Goal: Task Accomplishment & Management: Manage account settings

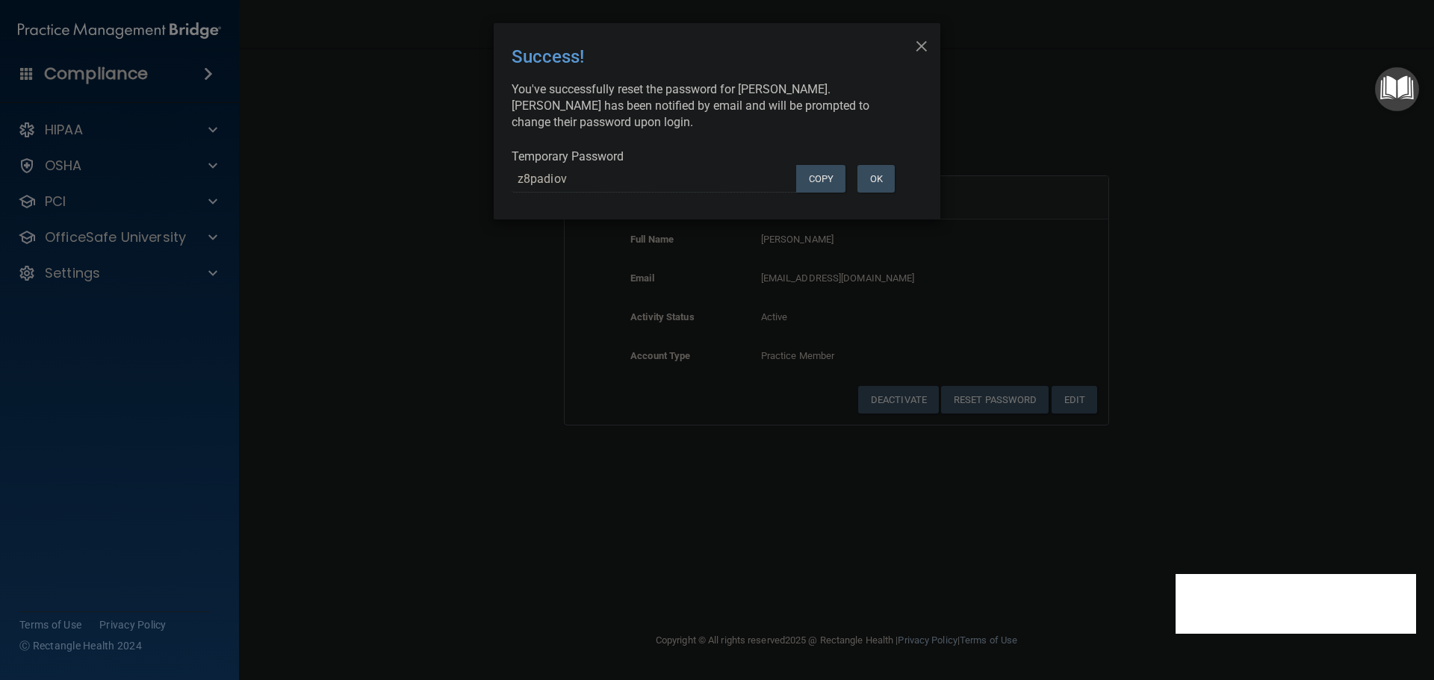
click at [347, 245] on div "× Close Success! You've successfully reset the password for [PERSON_NAME]. [PER…" at bounding box center [717, 340] width 1434 height 680
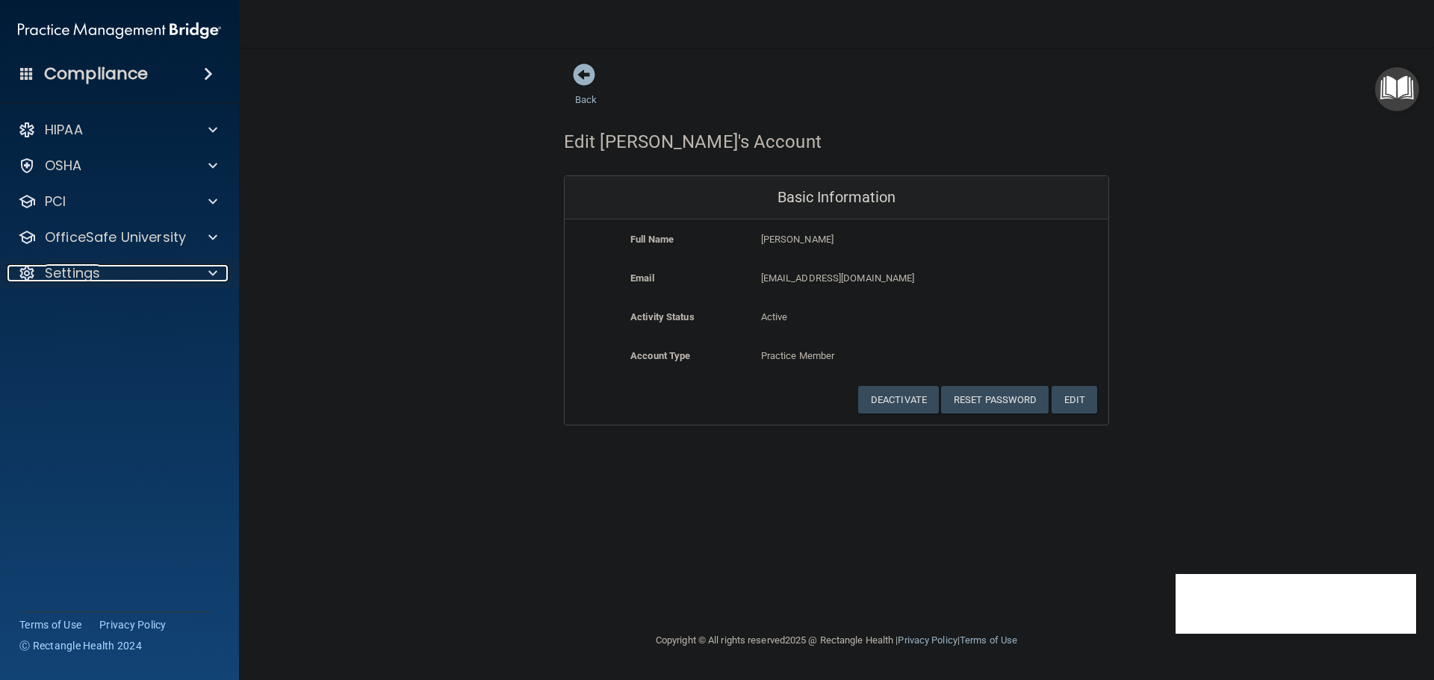
click at [194, 279] on div at bounding box center [209, 273] width 37 height 18
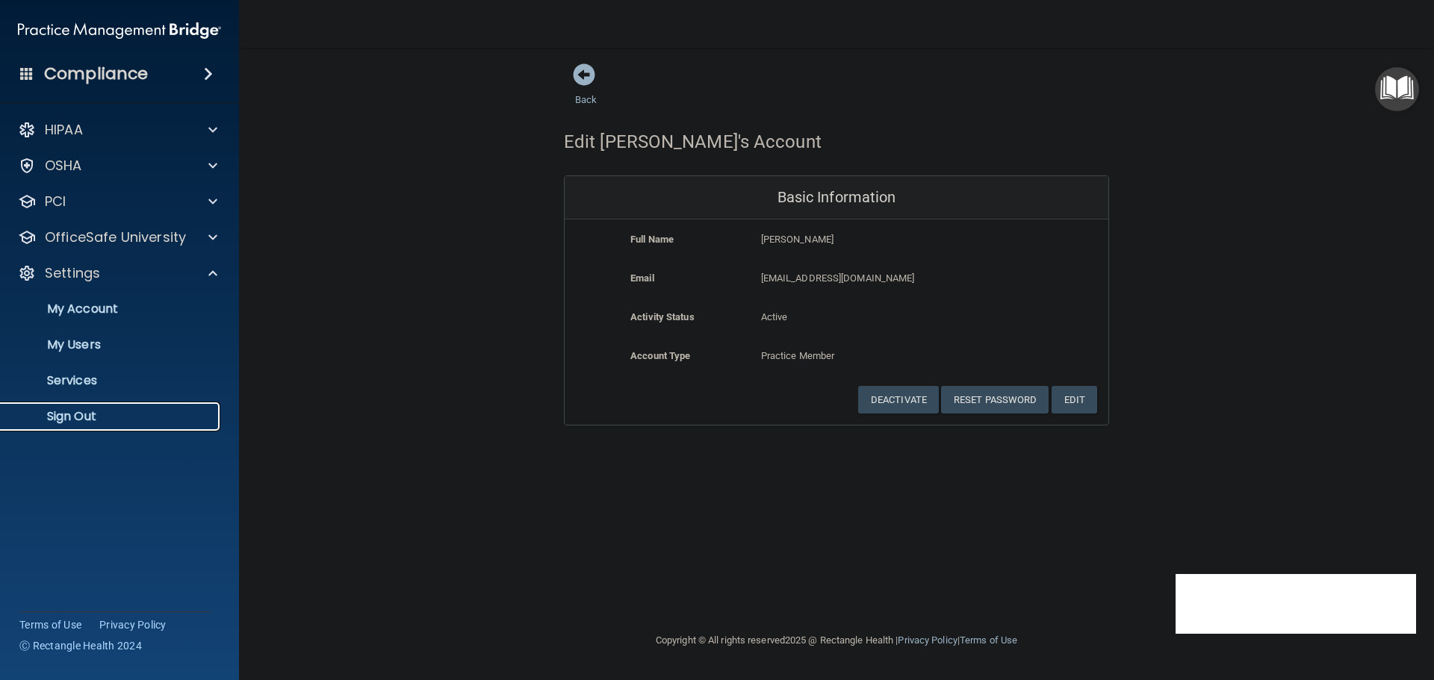
click at [91, 415] on p "Sign Out" at bounding box center [112, 416] width 204 height 15
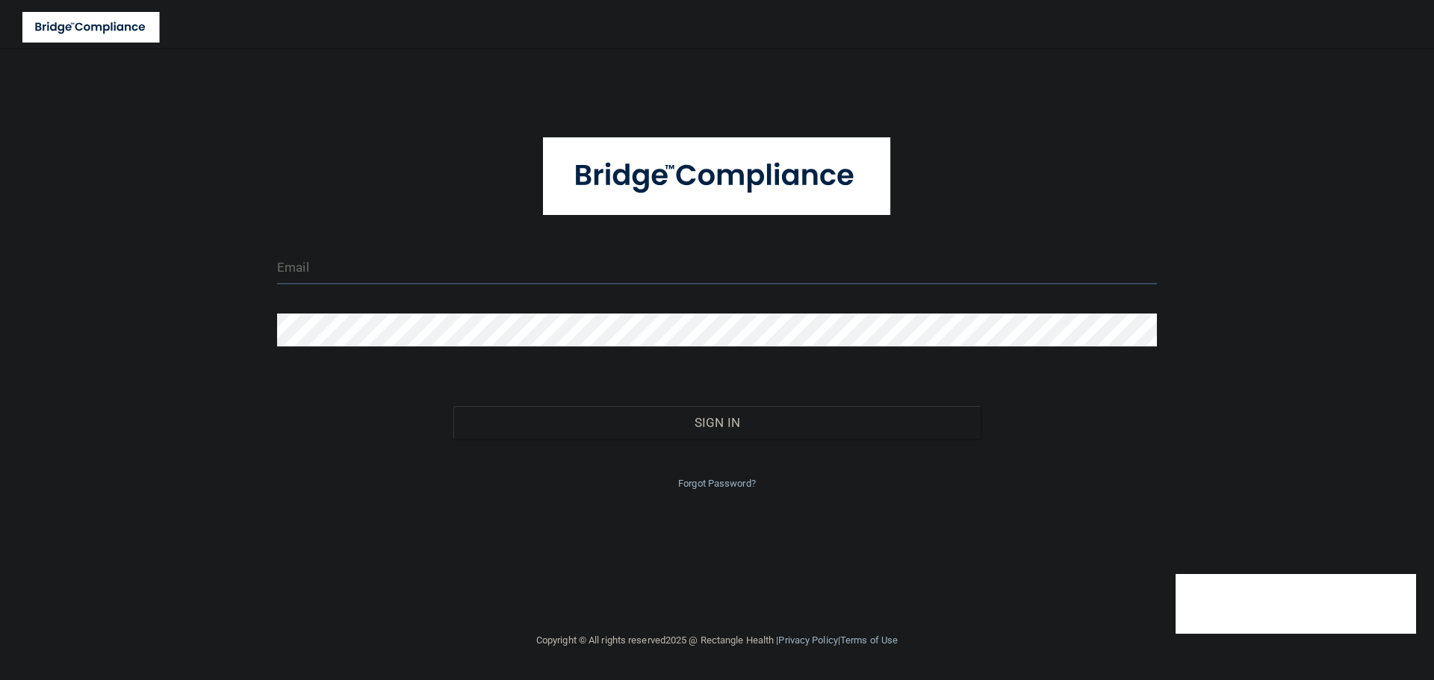
type input "[EMAIL_ADDRESS][DOMAIN_NAME]"
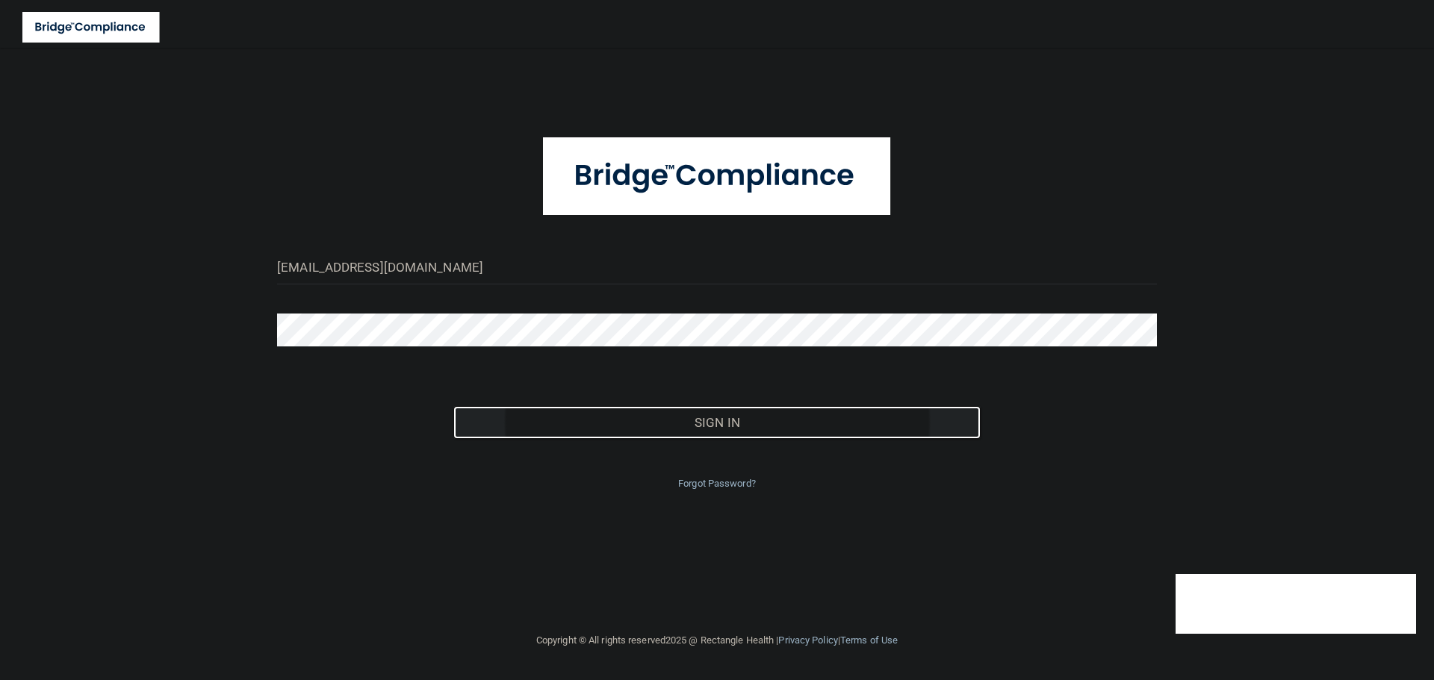
click at [551, 414] on button "Sign In" at bounding box center [717, 422] width 528 height 33
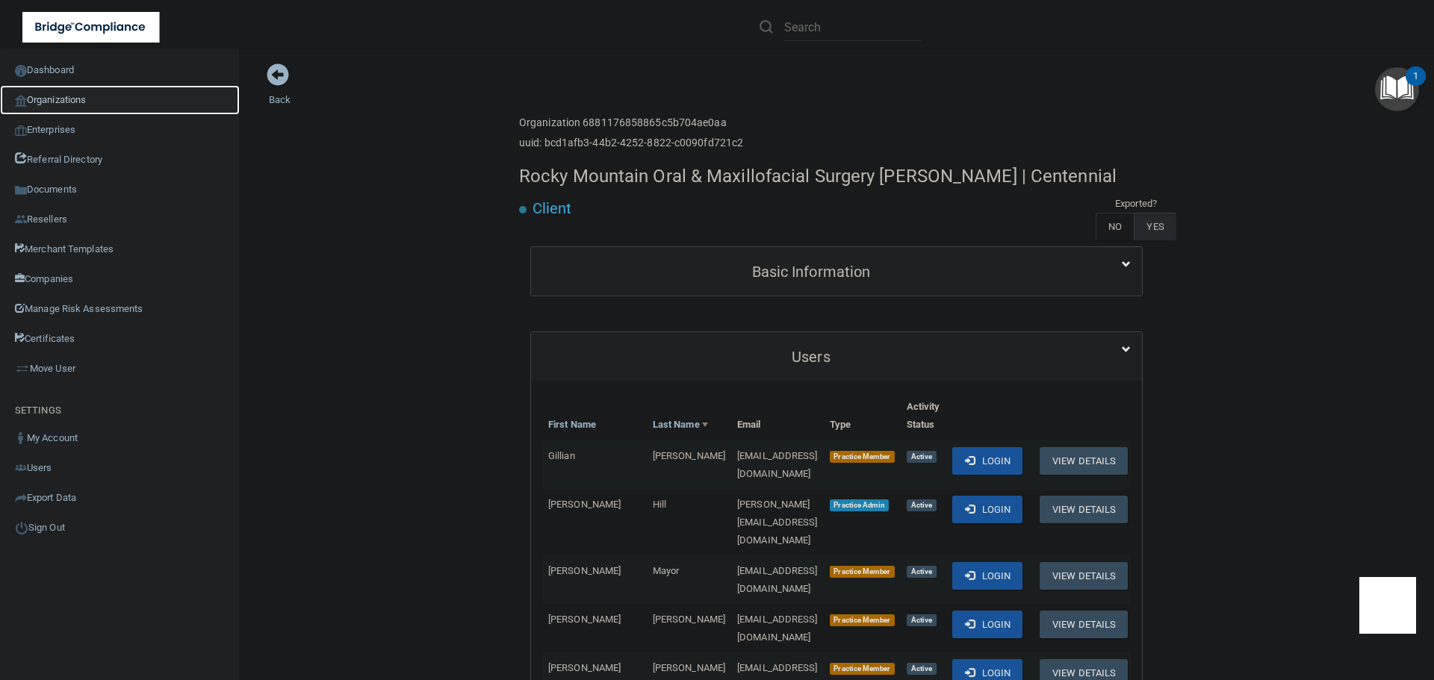
click at [91, 94] on link "Organizations" at bounding box center [120, 100] width 240 height 30
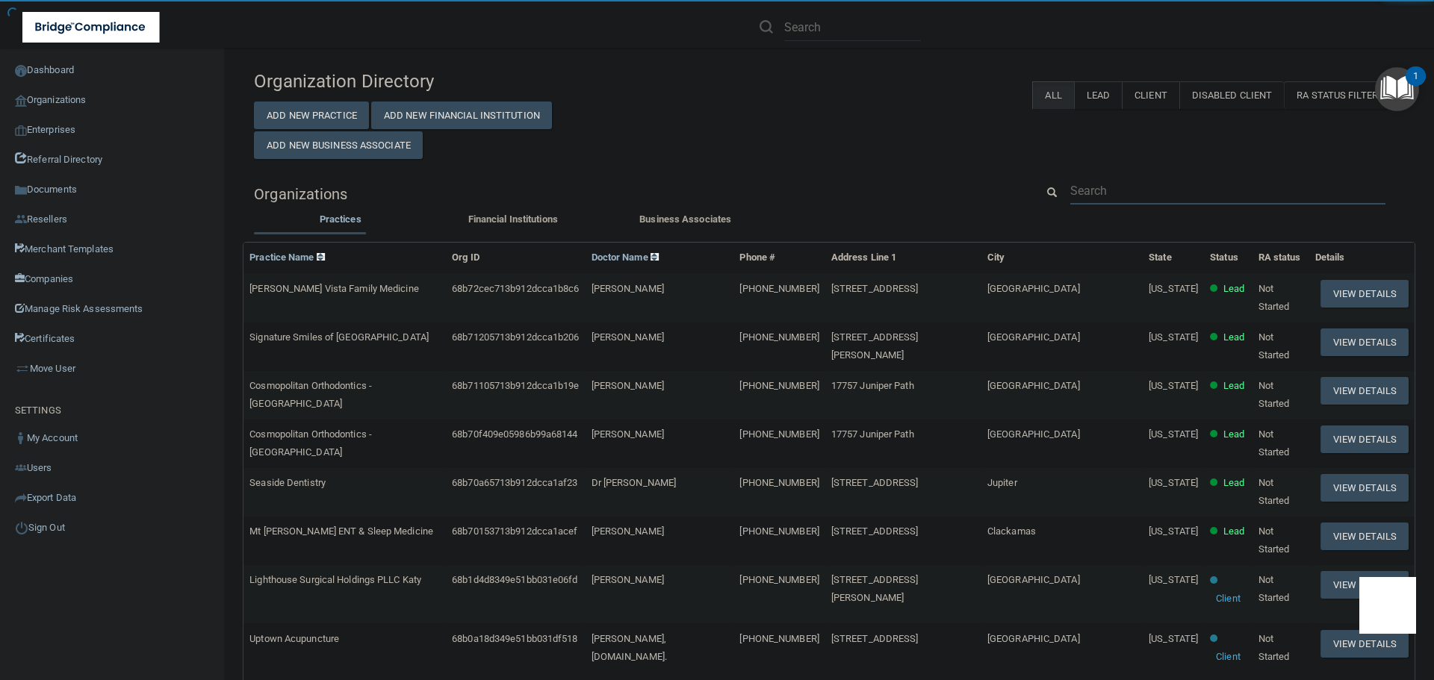
click at [1089, 191] on input "text" at bounding box center [1227, 191] width 315 height 28
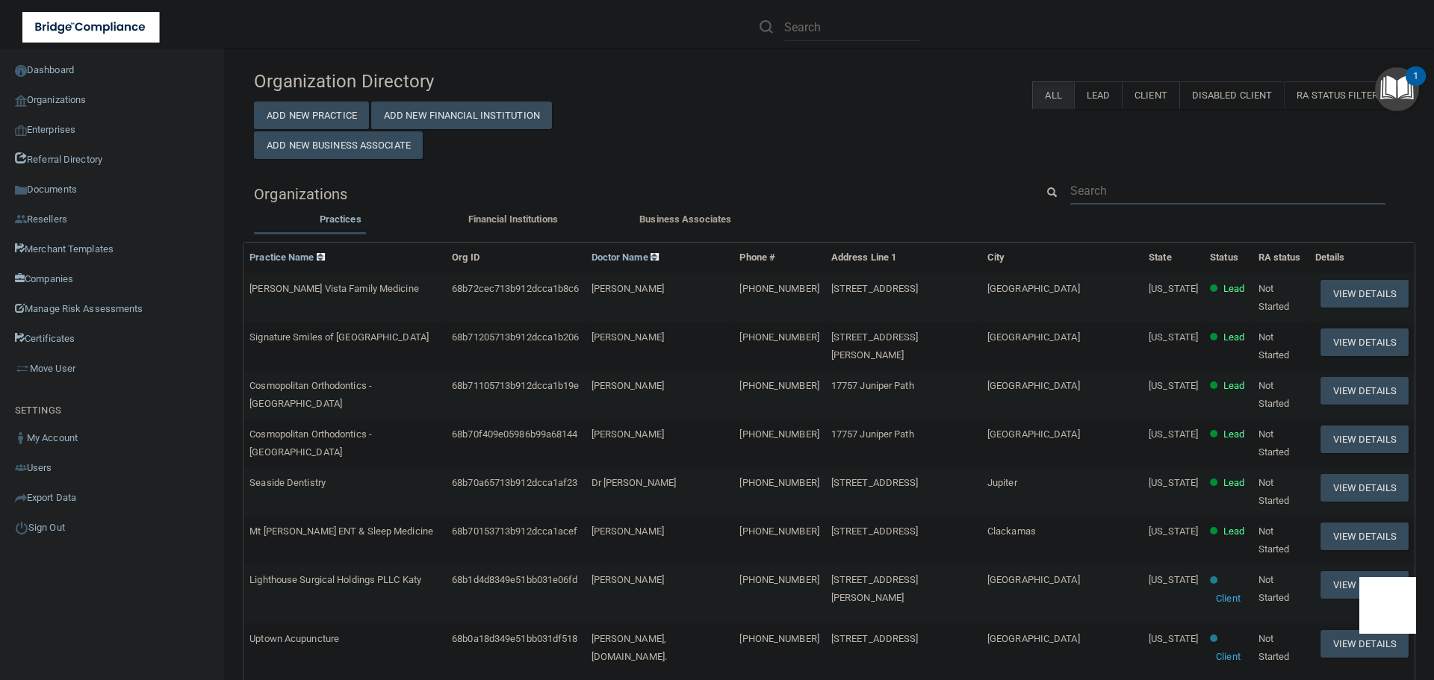
paste input "info@ncom.care"
type input "info@ncom.care"
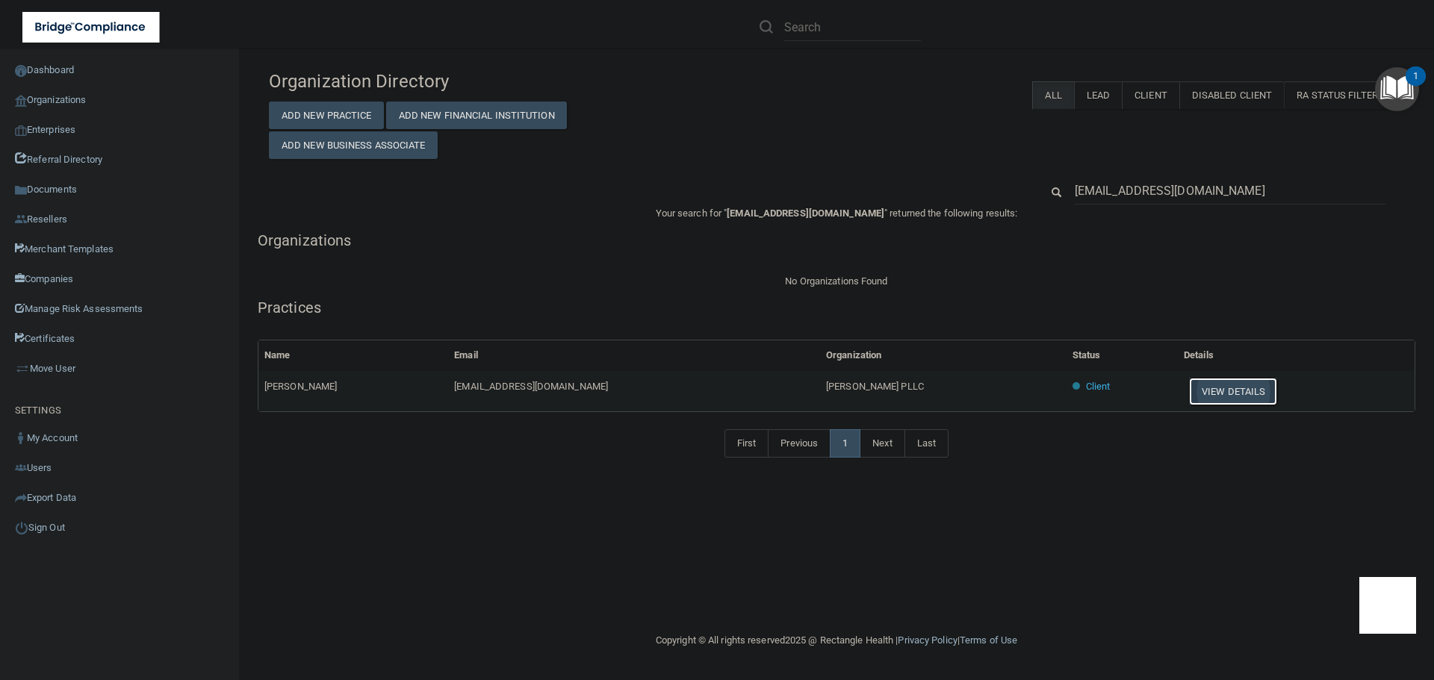
click at [1189, 386] on button "View Details" at bounding box center [1233, 392] width 88 height 28
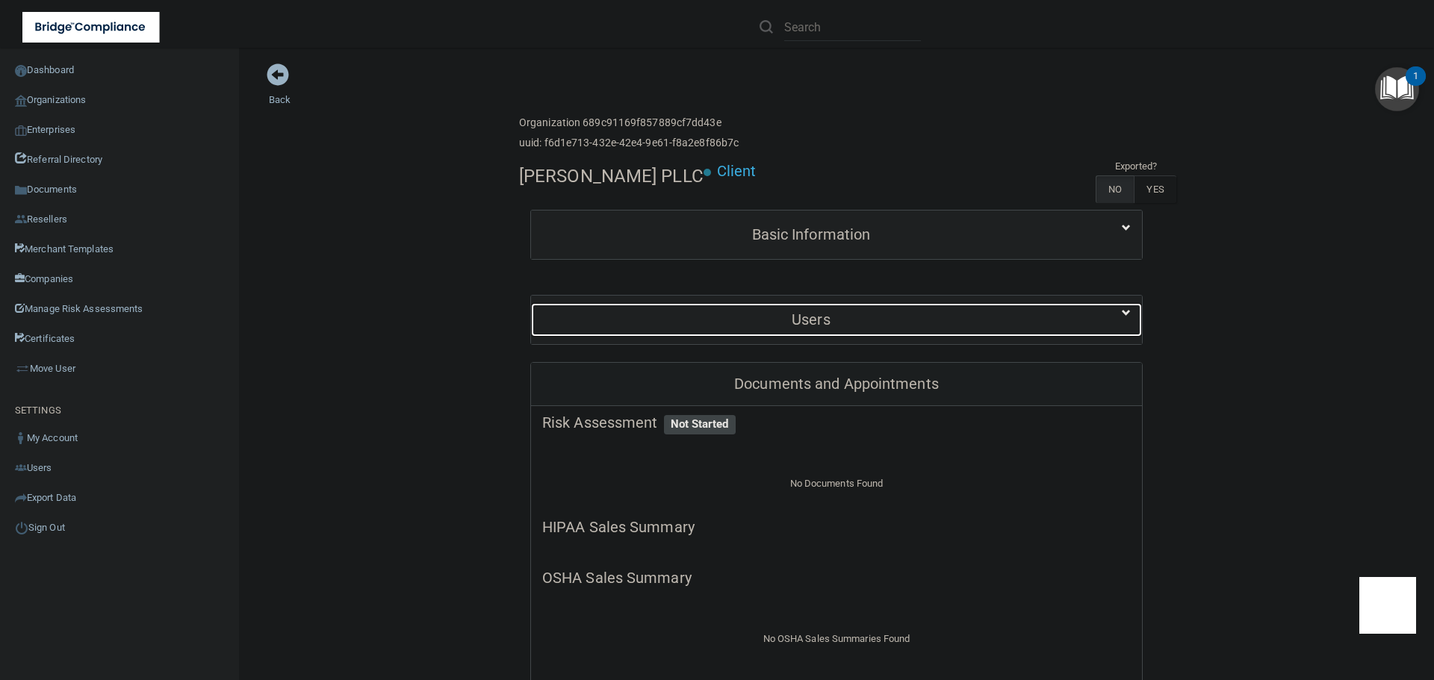
click at [791, 314] on h5 "Users" at bounding box center [811, 319] width 538 height 16
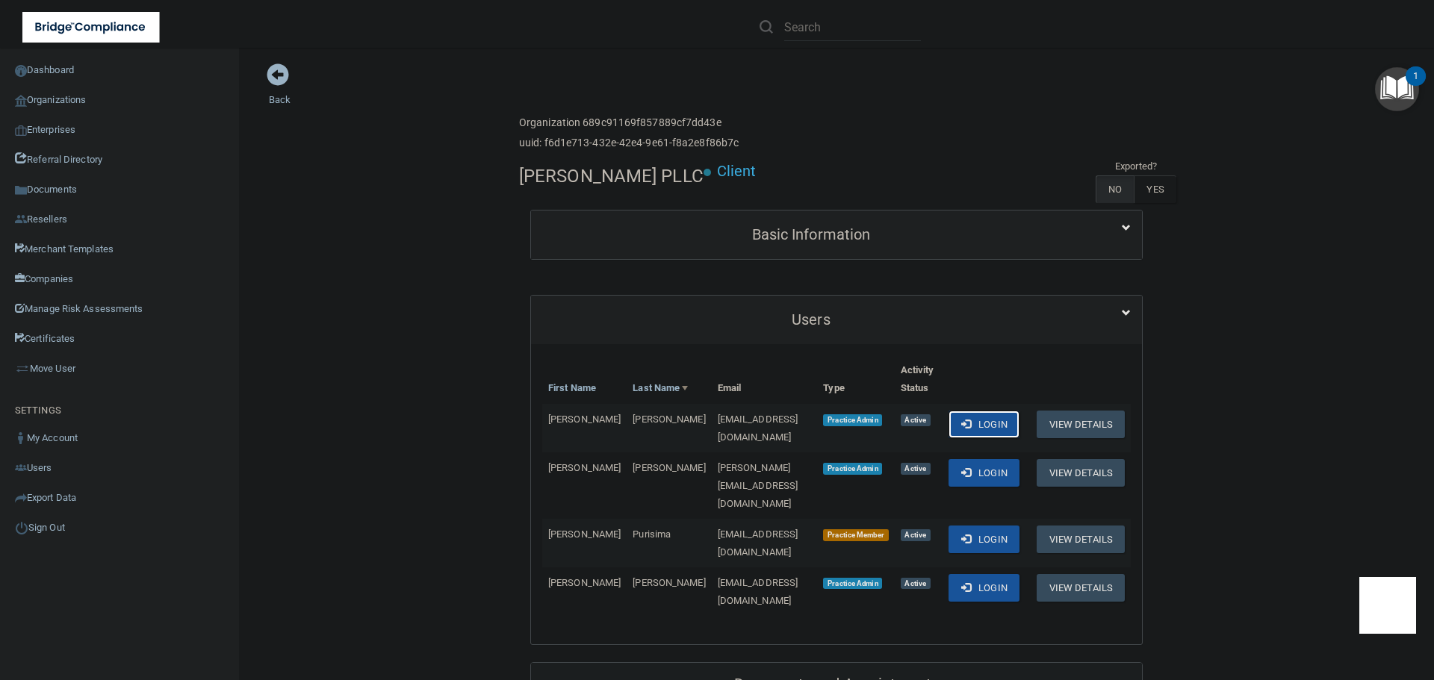
click at [959, 411] on button "Login" at bounding box center [983, 425] width 71 height 28
click at [71, 96] on link "Organizations" at bounding box center [120, 100] width 240 height 30
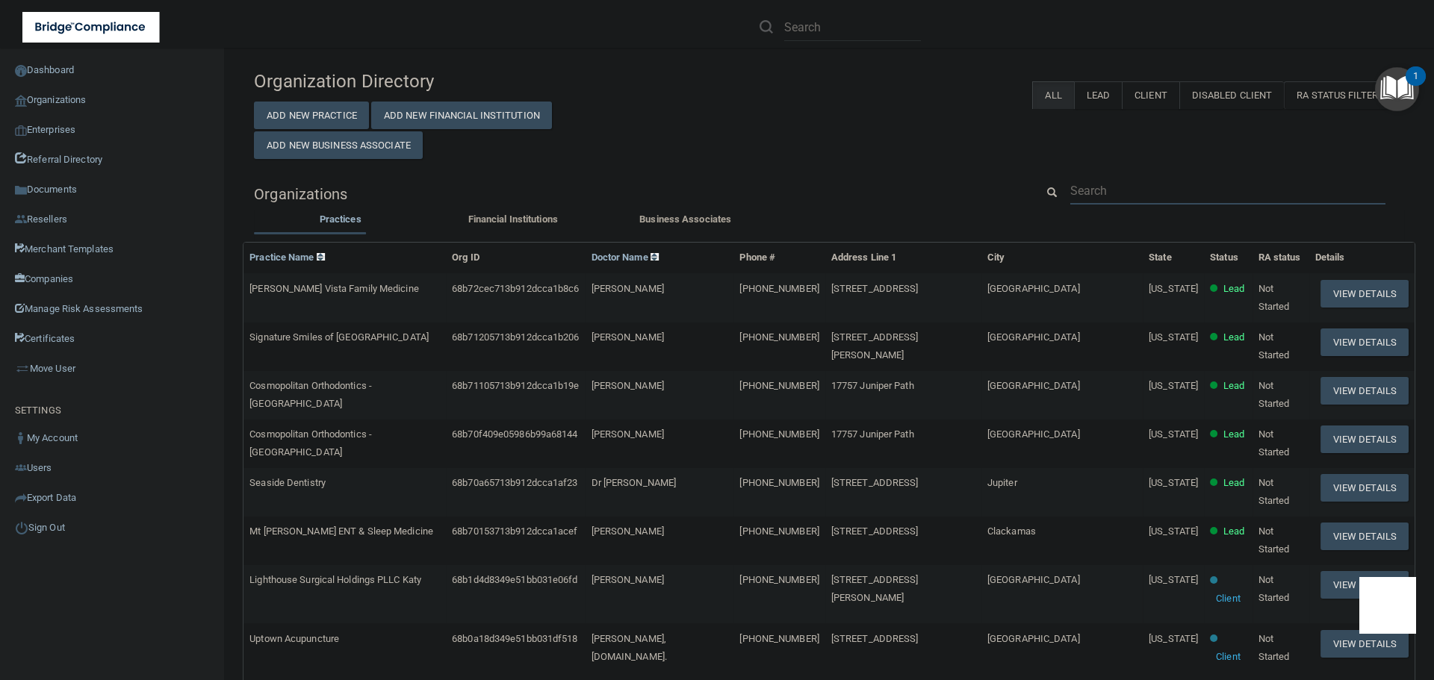
click at [1130, 199] on input "text" at bounding box center [1227, 191] width 315 height 28
paste input "Walnut Street Dental PLLC"
type input "Walnut Street Dental PLLC"
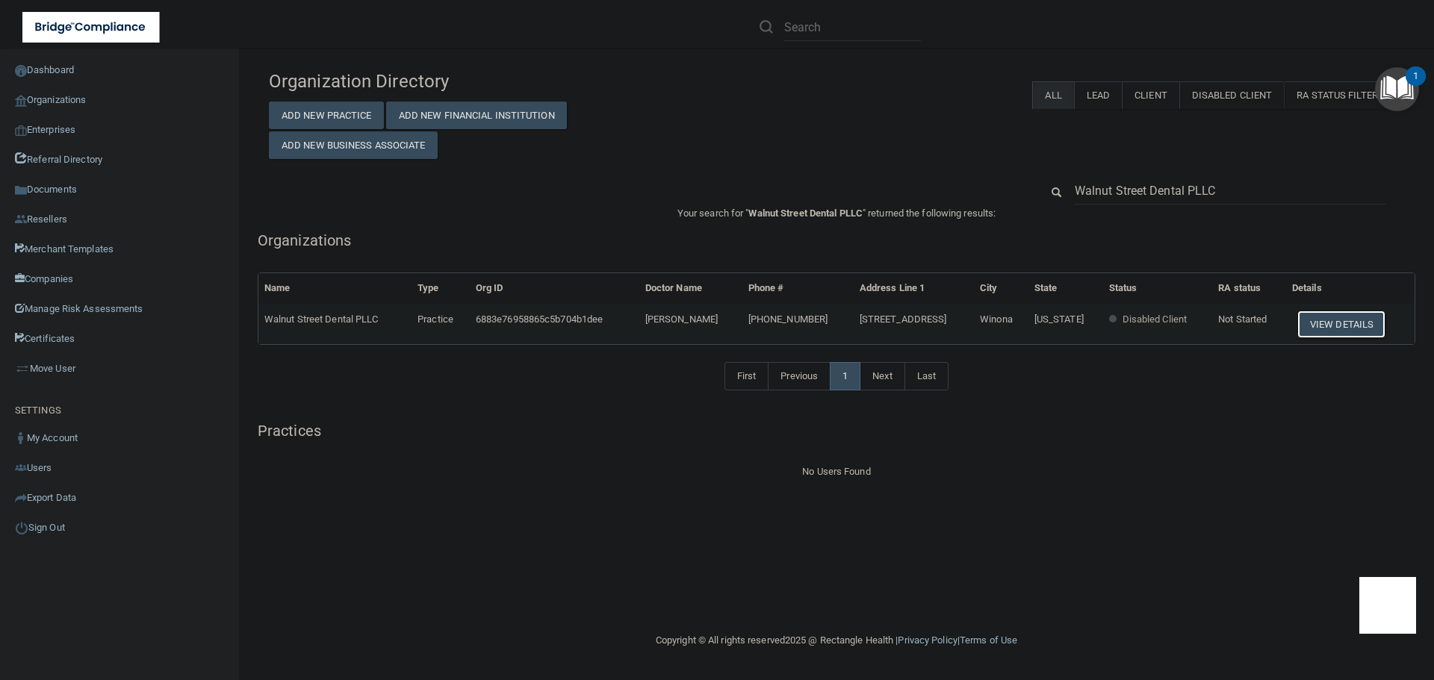
click at [1314, 317] on button "View Details" at bounding box center [1341, 325] width 88 height 28
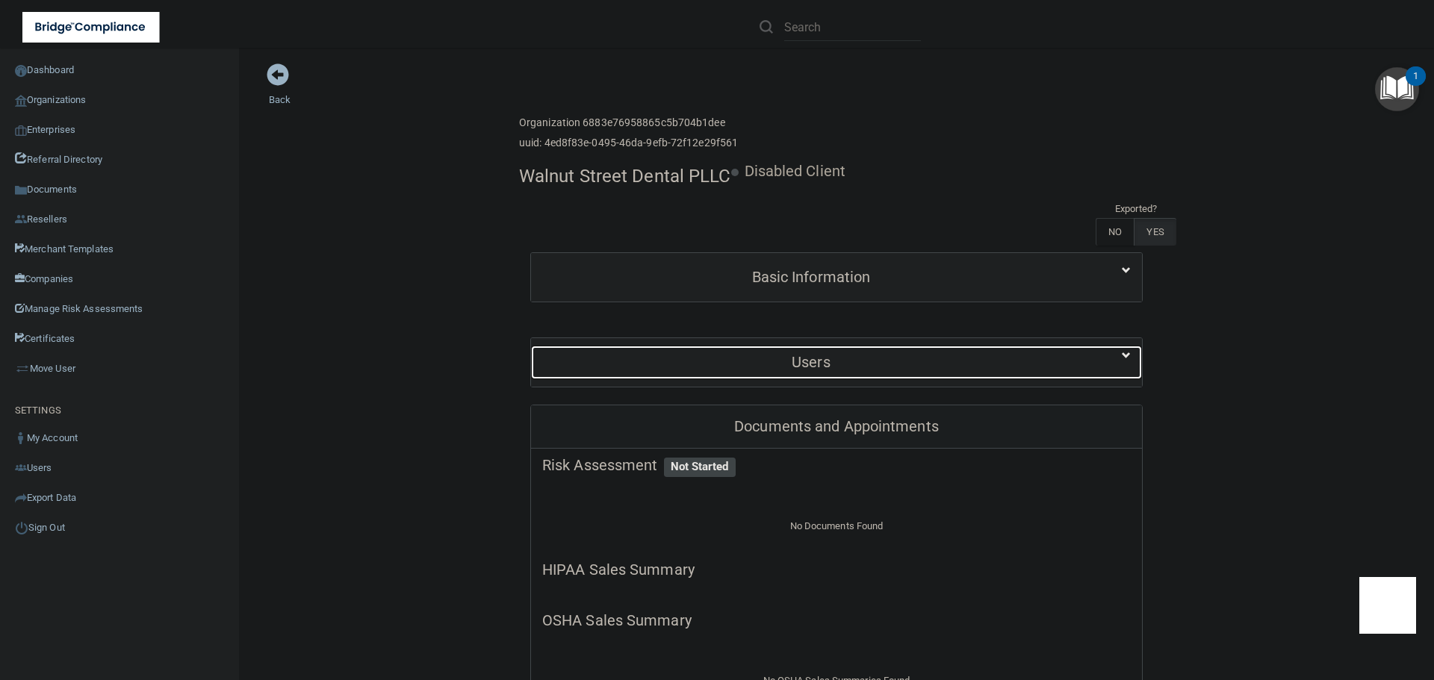
click at [821, 364] on h5 "Users" at bounding box center [811, 362] width 538 height 16
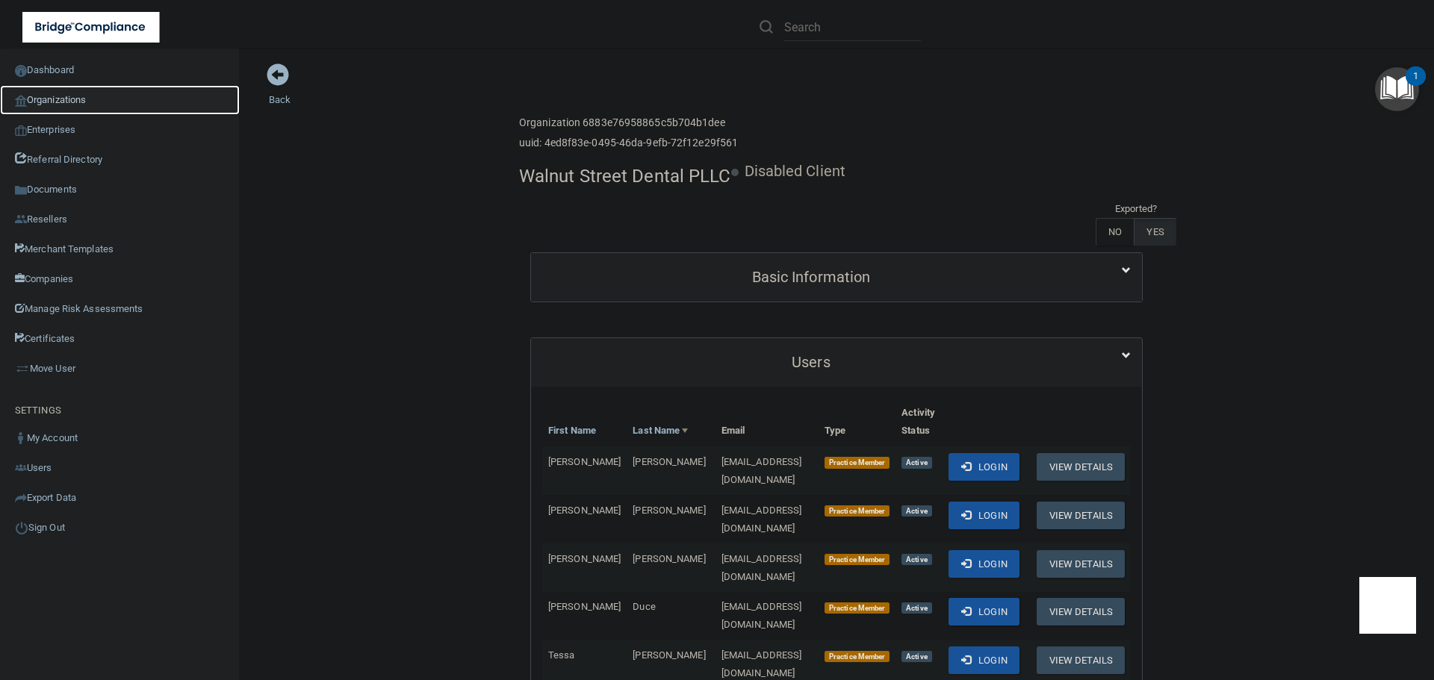
click at [84, 99] on link "Organizations" at bounding box center [120, 100] width 240 height 30
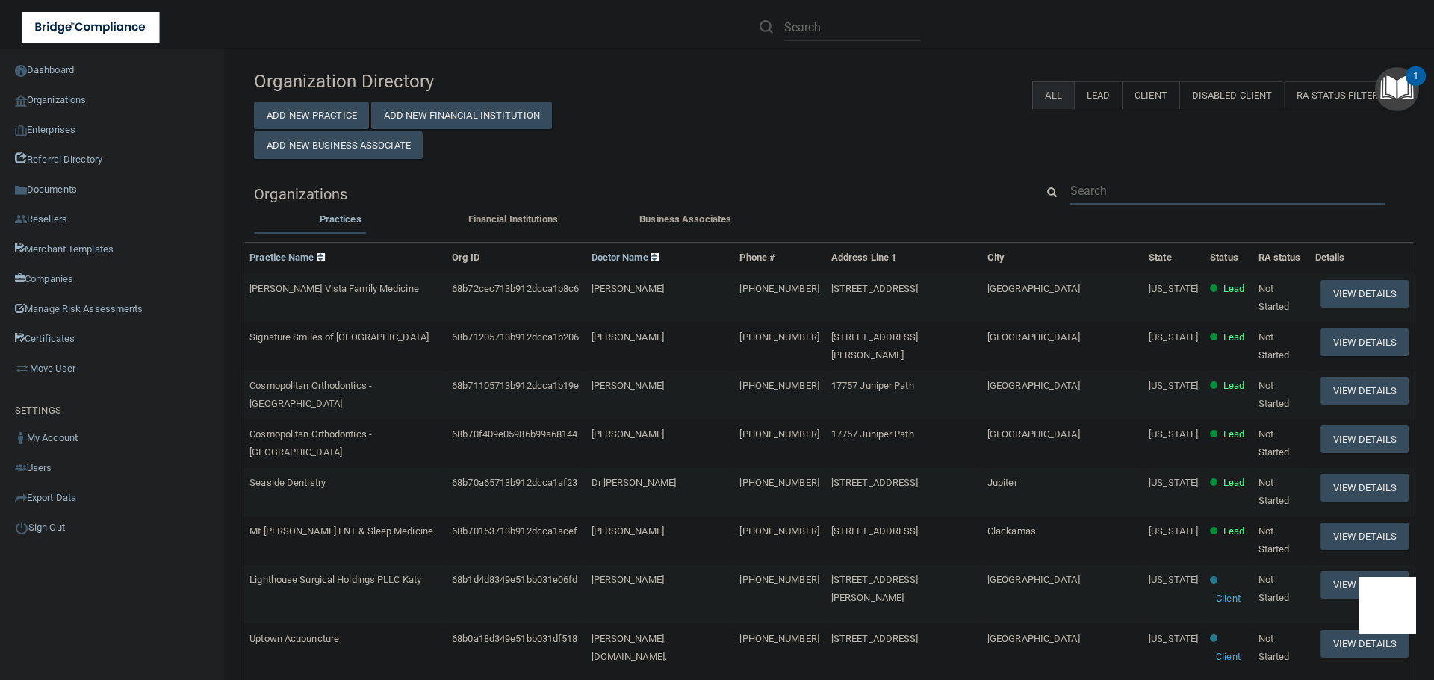
click at [1104, 180] on input "text" at bounding box center [1227, 191] width 315 height 28
paste input "walntdds@hbci.com"
type input "walntdds@hbci.com"
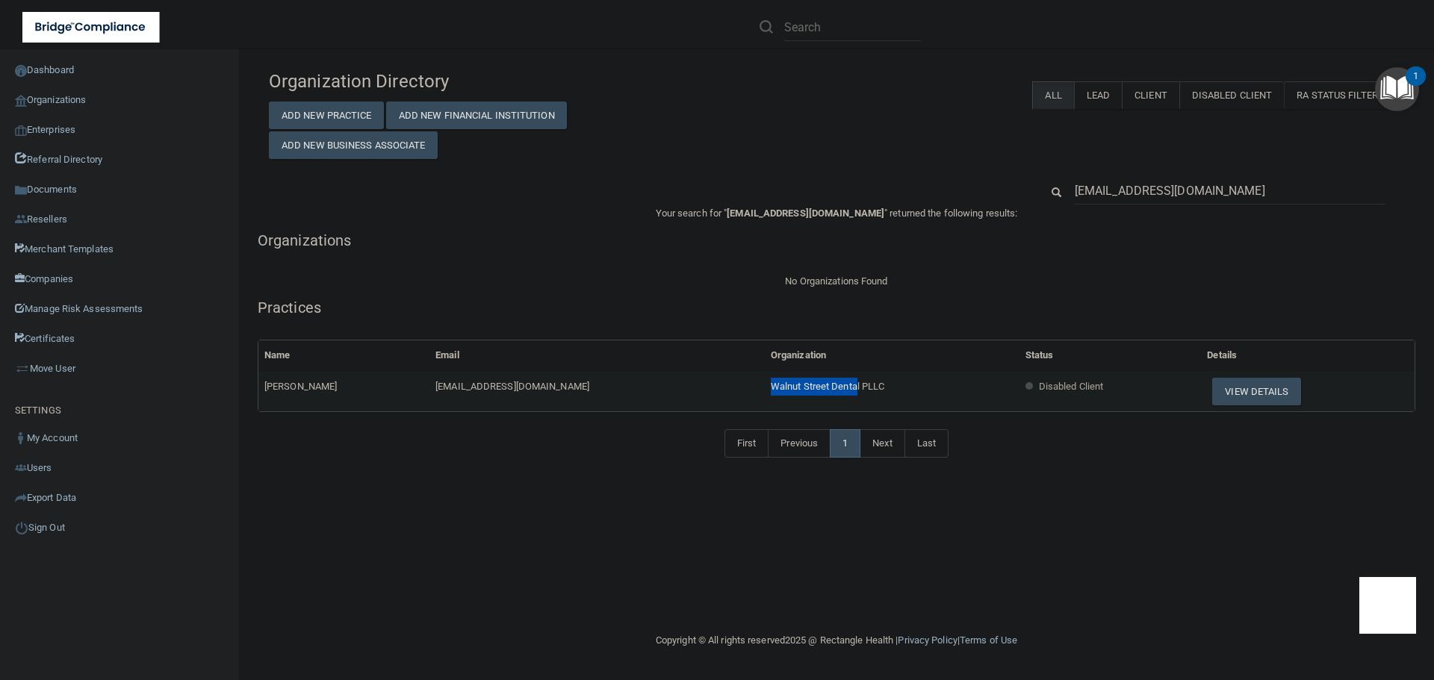
drag, startPoint x: 660, startPoint y: 383, endPoint x: 749, endPoint y: 390, distance: 89.1
click at [771, 390] on span "Walnut Street Dental PLLC" at bounding box center [828, 386] width 114 height 11
copy span "Walnut Street Denta"
click at [1115, 200] on input "walntdds@hbci.com" at bounding box center [1230, 191] width 311 height 28
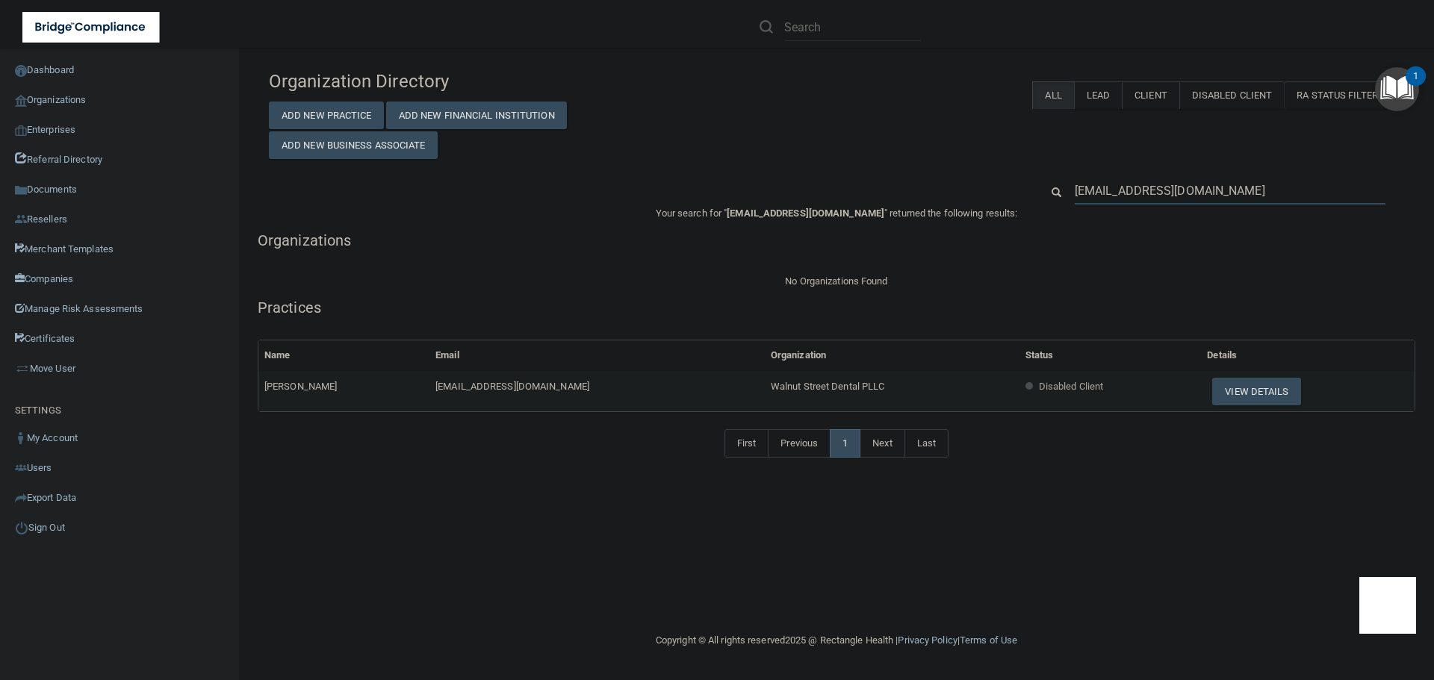
click at [1115, 200] on input "walntdds@hbci.com" at bounding box center [1230, 191] width 311 height 28
paste input "Walnut Street Denta"
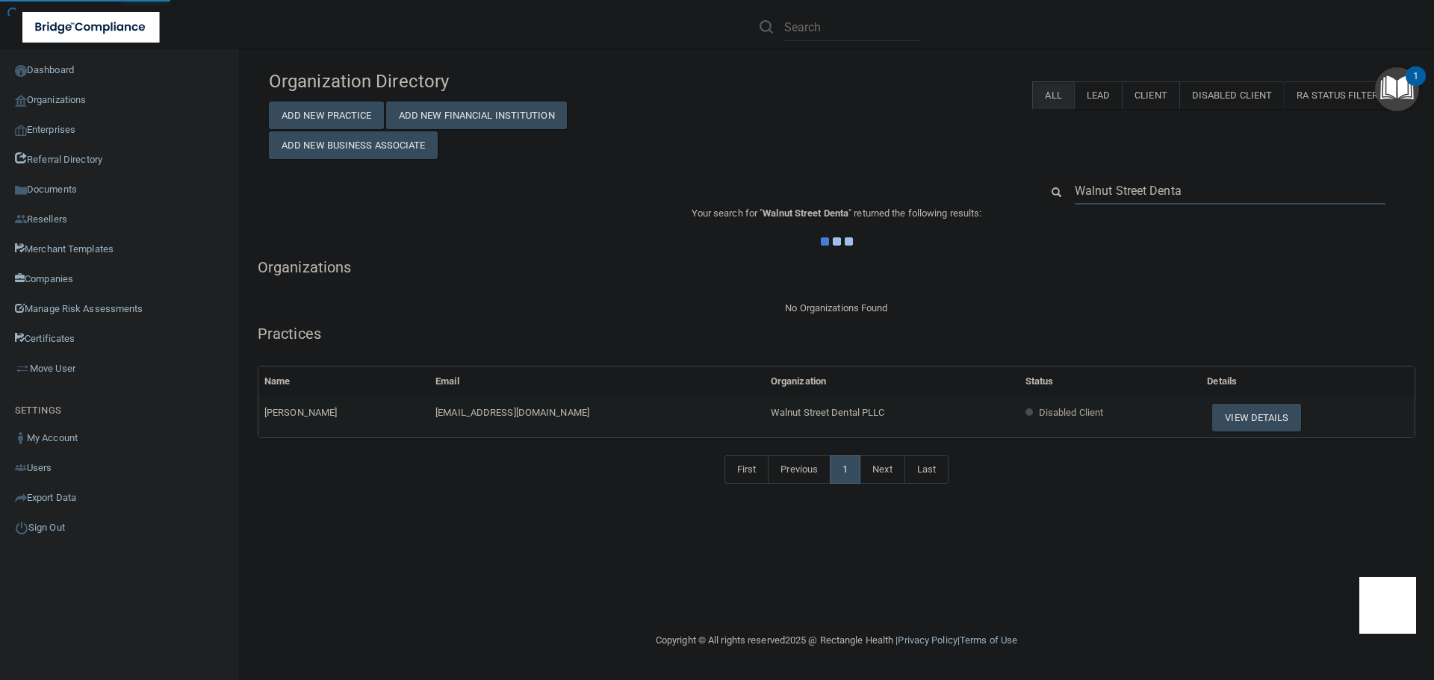
type input "Walnut Street Dental"
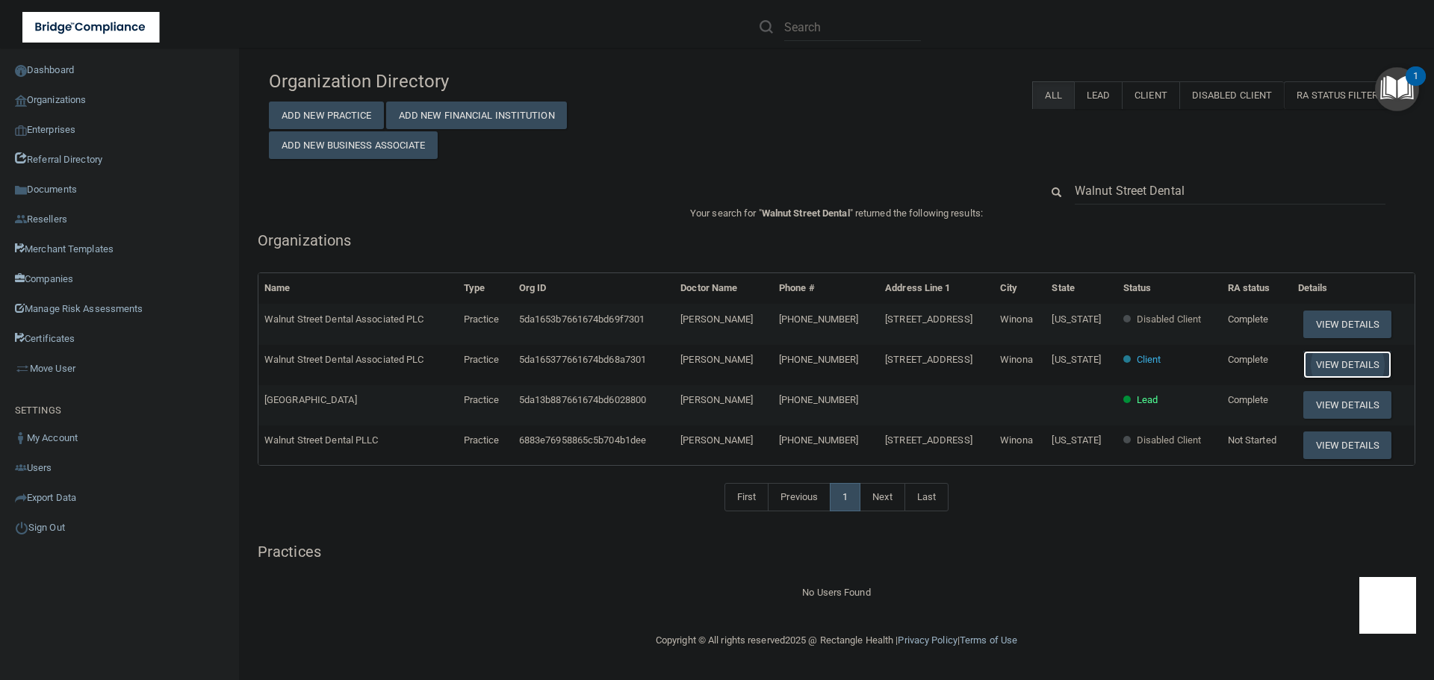
click at [1322, 362] on button "View Details" at bounding box center [1347, 365] width 88 height 28
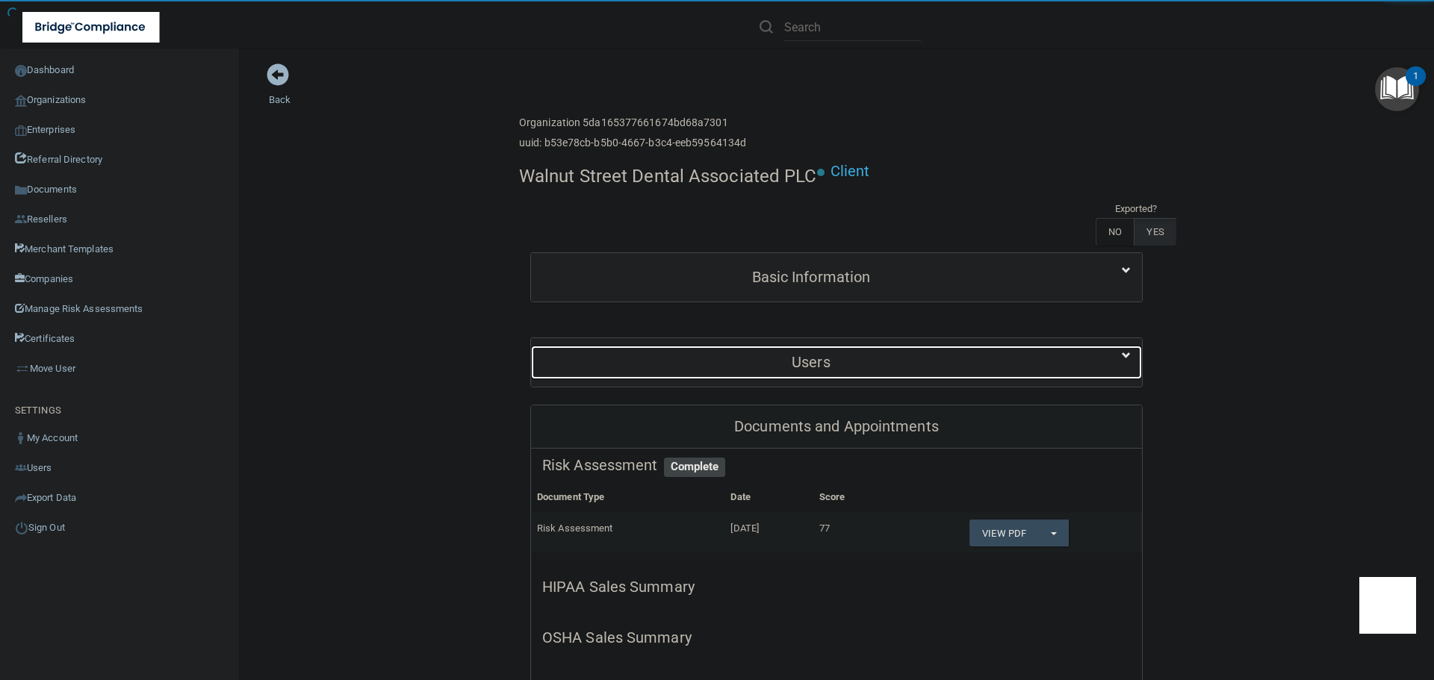
click at [886, 356] on h5 "Users" at bounding box center [811, 362] width 538 height 16
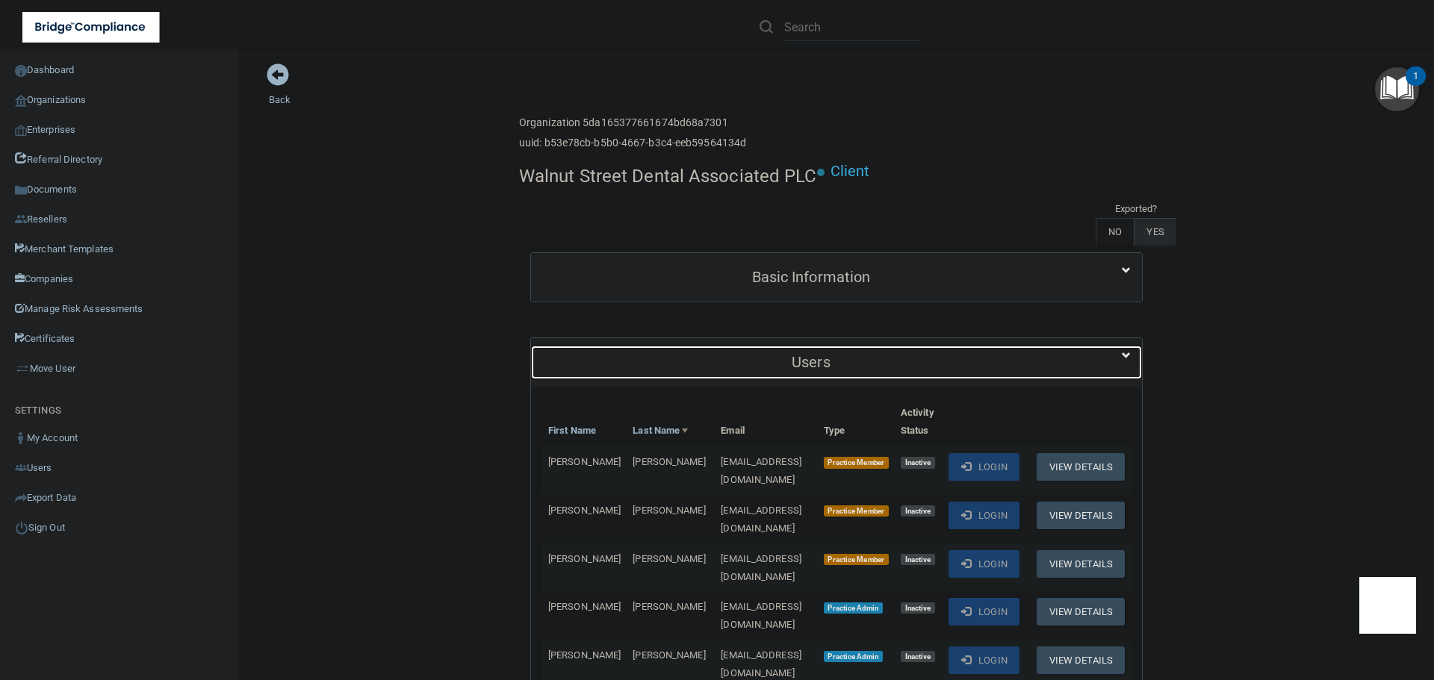
click at [853, 354] on h5 "Users" at bounding box center [811, 362] width 538 height 16
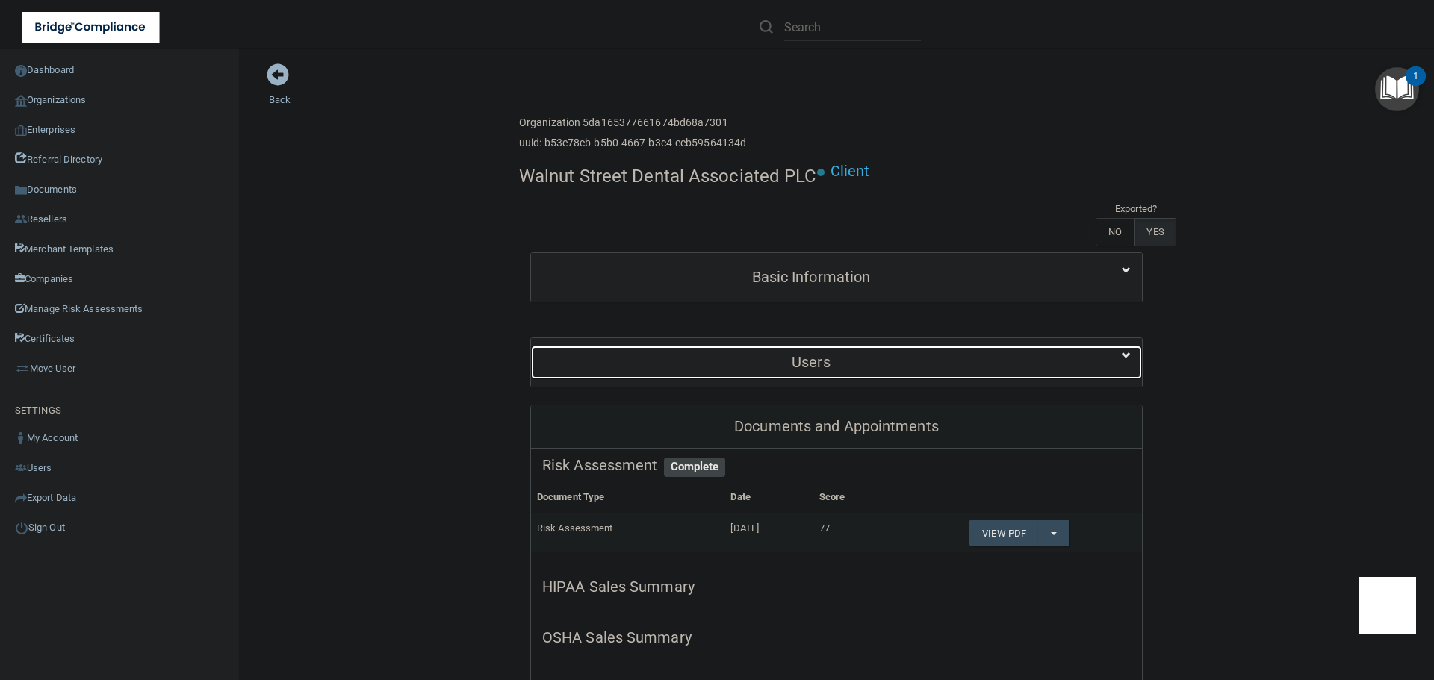
click at [853, 355] on h5 "Users" at bounding box center [811, 362] width 538 height 16
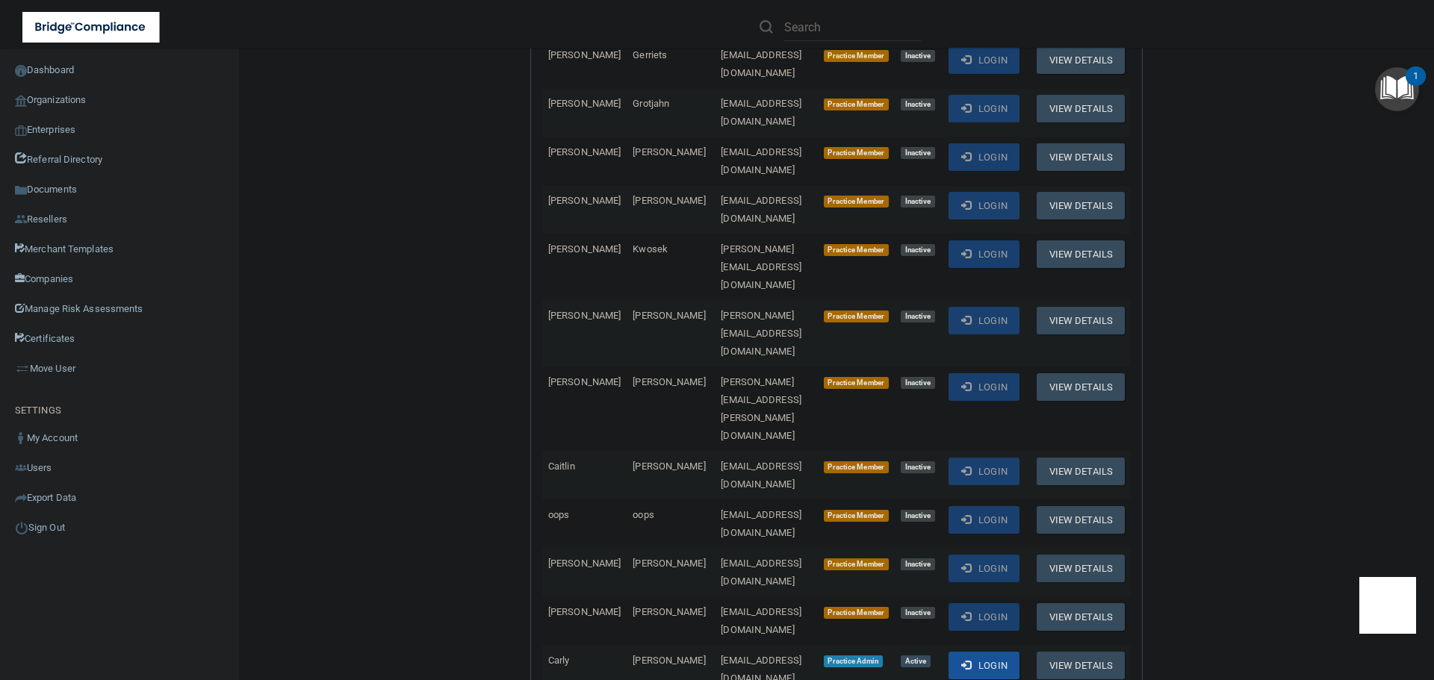
scroll to position [1195, 0]
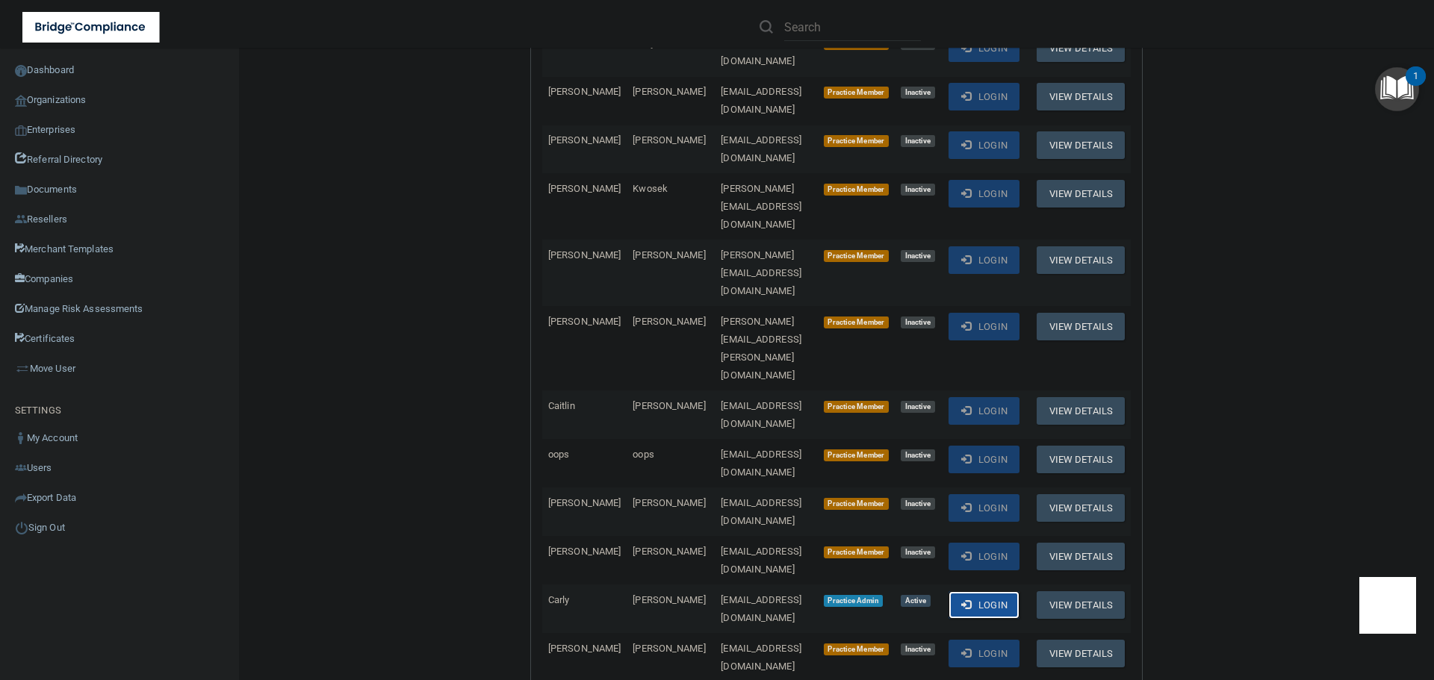
click at [996, 591] on button "Login" at bounding box center [983, 605] width 71 height 28
click at [100, 97] on link "Organizations" at bounding box center [120, 100] width 240 height 30
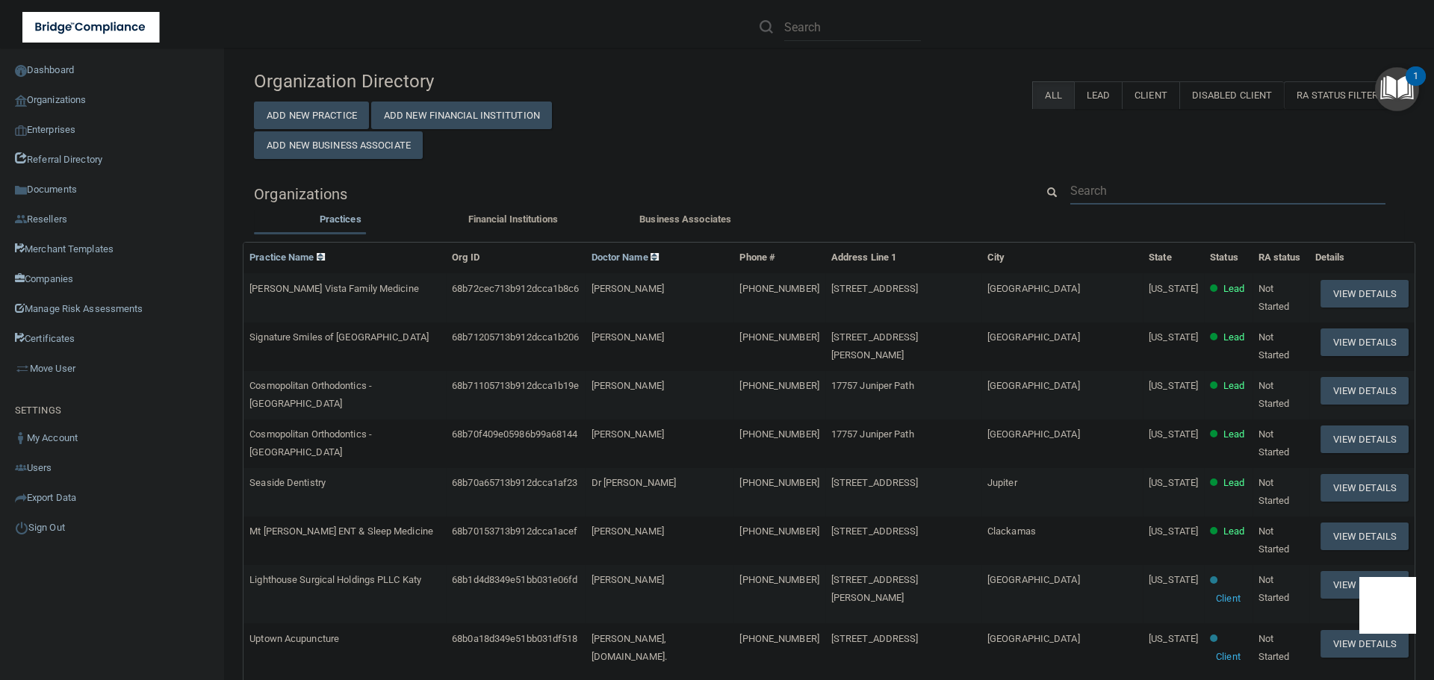
click at [1117, 193] on input "text" at bounding box center [1227, 191] width 315 height 28
paste input "walntdds@hbci.com"
type input "walntdds@hbci.com"
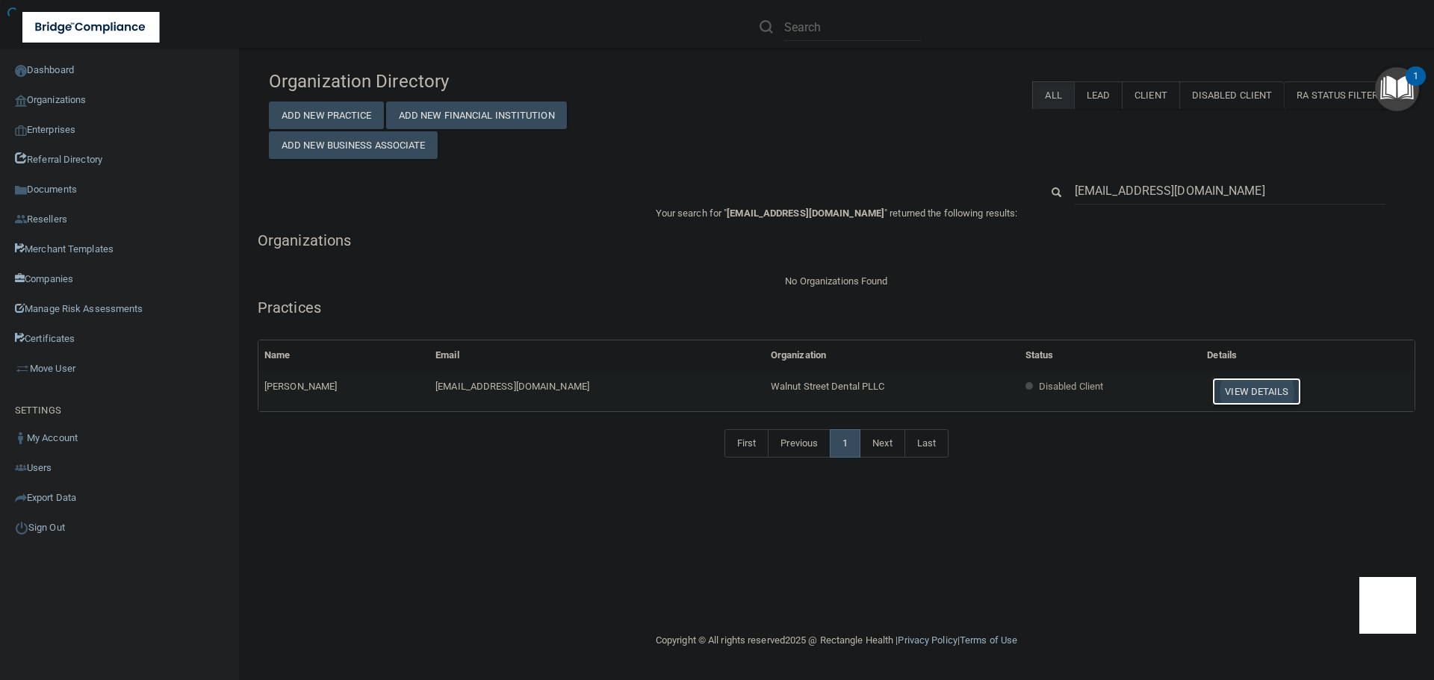
click at [1224, 388] on button "View Details" at bounding box center [1256, 392] width 88 height 28
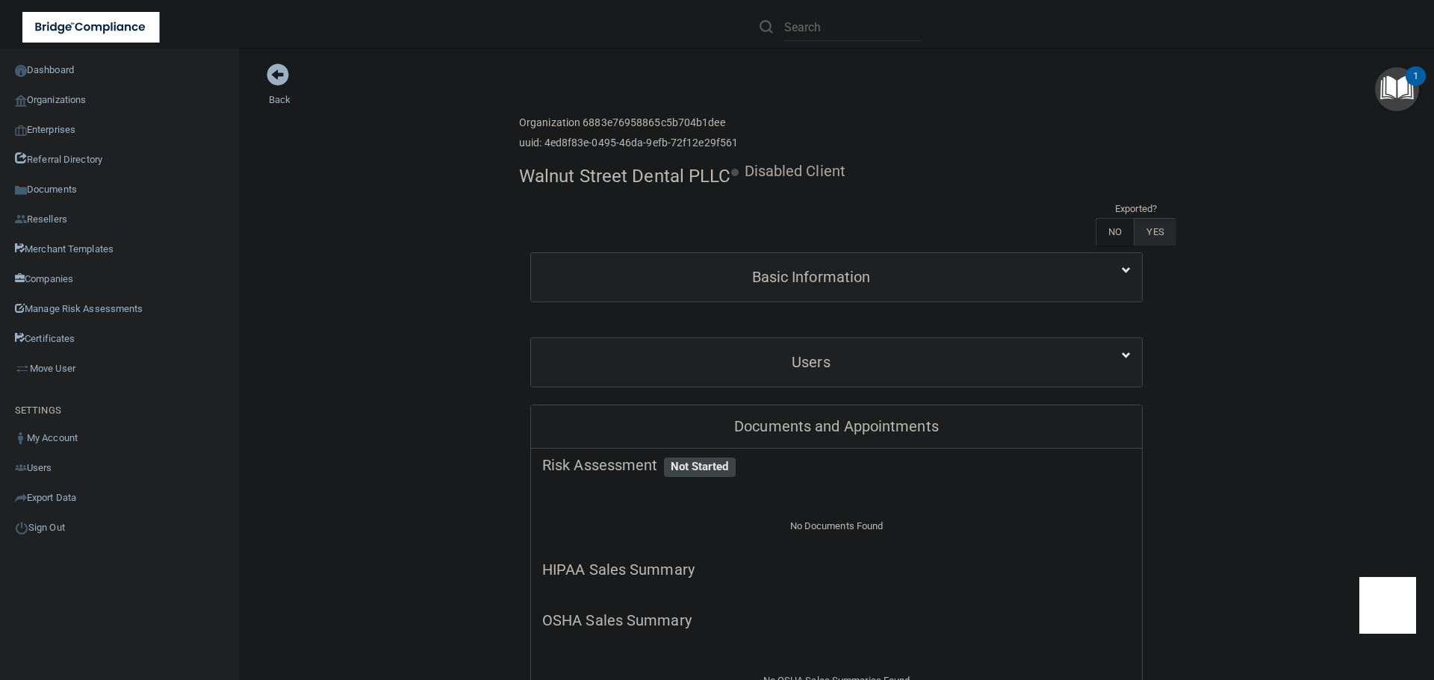
click at [606, 180] on h4 "Walnut Street Dental PLLC" at bounding box center [625, 176] width 212 height 19
copy div "Walnut Street Dental PLLC"
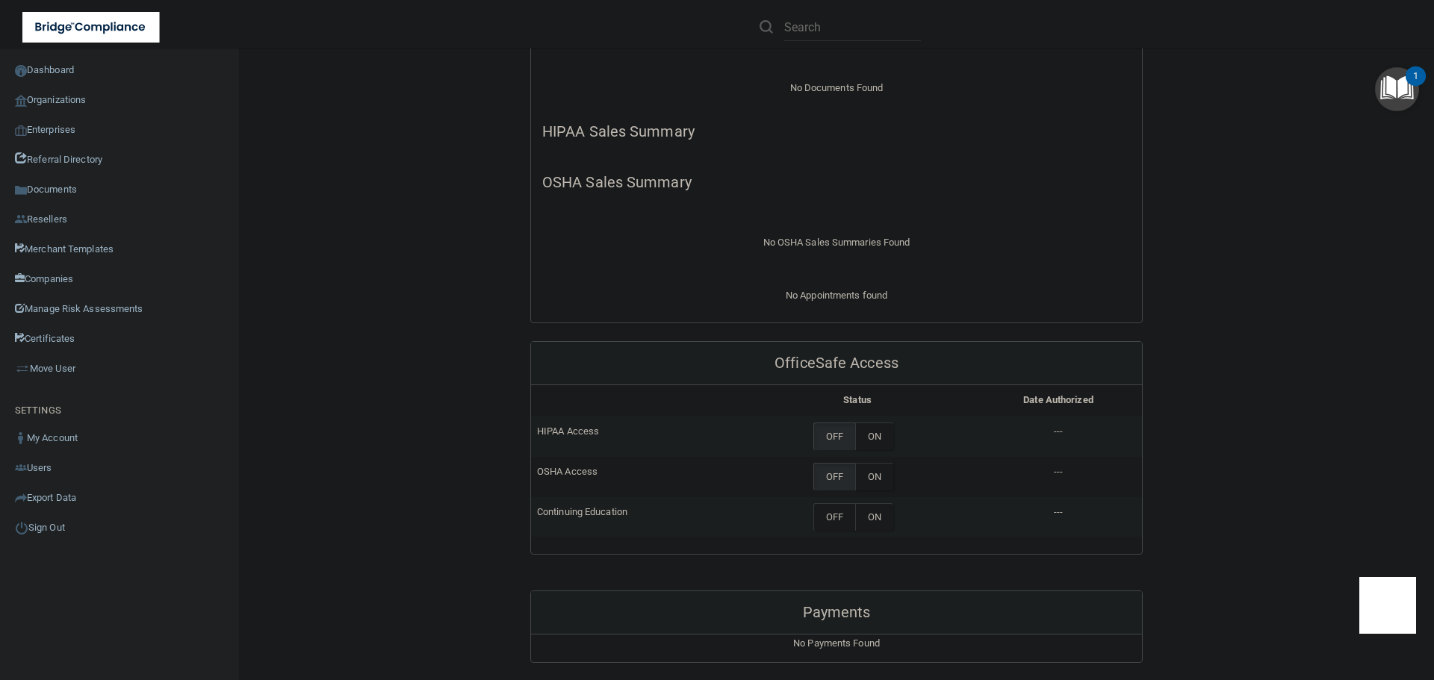
scroll to position [523, 0]
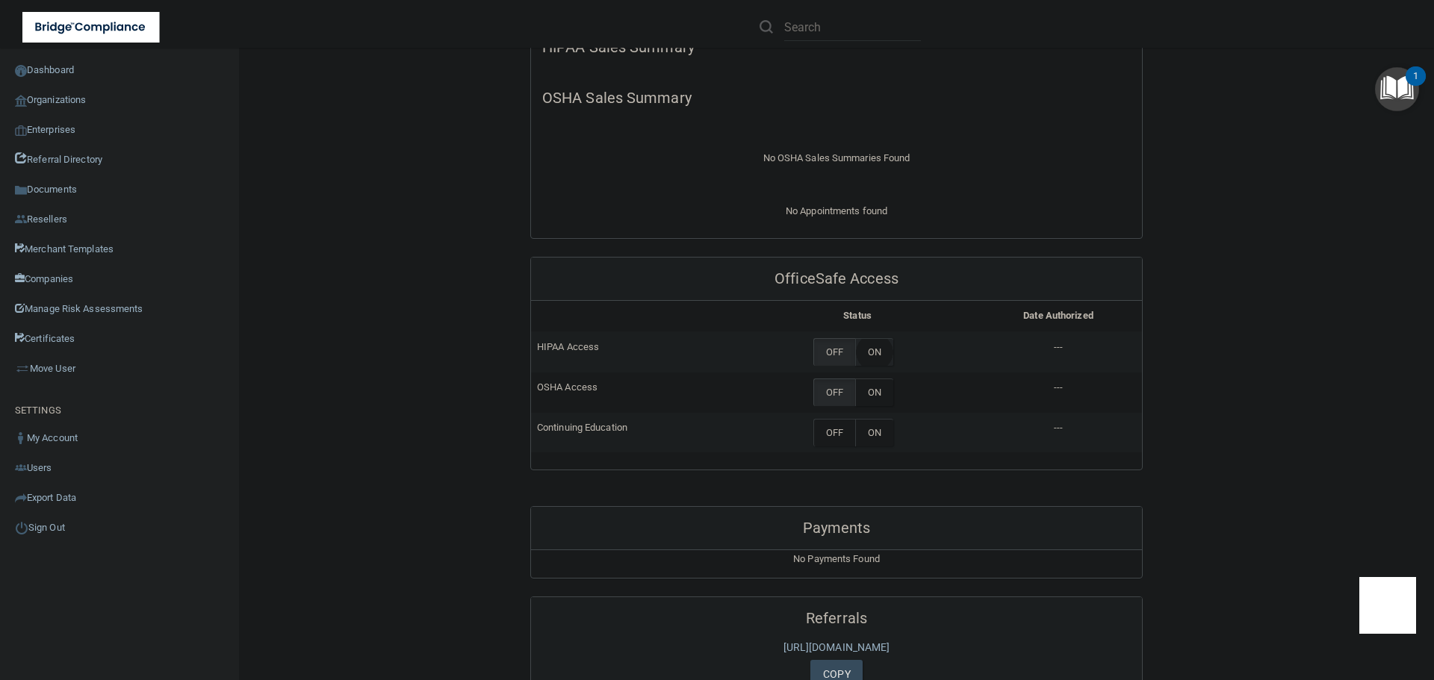
click at [858, 358] on label "ON" at bounding box center [874, 352] width 38 height 28
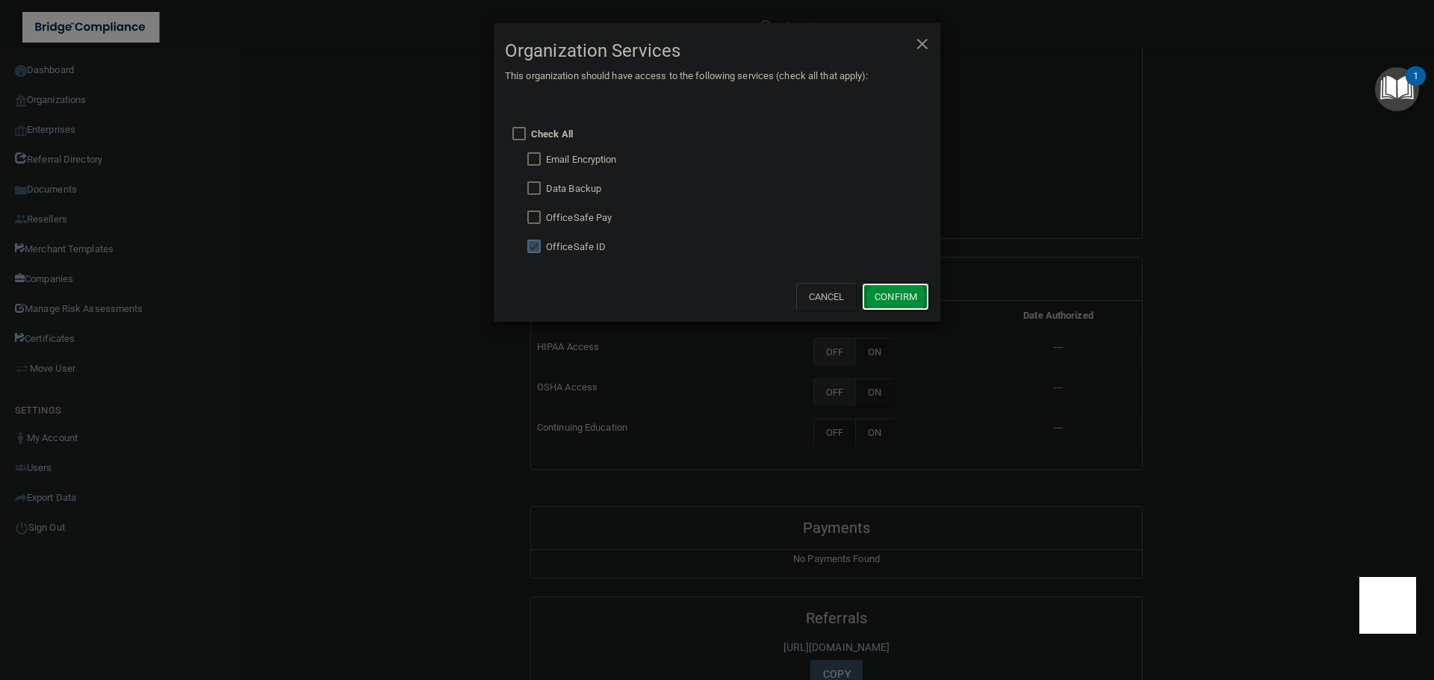
click at [890, 298] on button "Confirm" at bounding box center [895, 297] width 67 height 28
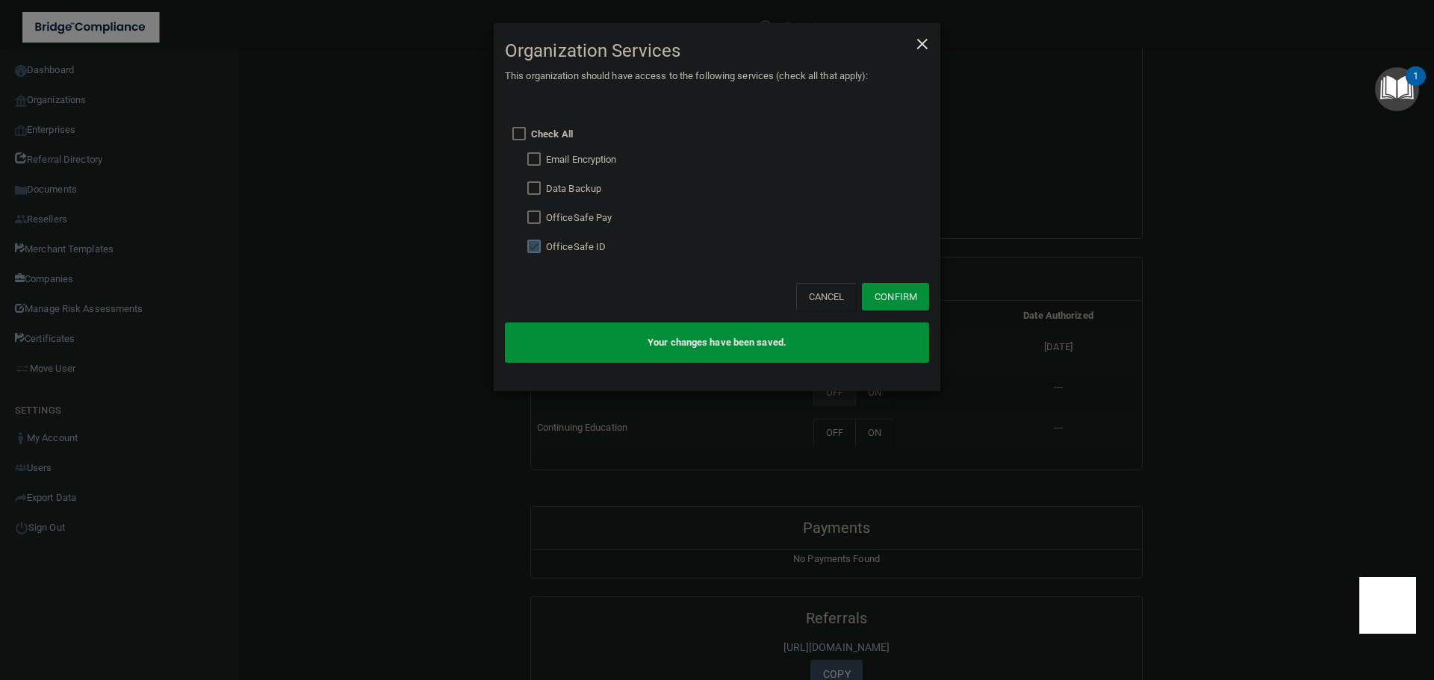
click at [922, 44] on span "×" at bounding box center [922, 42] width 13 height 30
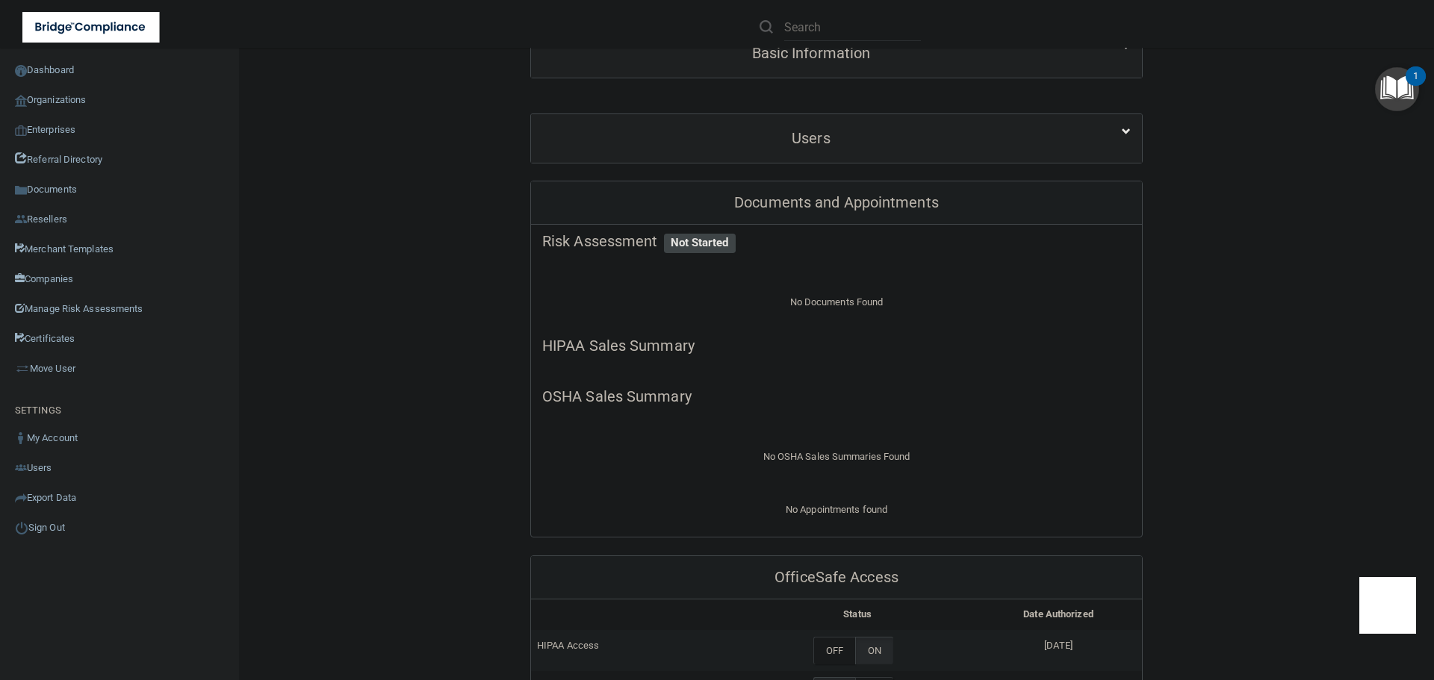
scroll to position [1, 0]
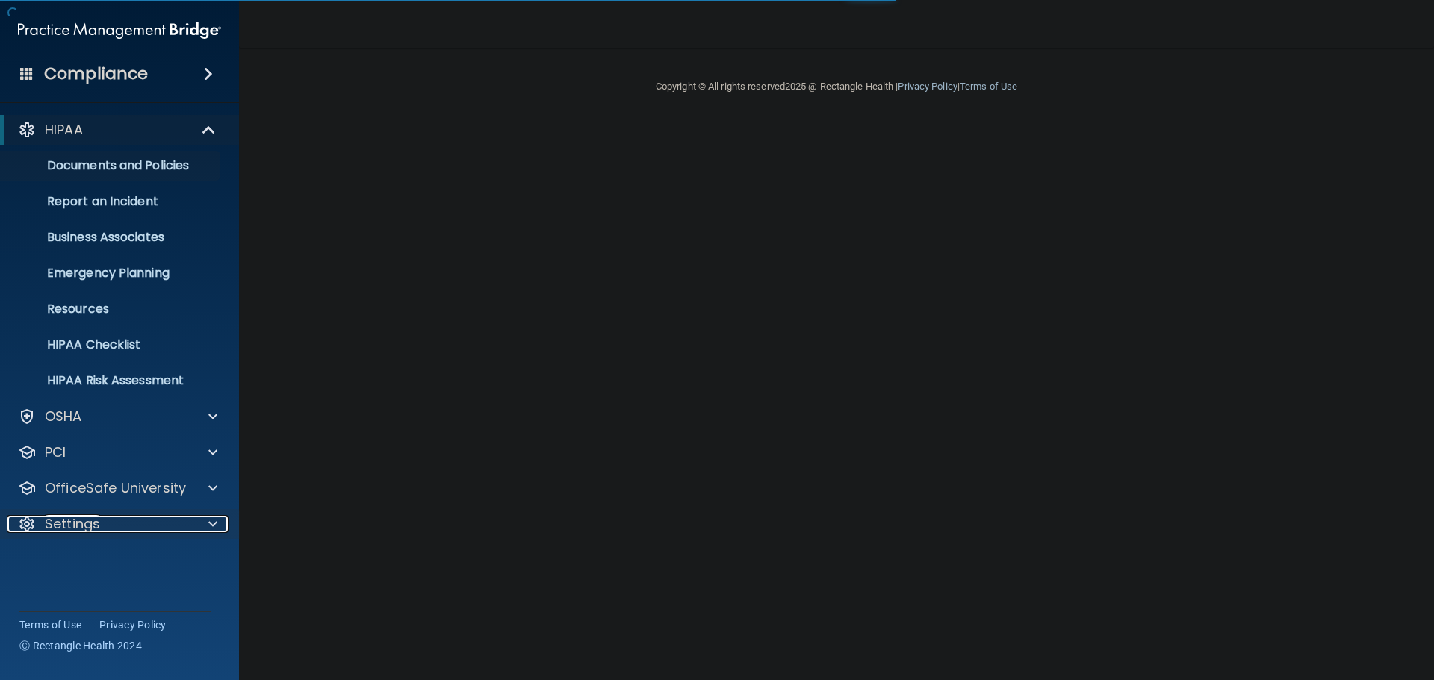
click at [155, 516] on div "Settings" at bounding box center [99, 524] width 184 height 18
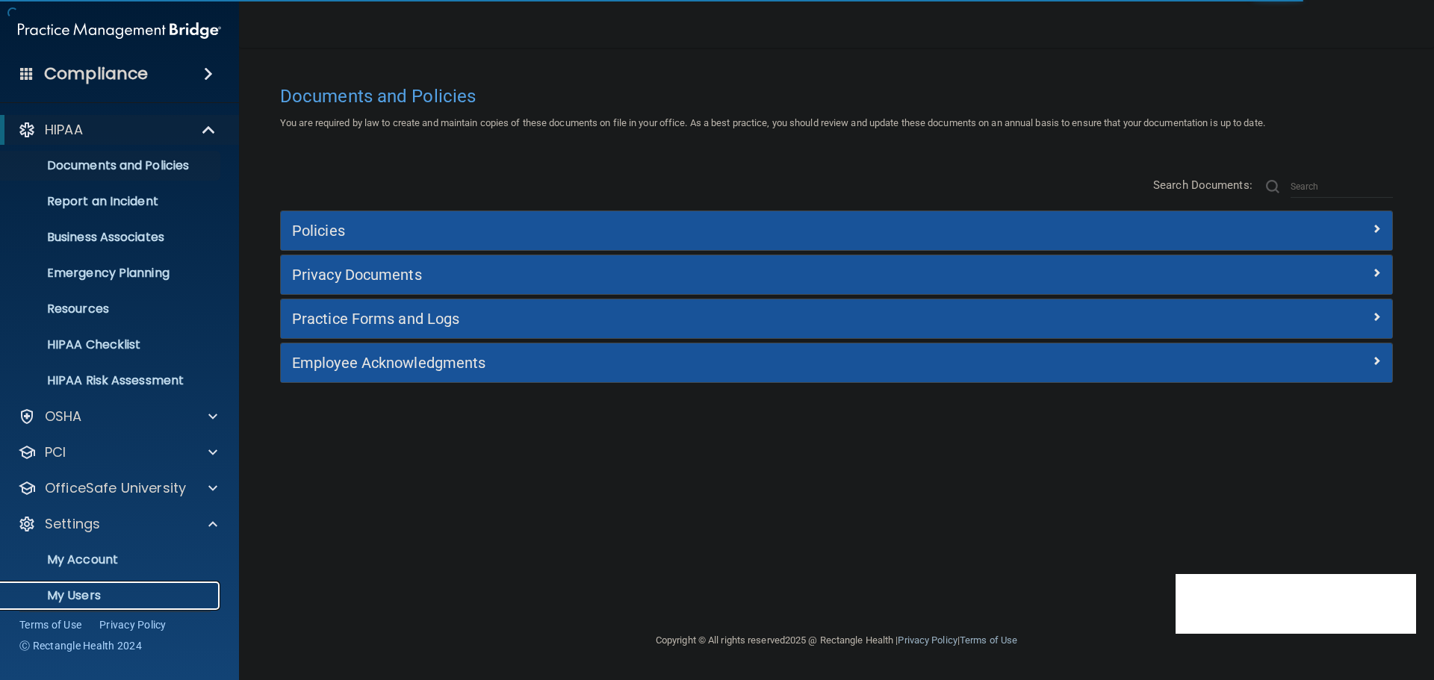
click at [71, 598] on p "My Users" at bounding box center [112, 595] width 204 height 15
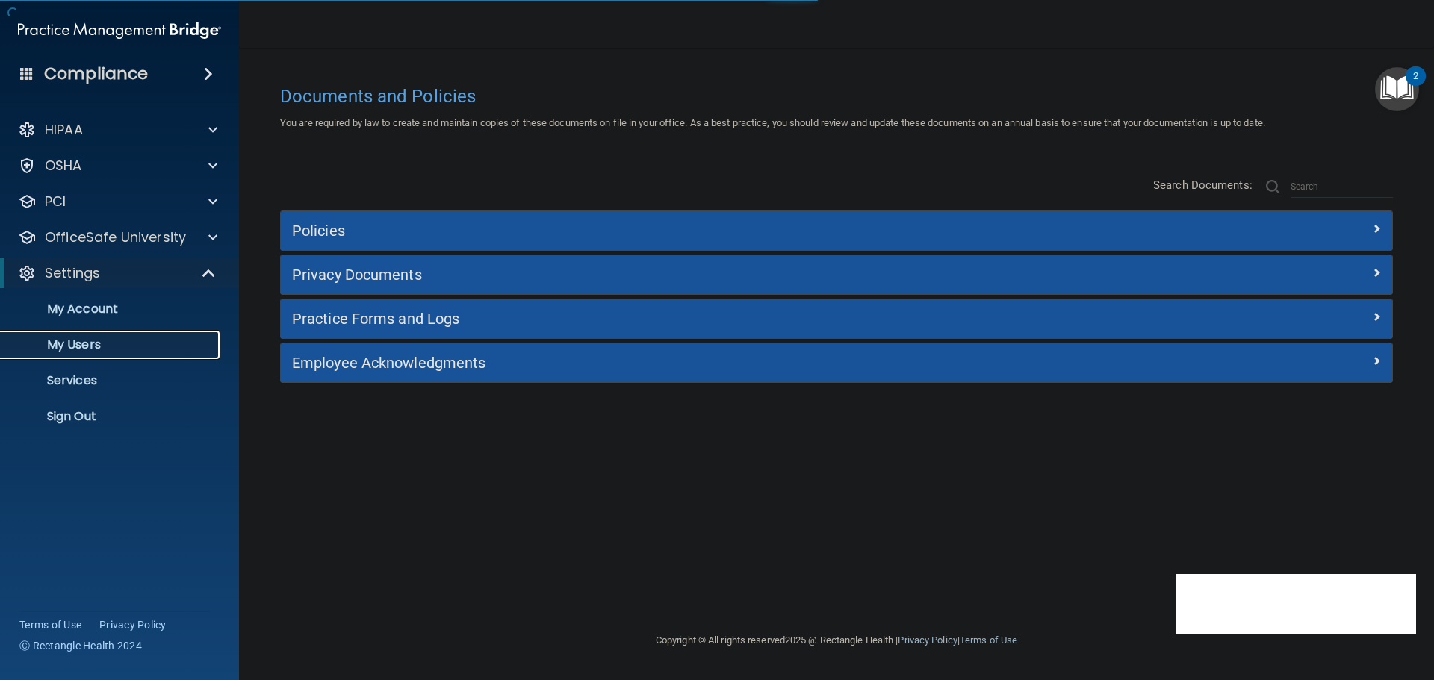
select select "20"
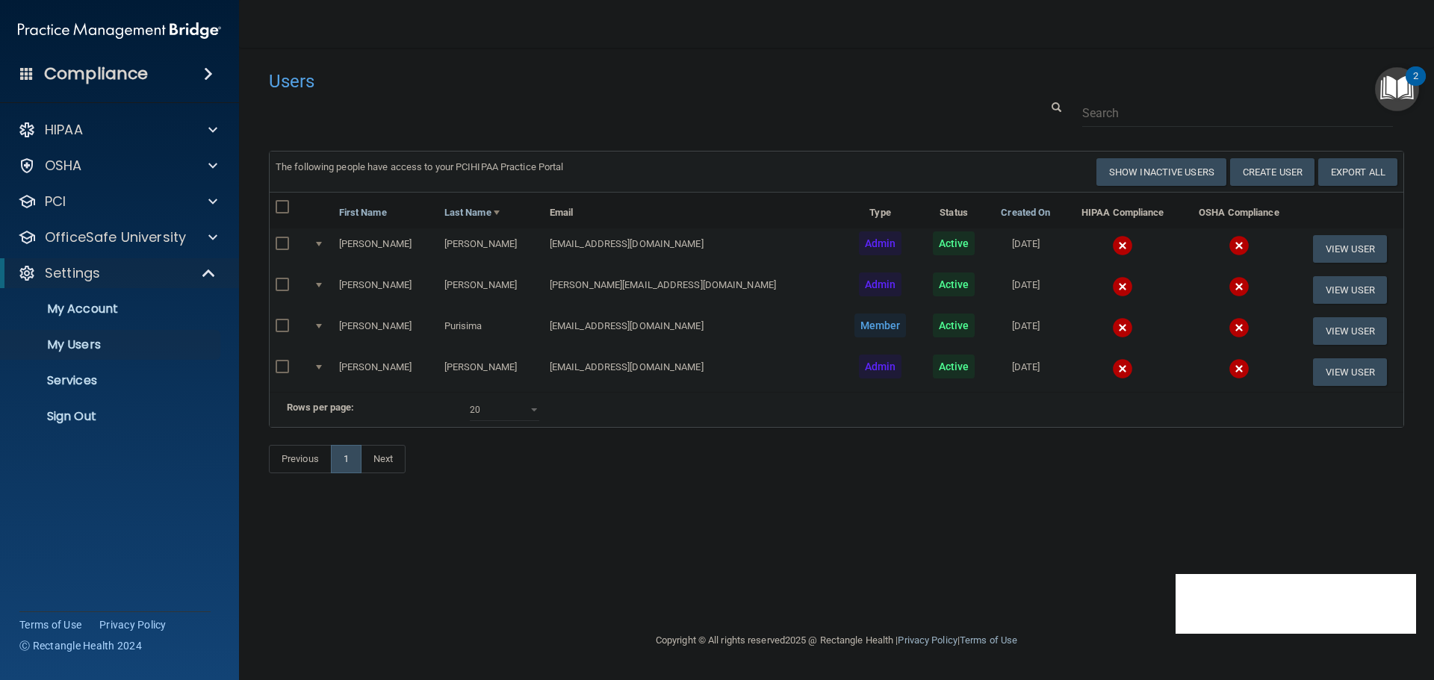
click at [1112, 239] on img at bounding box center [1122, 245] width 21 height 21
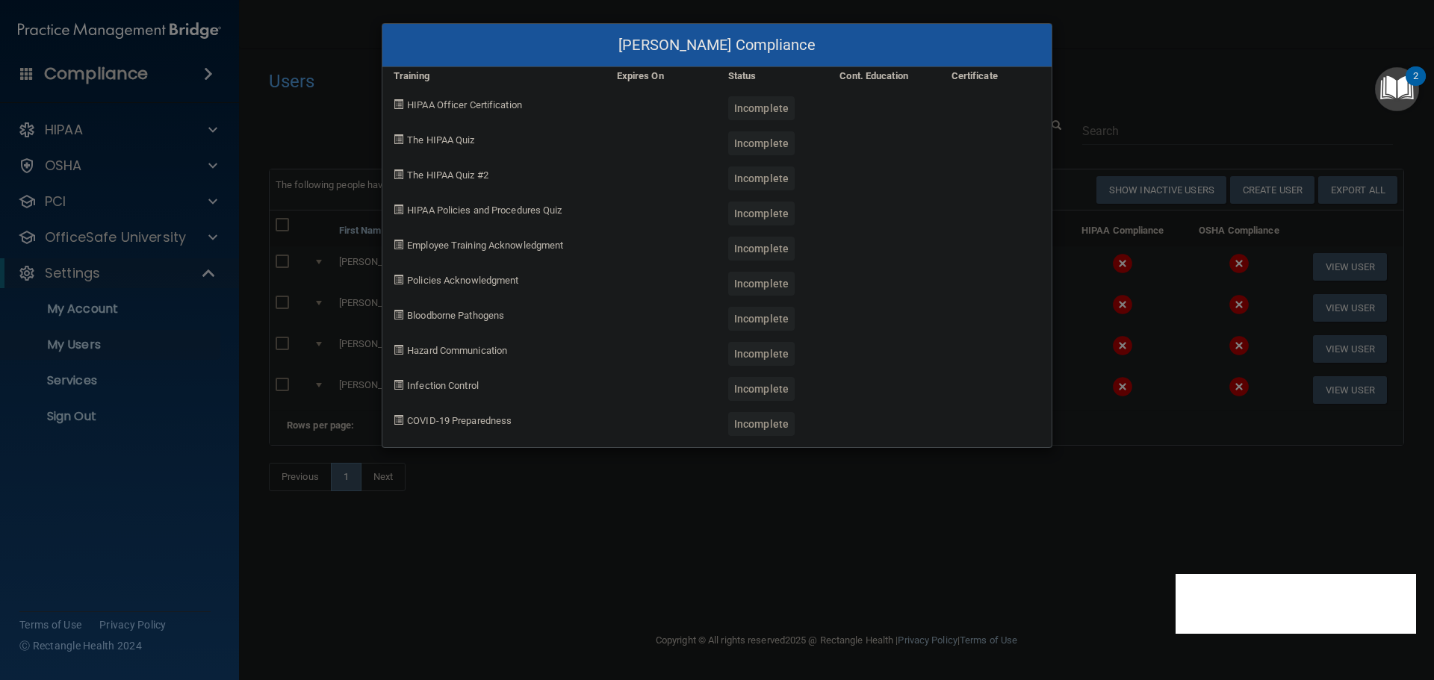
click at [1125, 527] on div "Isela Farfan's Compliance Training Expires On Status Cont. Education Certificat…" at bounding box center [717, 340] width 1434 height 680
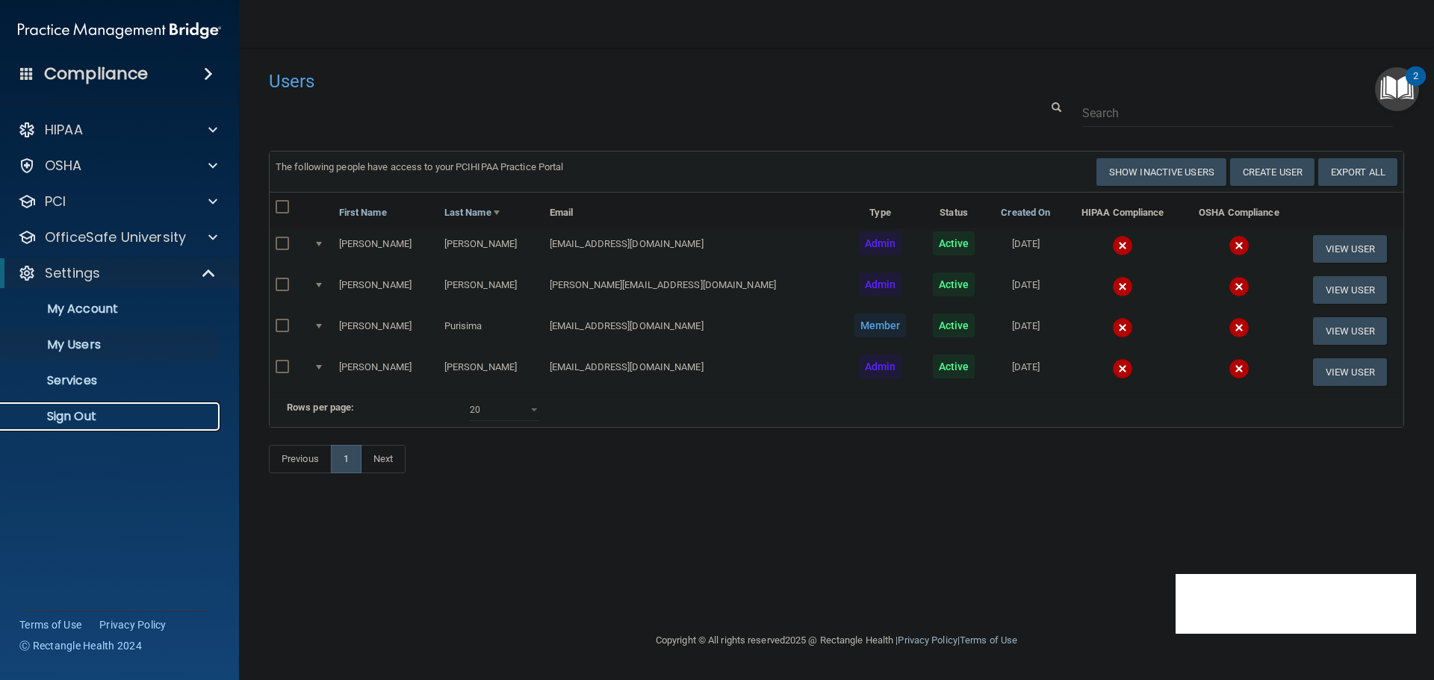
click at [105, 417] on p "Sign Out" at bounding box center [112, 416] width 204 height 15
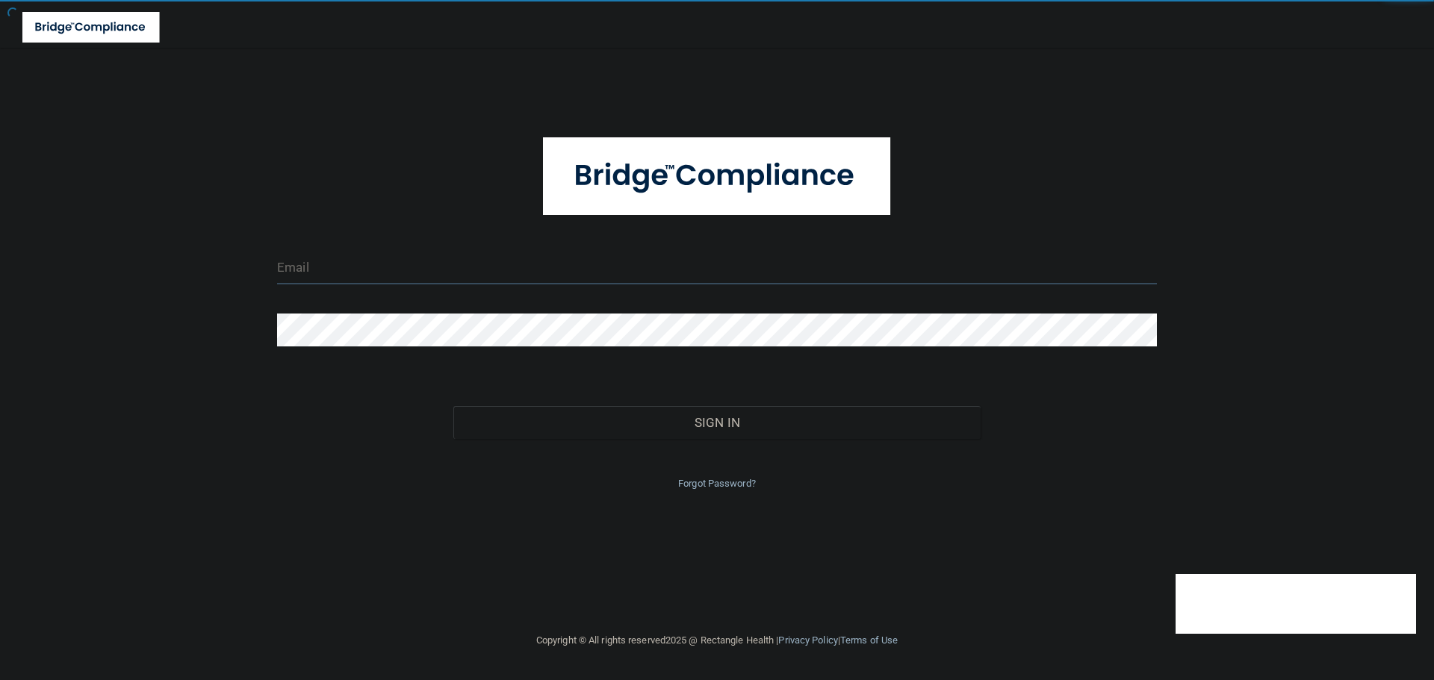
type input "[EMAIL_ADDRESS][DOMAIN_NAME]"
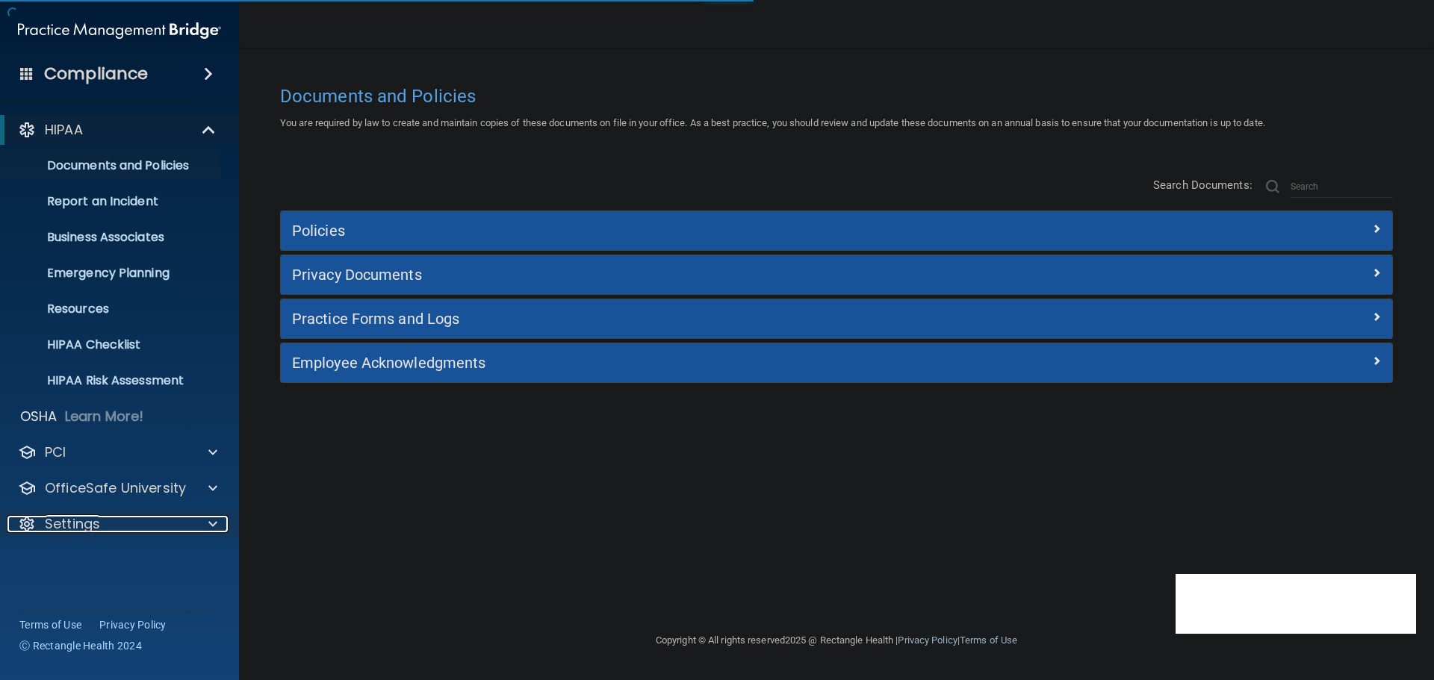
click at [218, 521] on div at bounding box center [209, 524] width 37 height 18
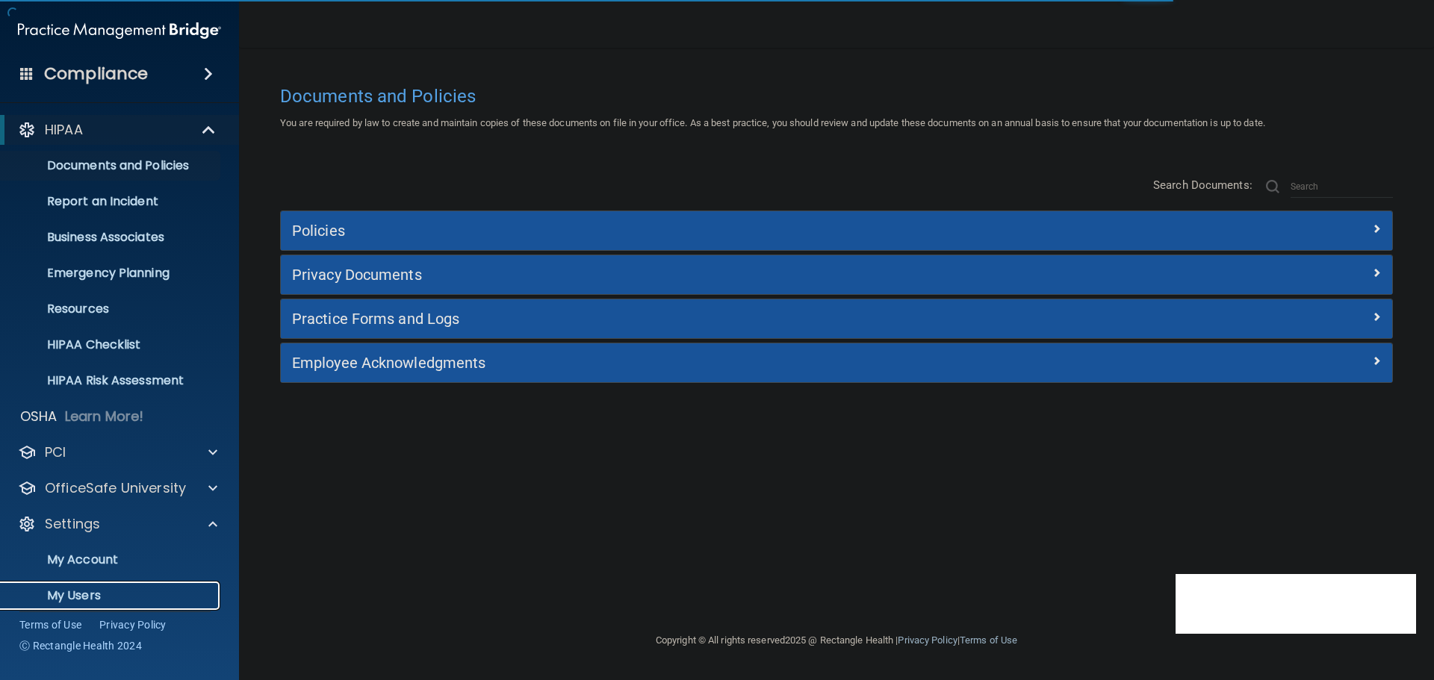
click at [69, 590] on p "My Users" at bounding box center [112, 595] width 204 height 15
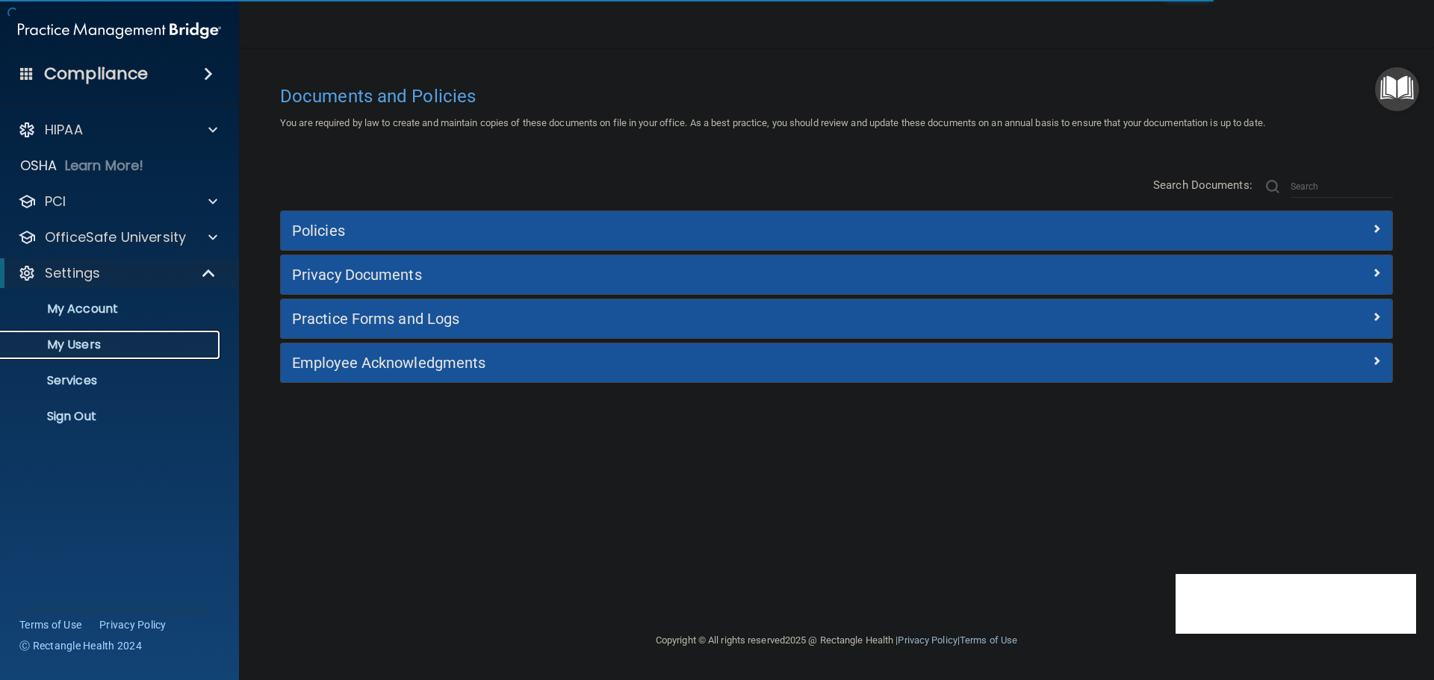
select select "20"
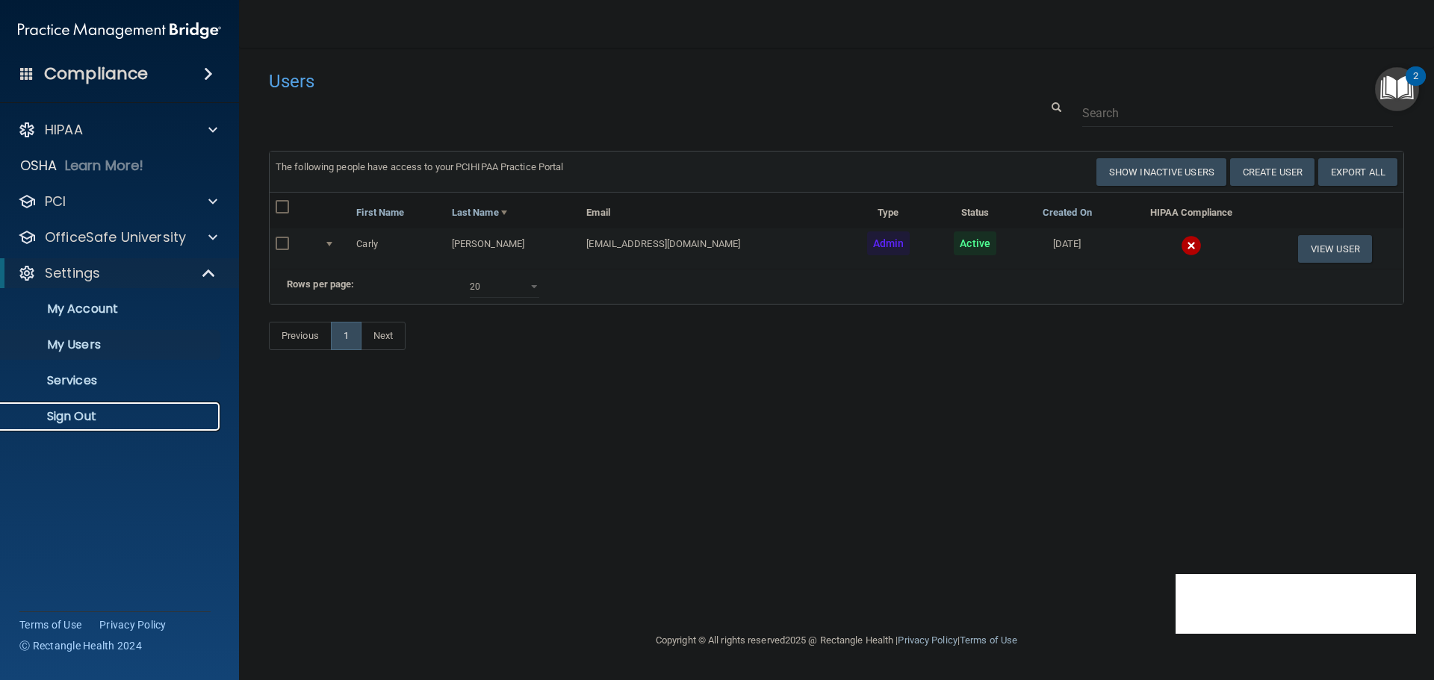
click at [96, 411] on p "Sign Out" at bounding box center [112, 416] width 204 height 15
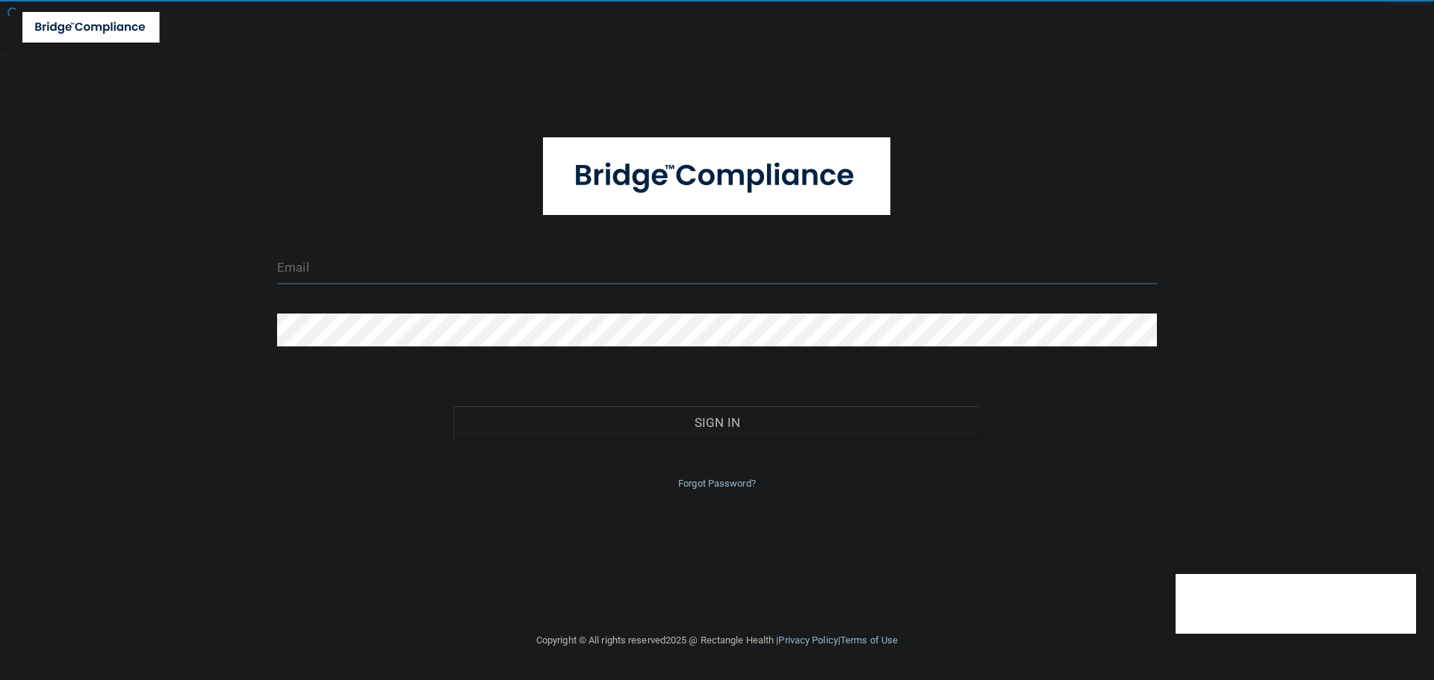
type input "[EMAIL_ADDRESS][DOMAIN_NAME]"
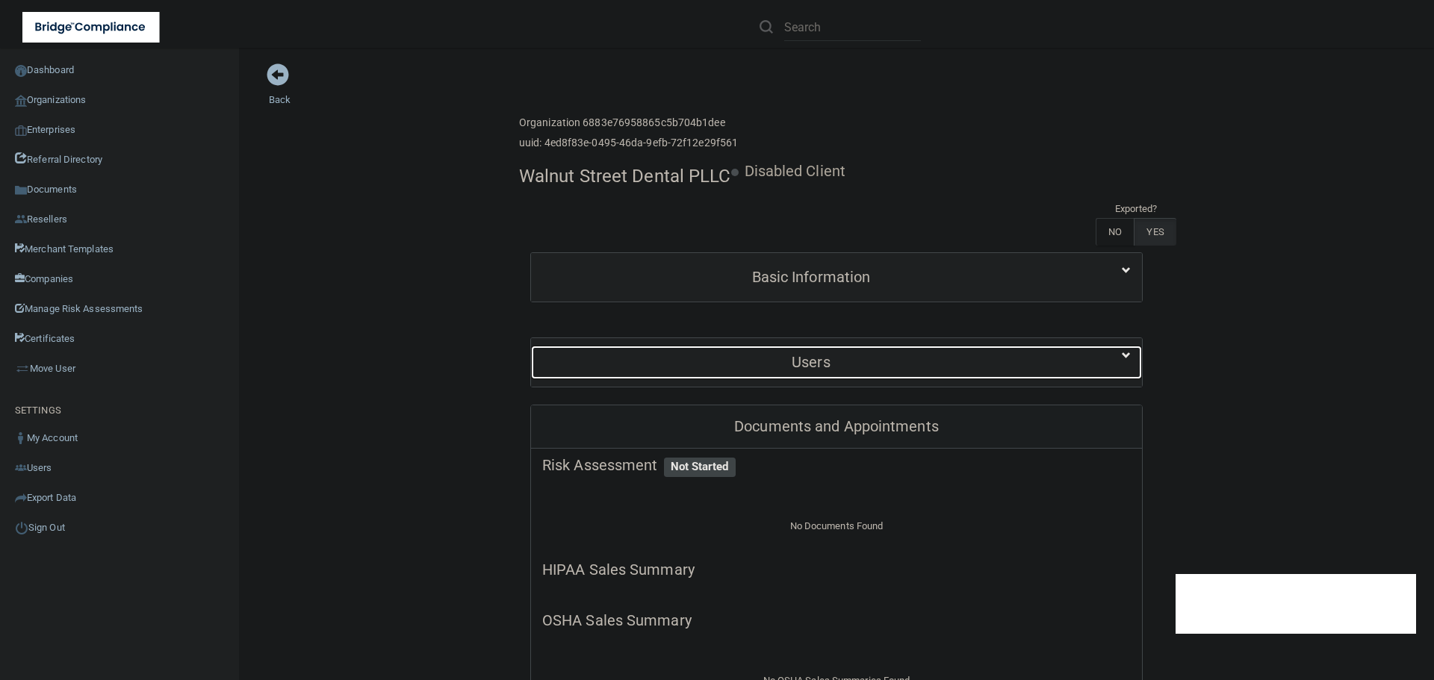
click at [768, 364] on h5 "Users" at bounding box center [811, 362] width 538 height 16
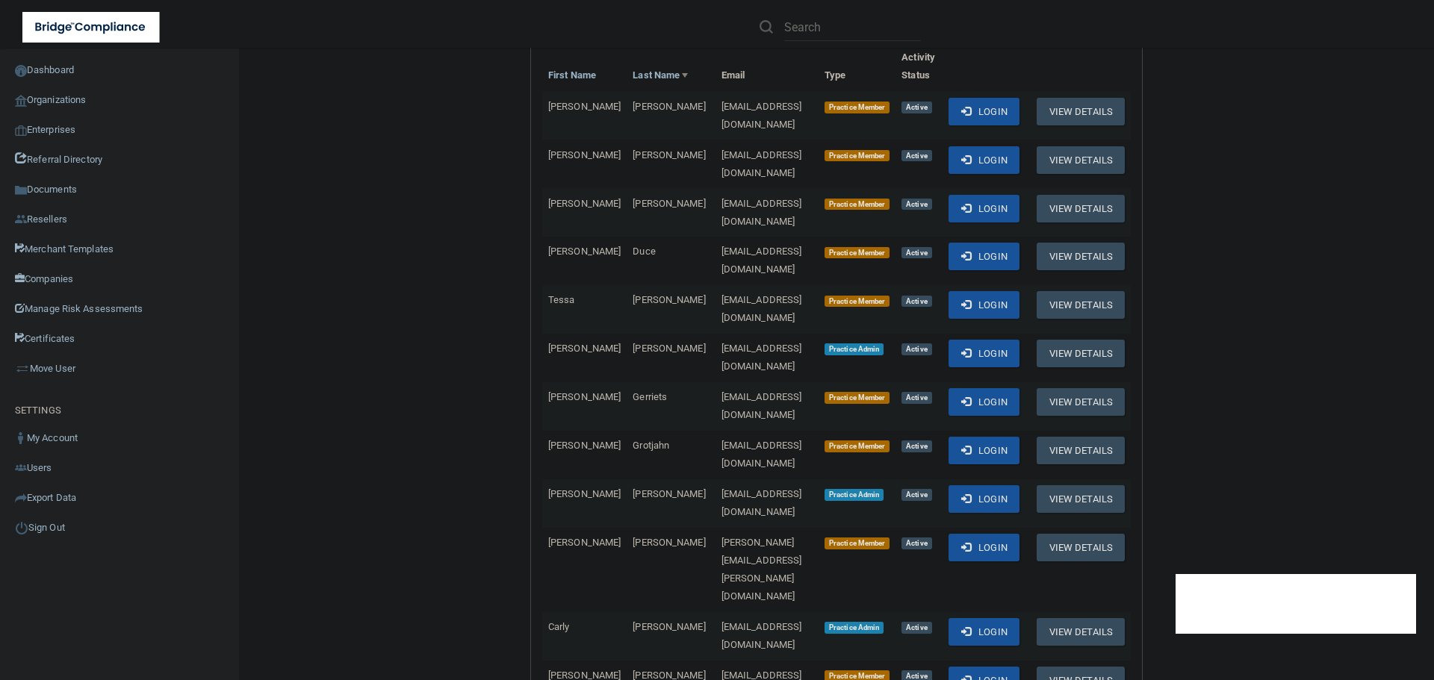
scroll to position [523, 0]
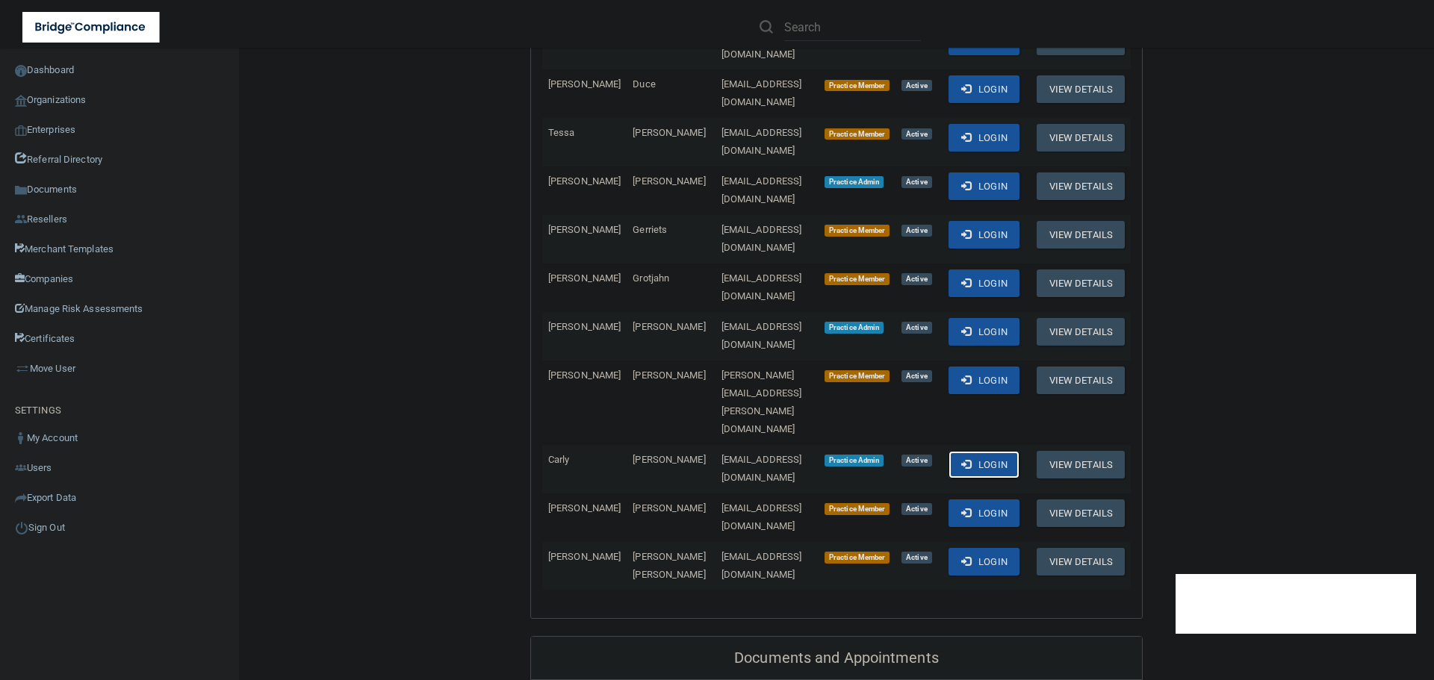
click at [961, 459] on span at bounding box center [966, 464] width 10 height 10
click at [56, 94] on link "Organizations" at bounding box center [120, 100] width 240 height 30
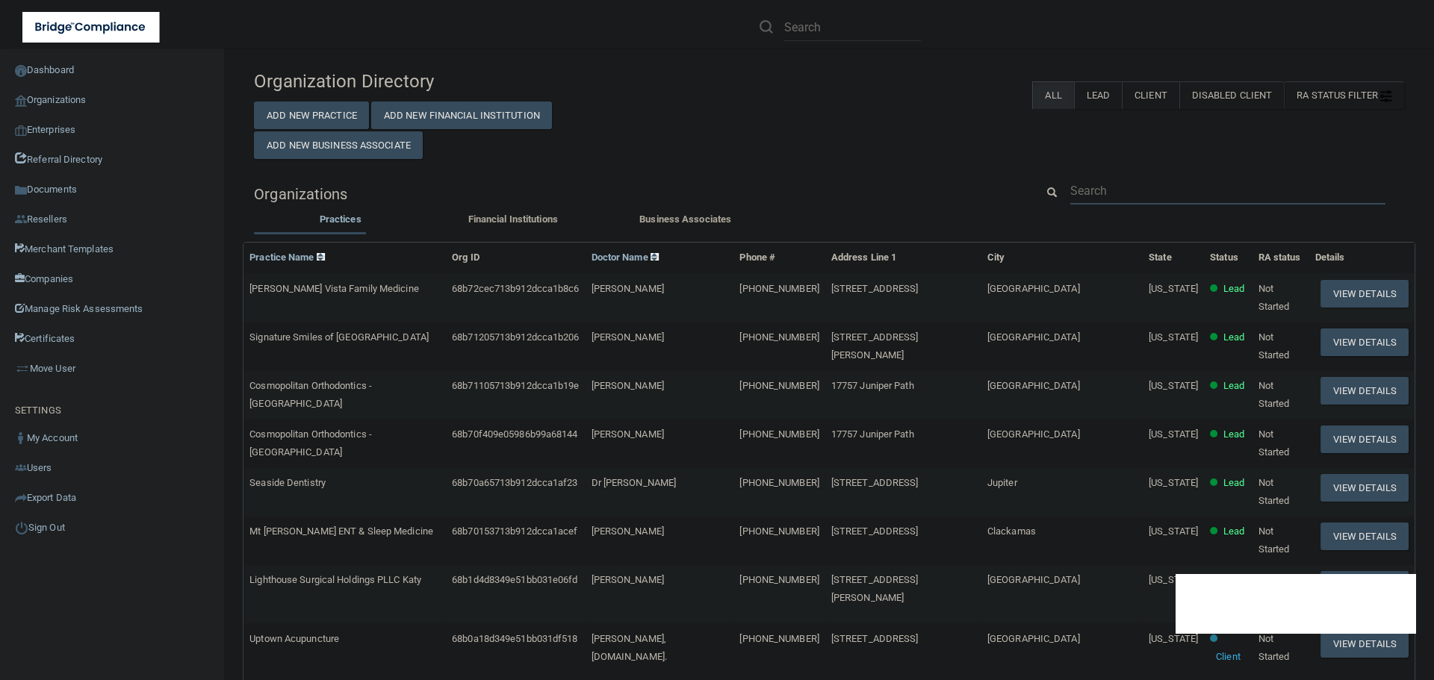
click at [1117, 190] on input "text" at bounding box center [1227, 191] width 315 height 28
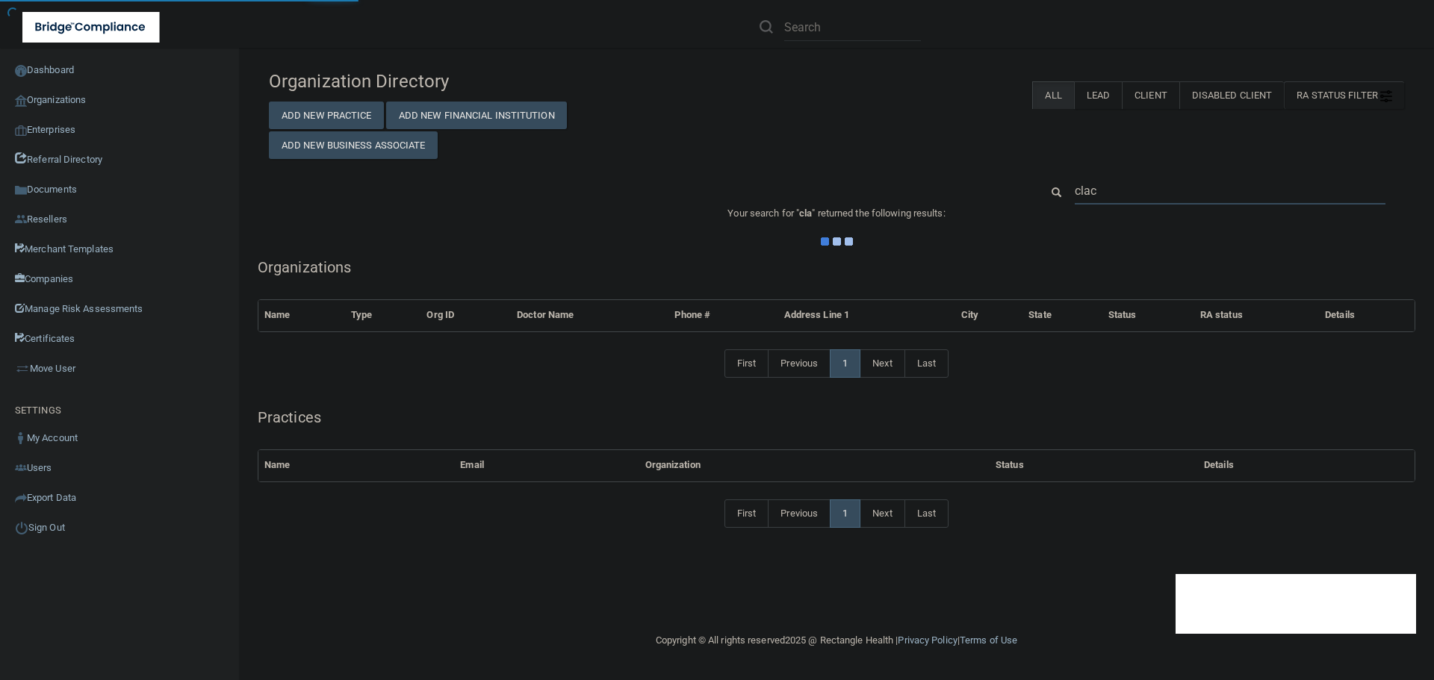
type input "clacy"
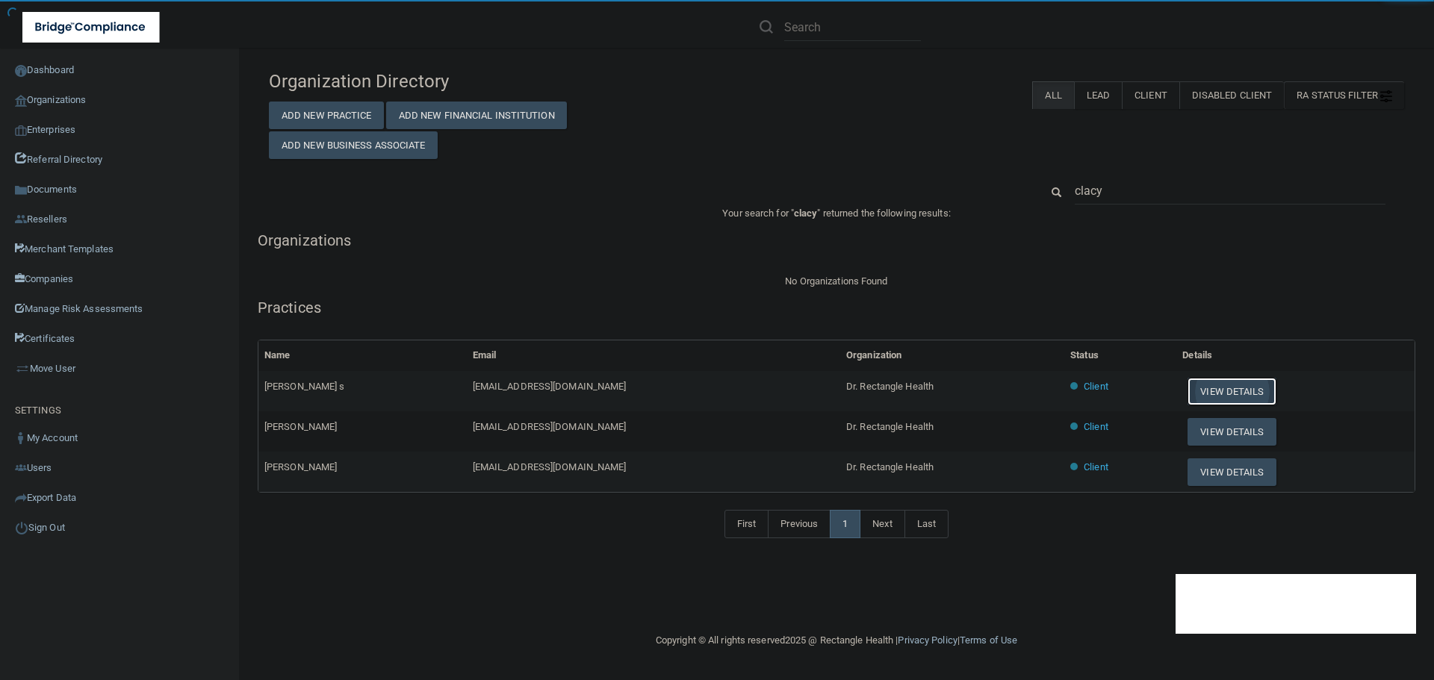
click at [1187, 396] on button "View Details" at bounding box center [1231, 392] width 88 height 28
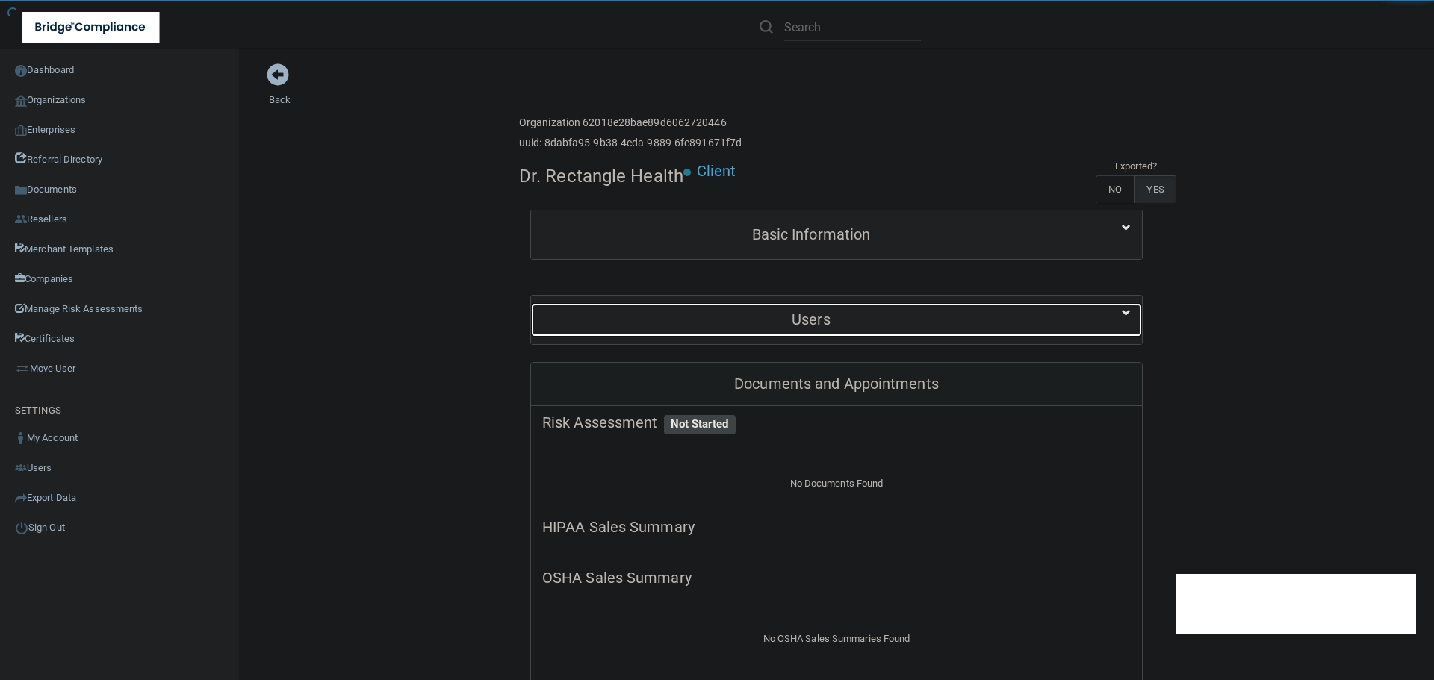
click at [654, 331] on div "Users" at bounding box center [811, 320] width 560 height 34
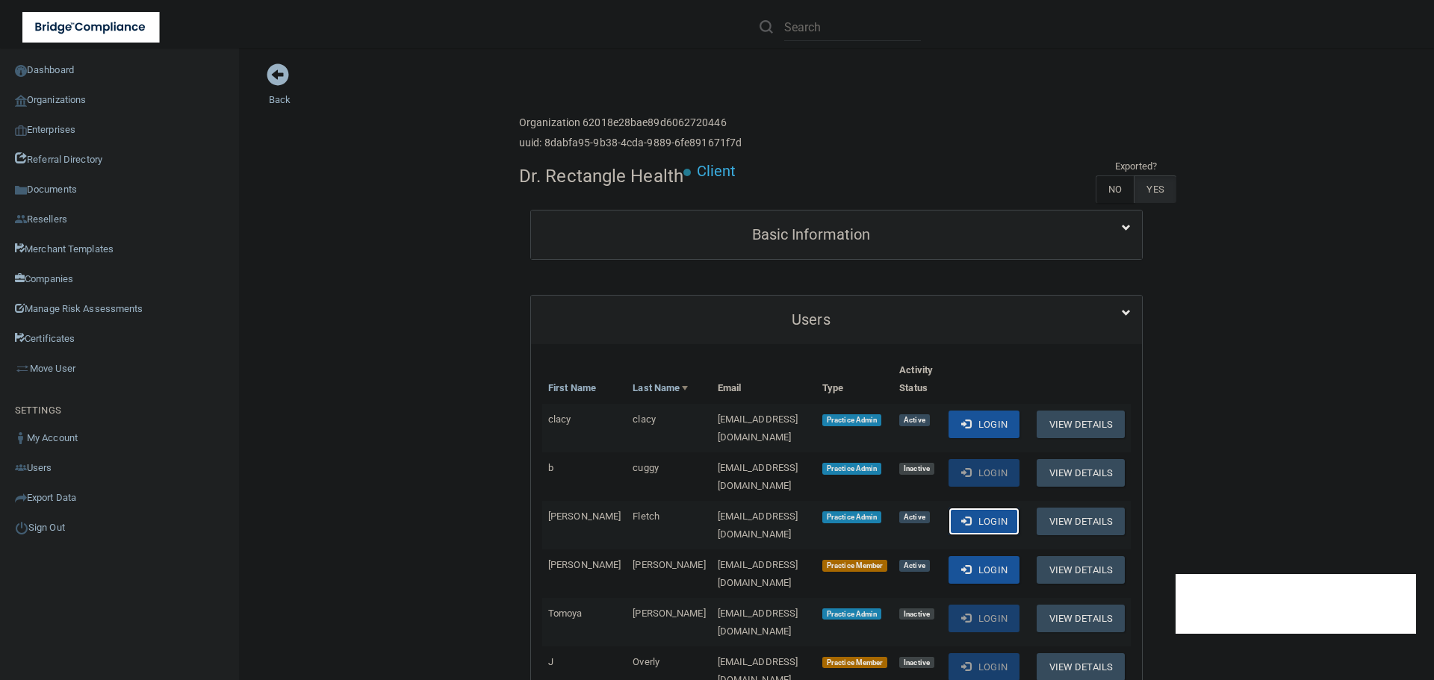
click at [981, 508] on button "Login" at bounding box center [983, 522] width 71 height 28
click at [60, 102] on link "Organizations" at bounding box center [120, 100] width 240 height 30
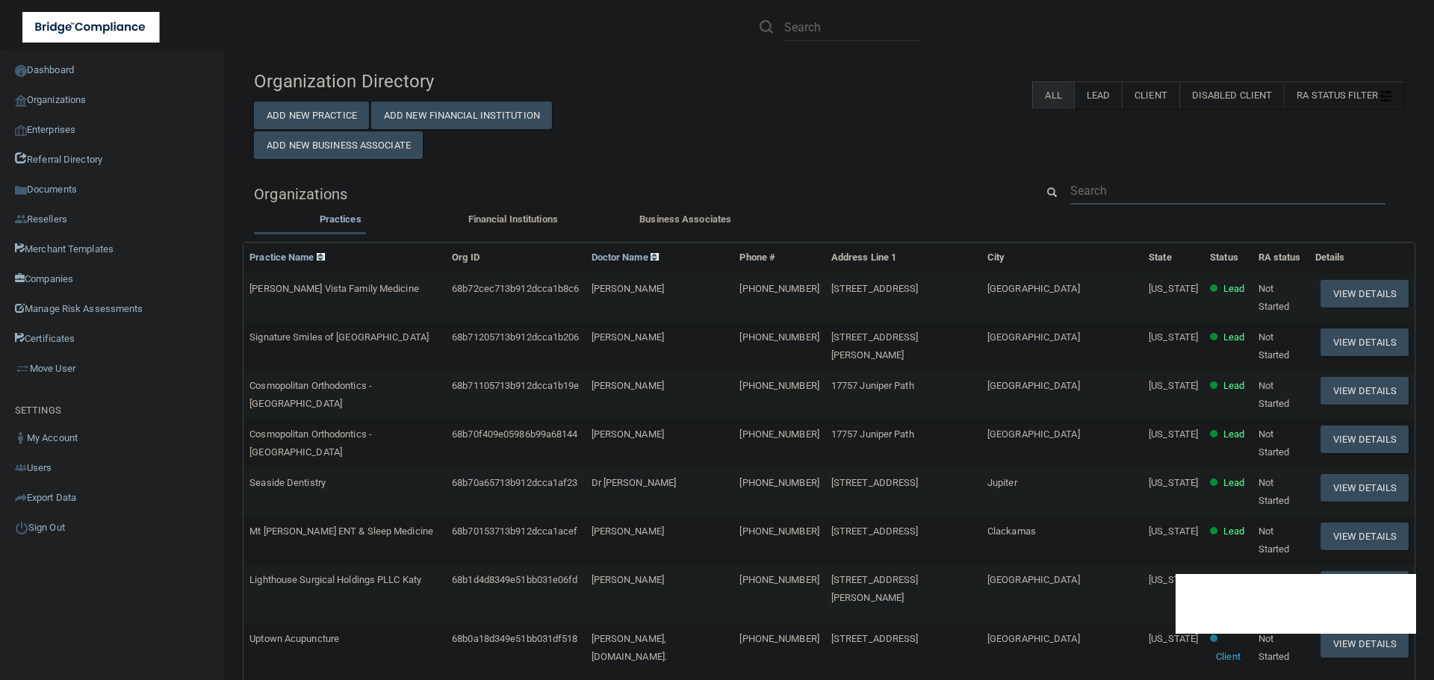
click at [1099, 184] on input "text" at bounding box center [1227, 191] width 315 height 28
paste input "esther.james@ameridentco.com"
type input "esther.james@ameridentco.com"
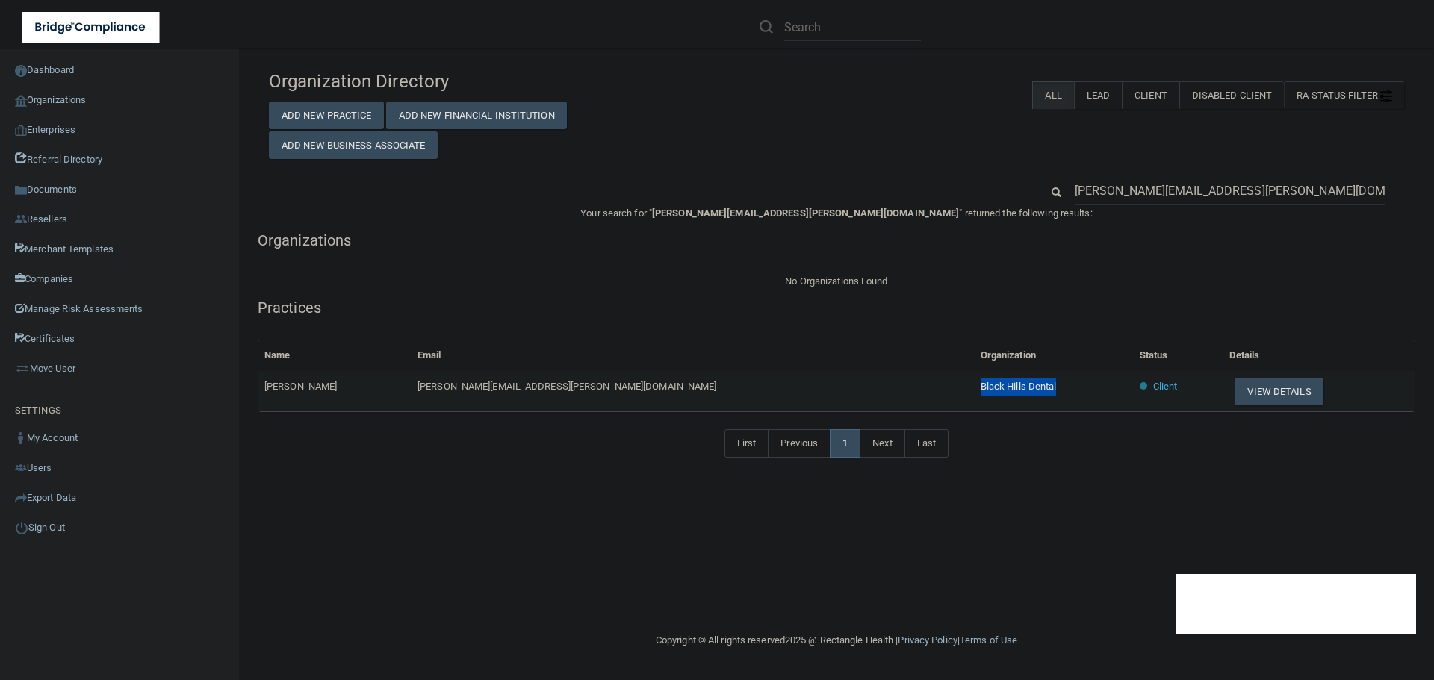
drag, startPoint x: 913, startPoint y: 382, endPoint x: 793, endPoint y: 384, distance: 120.2
click at [793, 384] on tr "Esther James esther.james@ameridentco.com Black Hills Dental Client View Details" at bounding box center [836, 391] width 1156 height 40
copy tr "Black Hills Dental"
click at [1234, 396] on button "View Details" at bounding box center [1278, 392] width 88 height 28
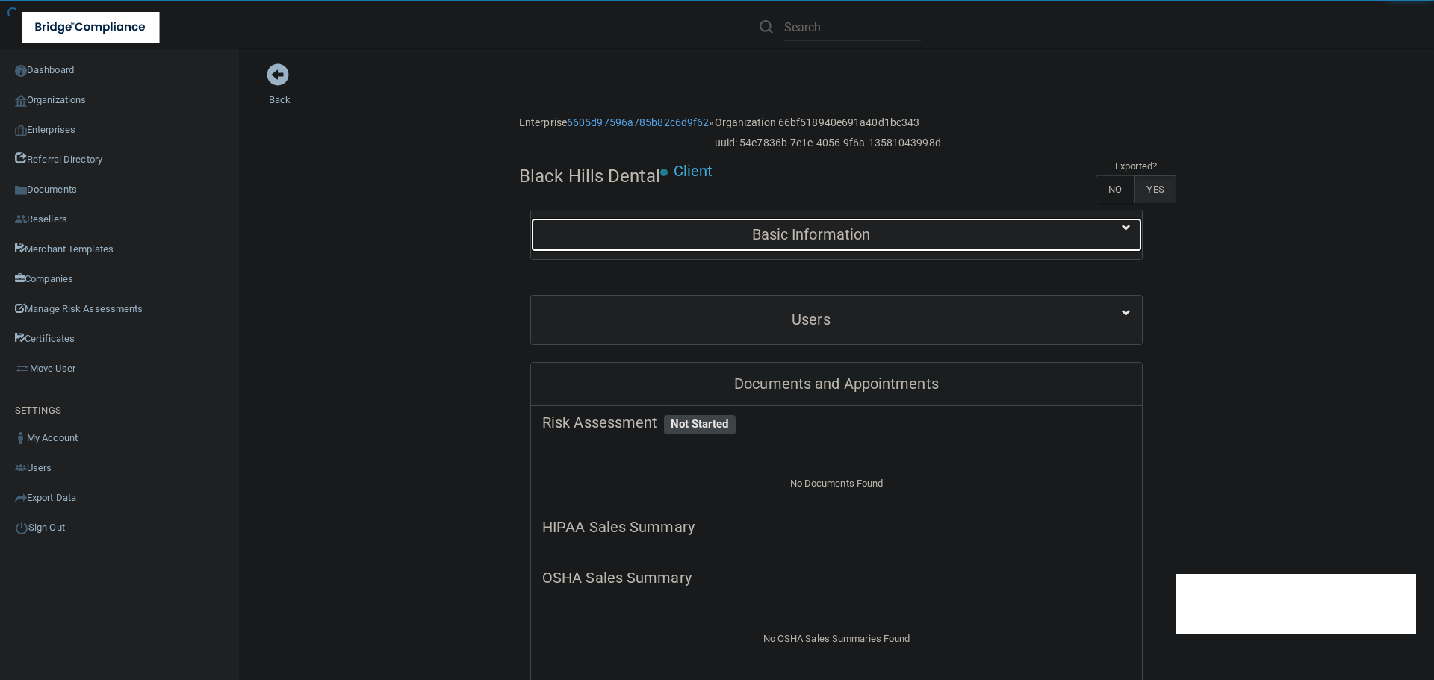
click at [724, 246] on div "Basic Information" at bounding box center [811, 235] width 560 height 34
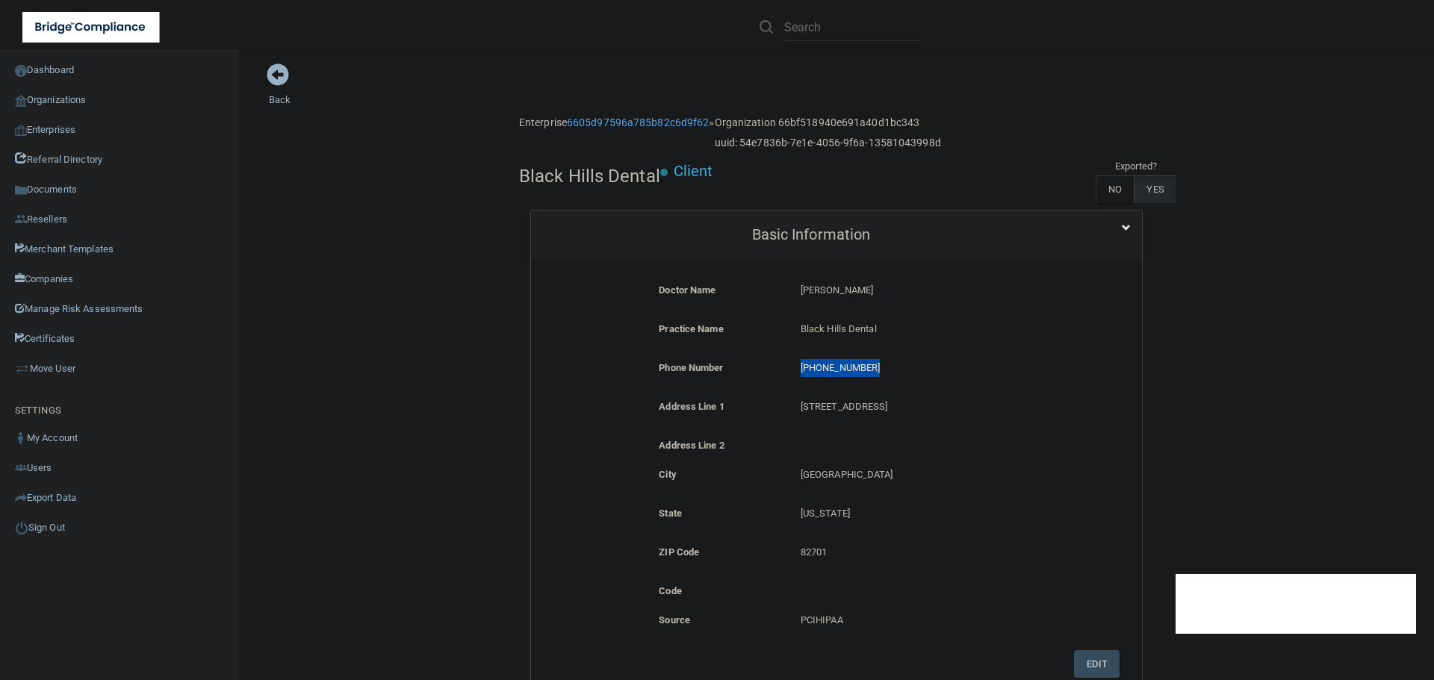
drag, startPoint x: 874, startPoint y: 369, endPoint x: 774, endPoint y: 375, distance: 99.5
click at [774, 375] on div "Phone Number (307) 746-4772 (307) 746-4772" at bounding box center [836, 373] width 588 height 28
copy div "(307) 746-4772"
click at [93, 102] on link "Organizations" at bounding box center [120, 100] width 240 height 30
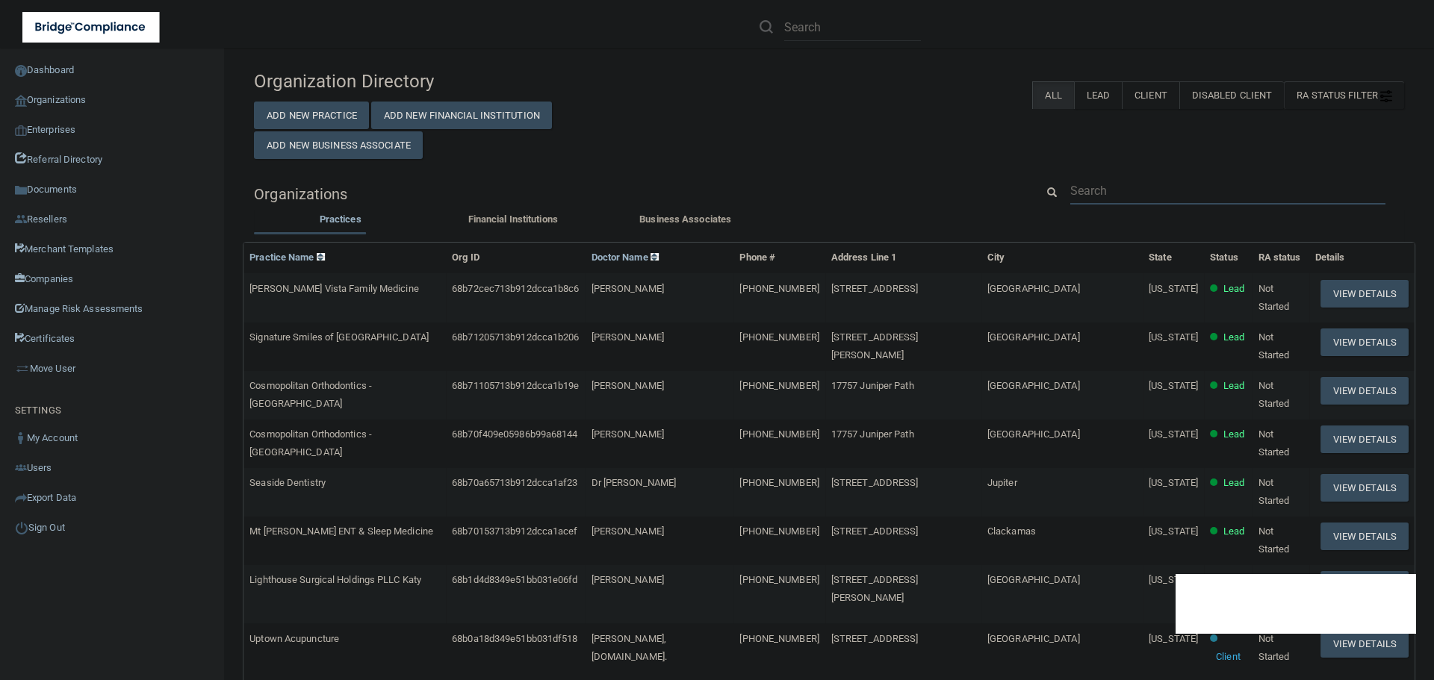
click at [1081, 184] on input "text" at bounding box center [1227, 191] width 315 height 28
paste input "yagnik.adarsh@gmail.com"
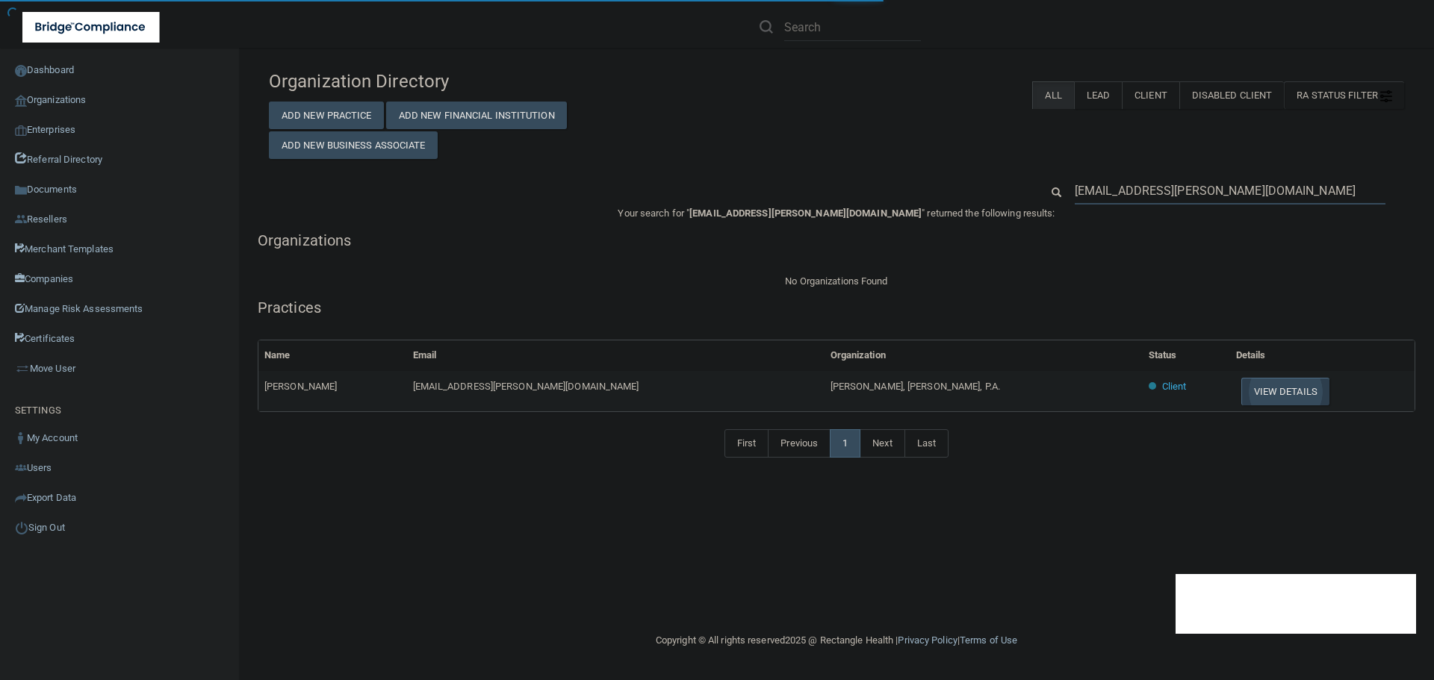
type input "yagnik.adarsh@gmail.com"
click at [1241, 397] on button "View Details" at bounding box center [1285, 392] width 88 height 28
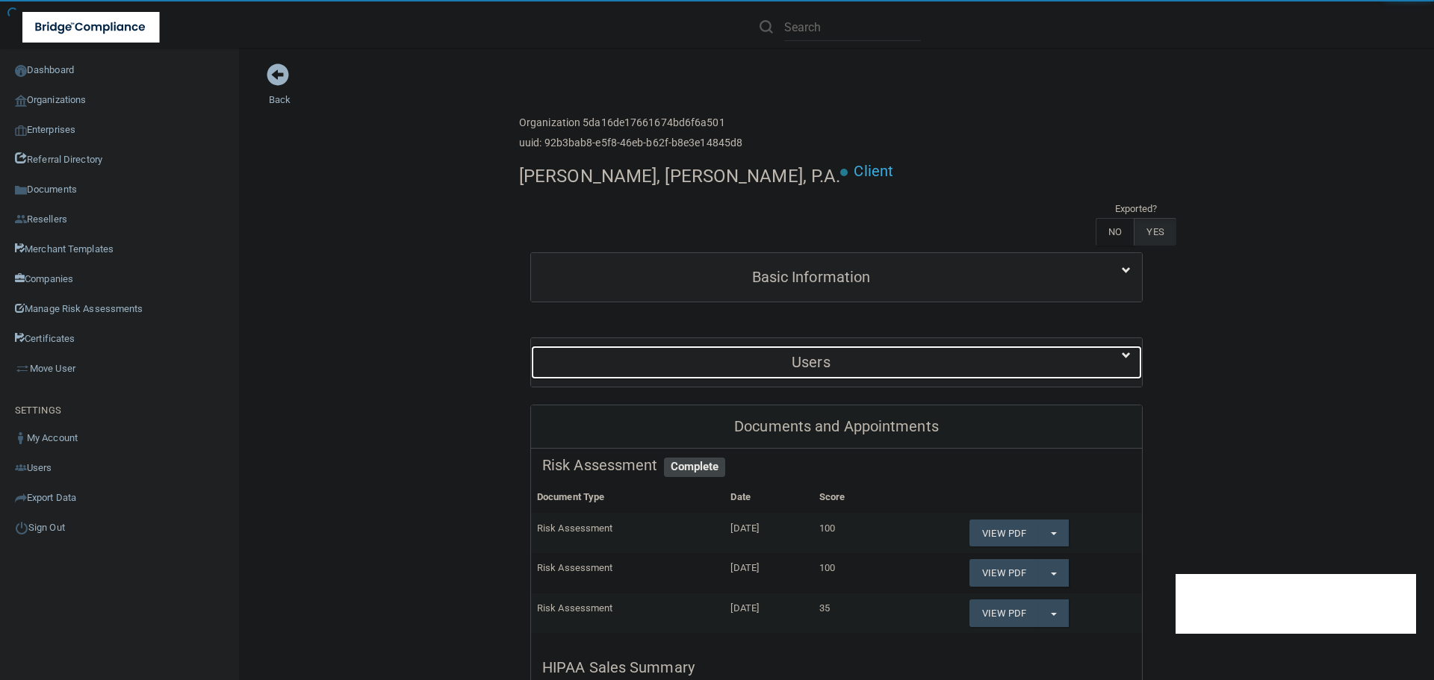
click at [790, 354] on h5 "Users" at bounding box center [811, 362] width 538 height 16
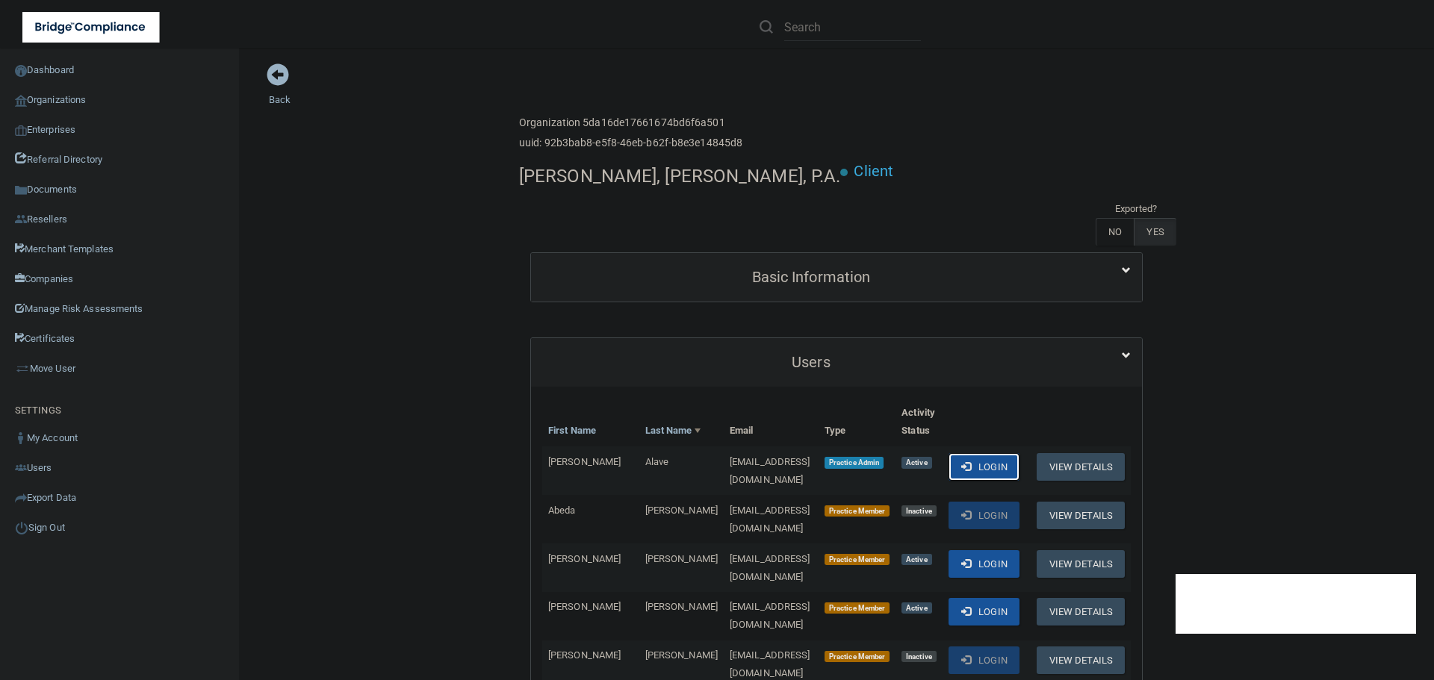
click at [990, 453] on button "Login" at bounding box center [983, 467] width 71 height 28
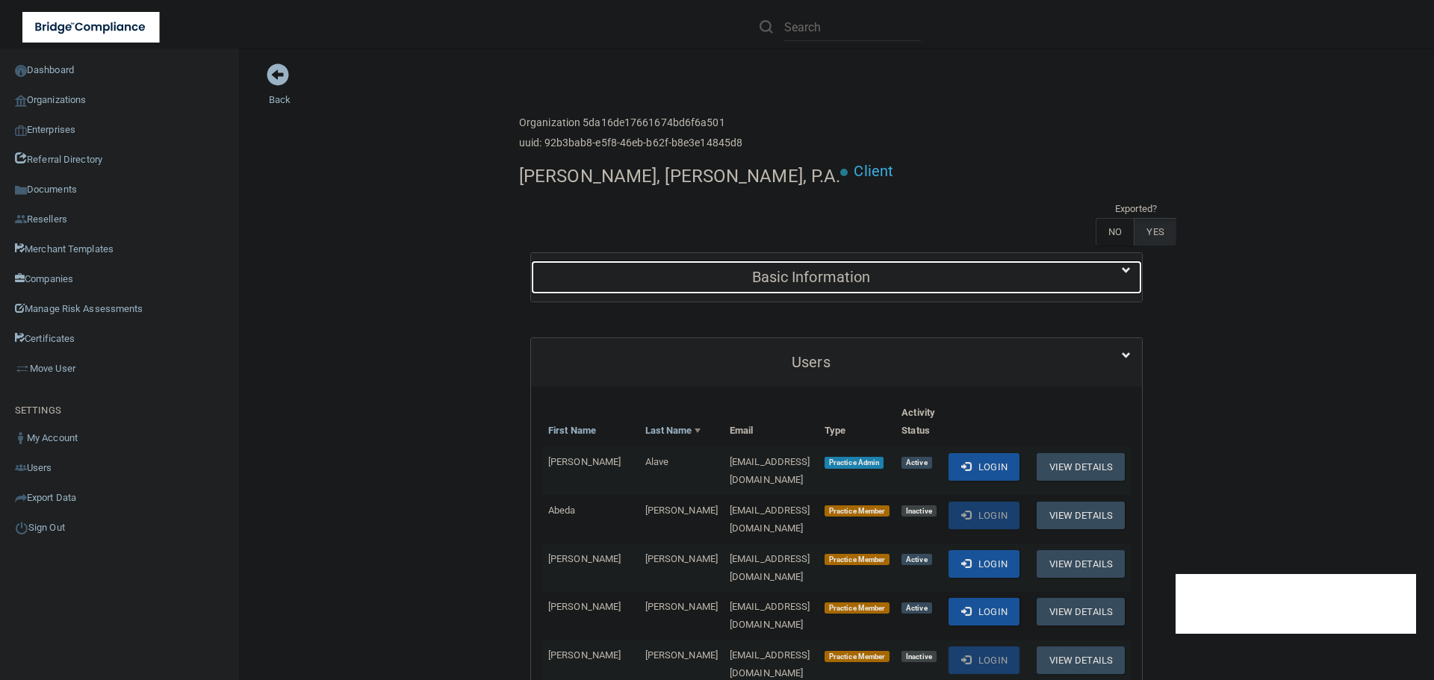
click at [734, 261] on div "Basic Information" at bounding box center [811, 278] width 560 height 34
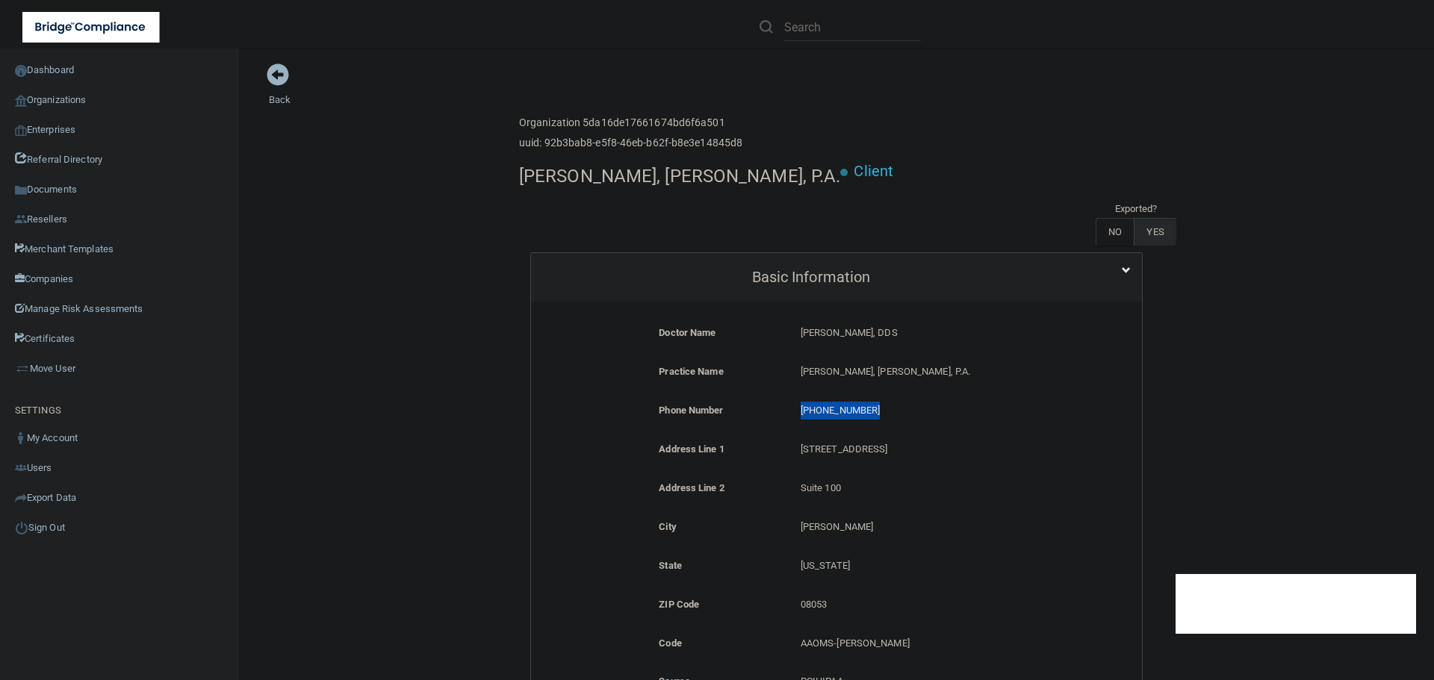
drag, startPoint x: 869, startPoint y: 367, endPoint x: 771, endPoint y: 369, distance: 98.6
click at [771, 402] on div "Phone Number (856) 596-9099 (856) 596-9099" at bounding box center [836, 416] width 588 height 28
copy div "(856) 596-9099"
click at [96, 93] on link "Organizations" at bounding box center [120, 100] width 240 height 30
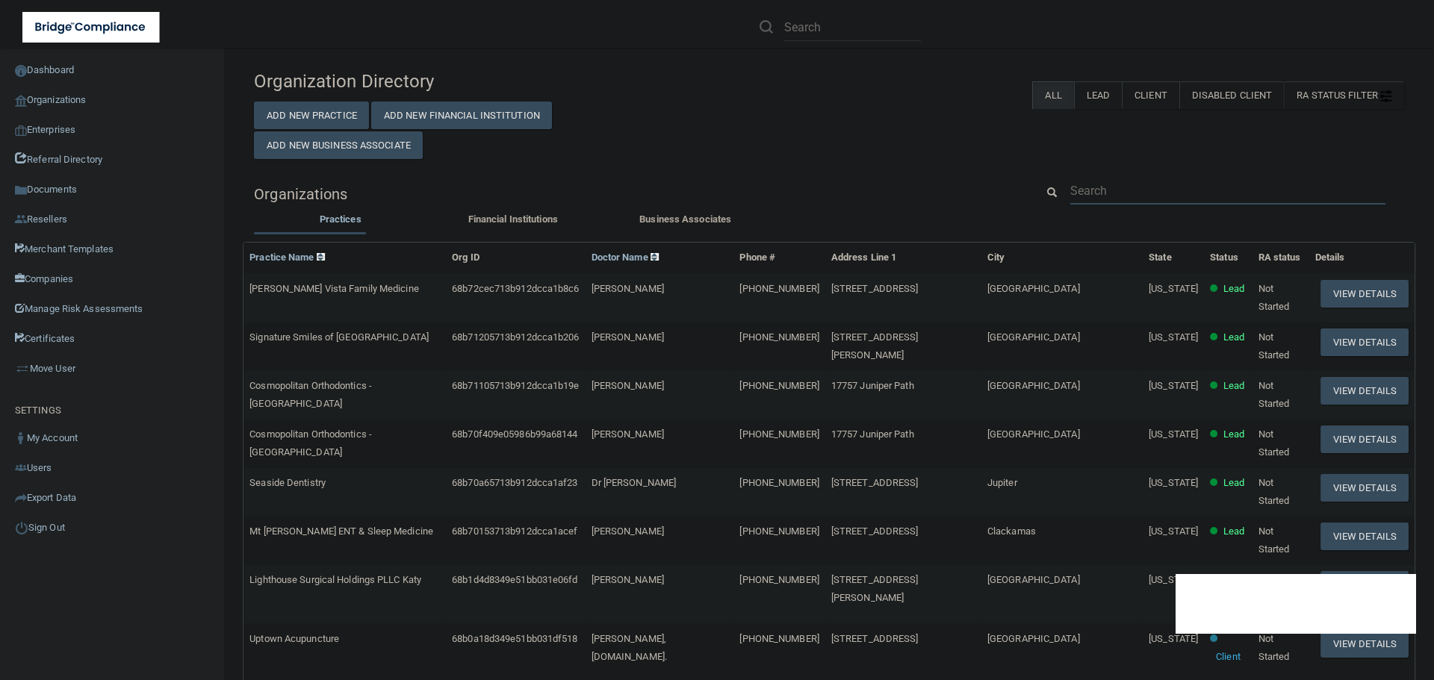
click at [1136, 190] on input "text" at bounding box center [1227, 191] width 315 height 28
paste input "lizmcurb@gmail.com"
type input "lizmcurb@gmail.com"
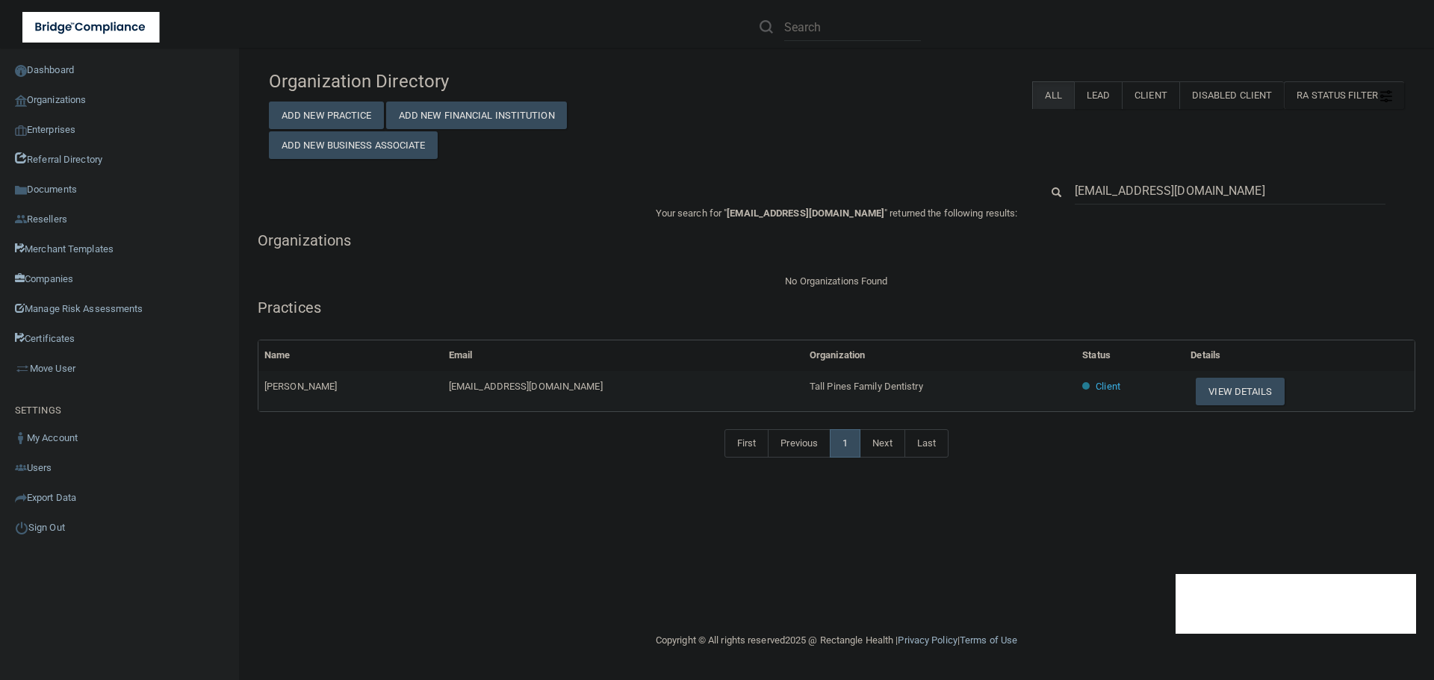
click at [810, 387] on span "Tall Pines Family Dentistry" at bounding box center [867, 386] width 114 height 11
copy tr "Tall Pines Family Dentistry"
click at [1207, 398] on button "View Details" at bounding box center [1240, 392] width 88 height 28
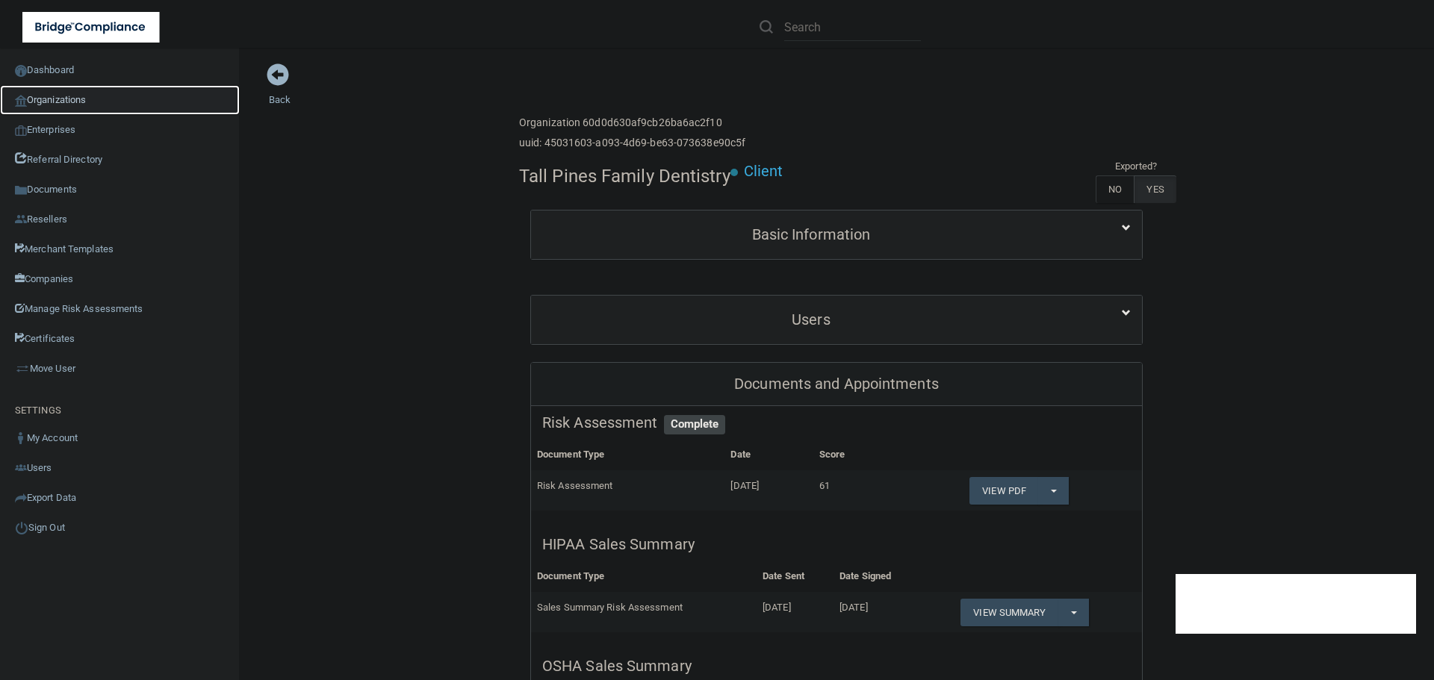
click at [61, 106] on link "Organizations" at bounding box center [120, 100] width 240 height 30
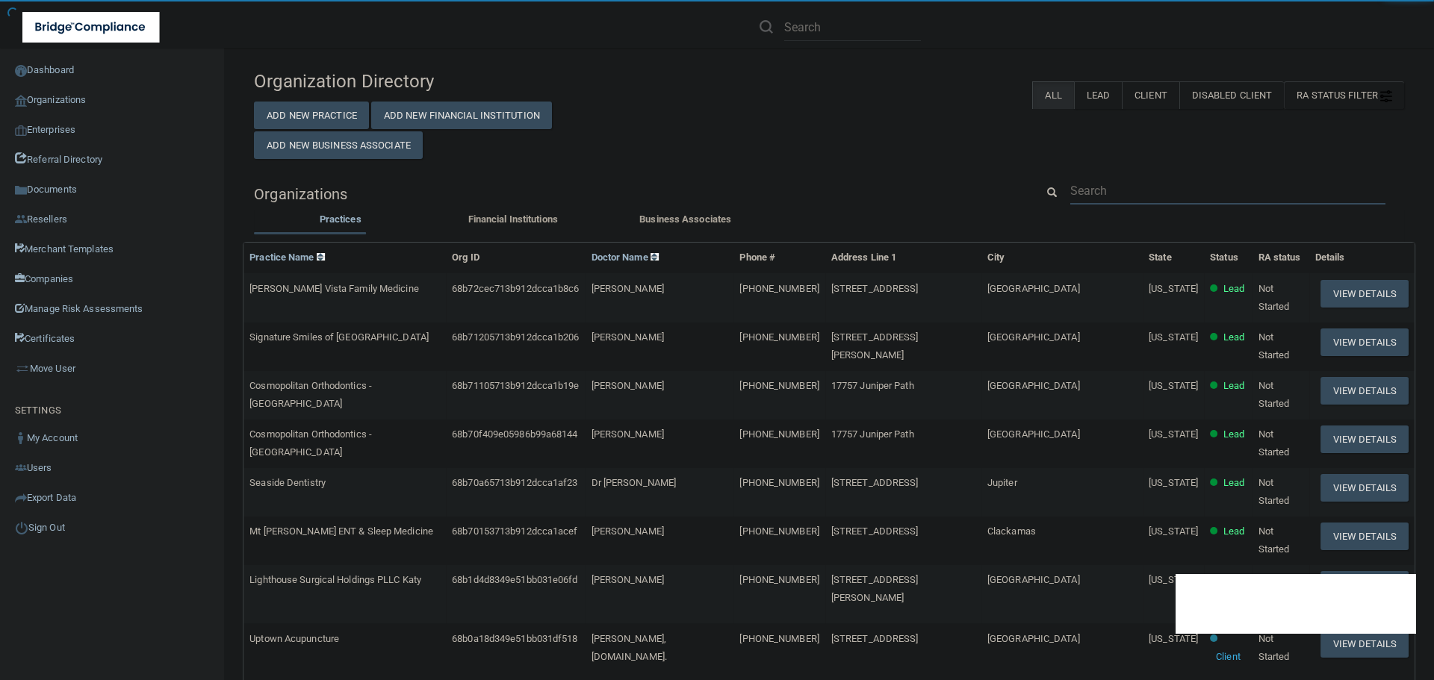
click at [1107, 193] on input "text" at bounding box center [1227, 191] width 315 height 28
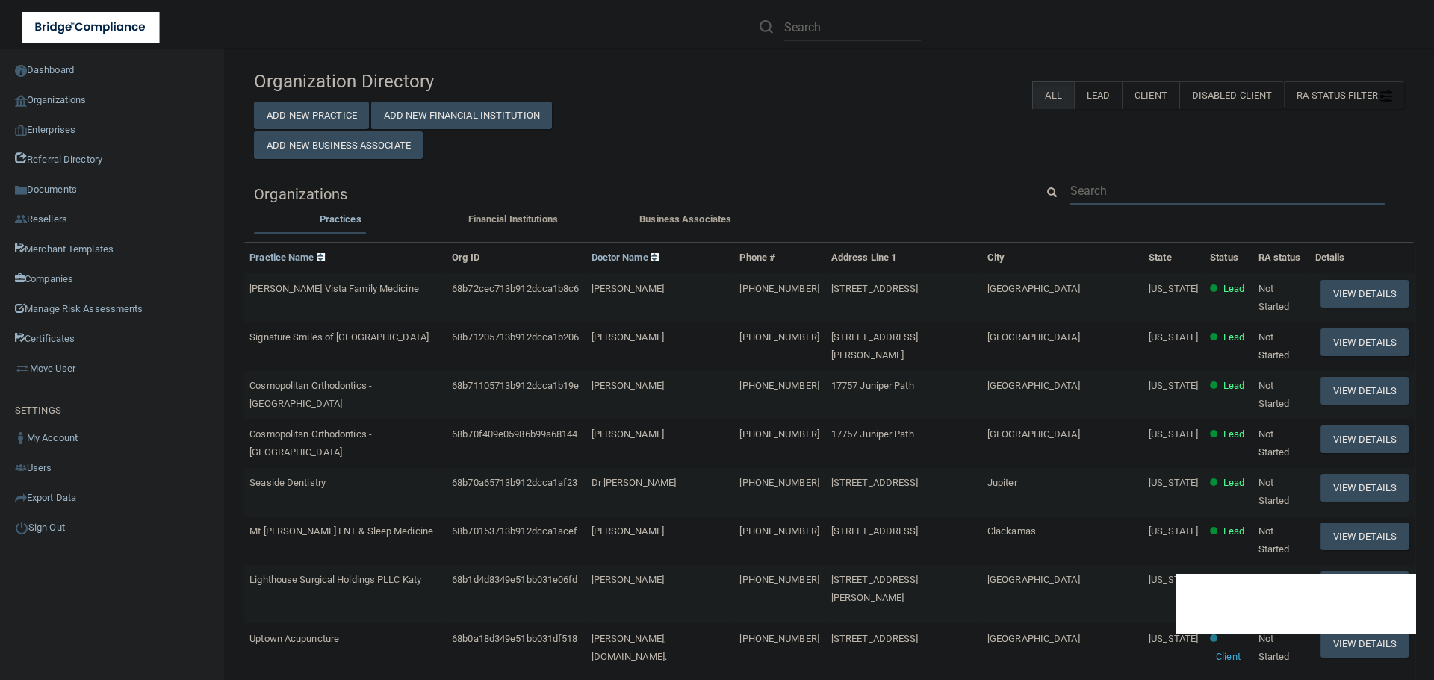
paste input "[EMAIL_ADDRESS][DOMAIN_NAME]"
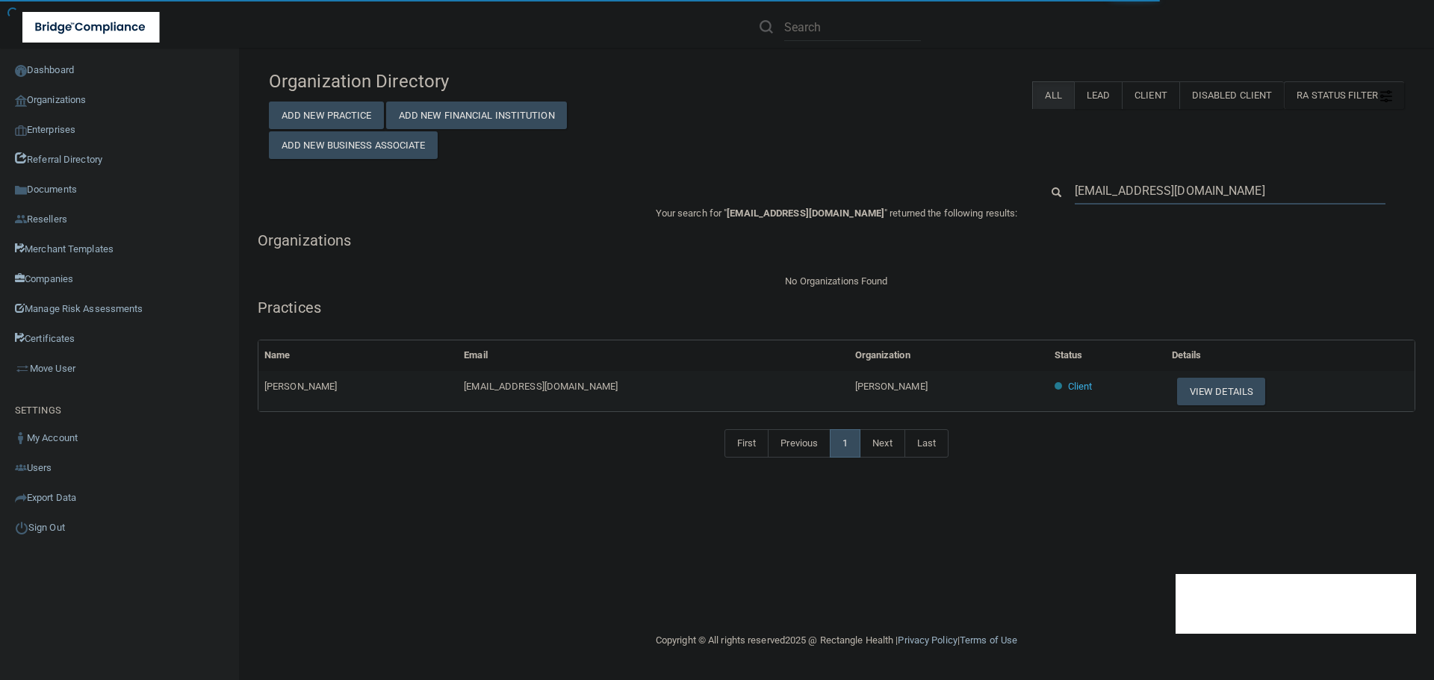
type input "[EMAIL_ADDRESS][DOMAIN_NAME]"
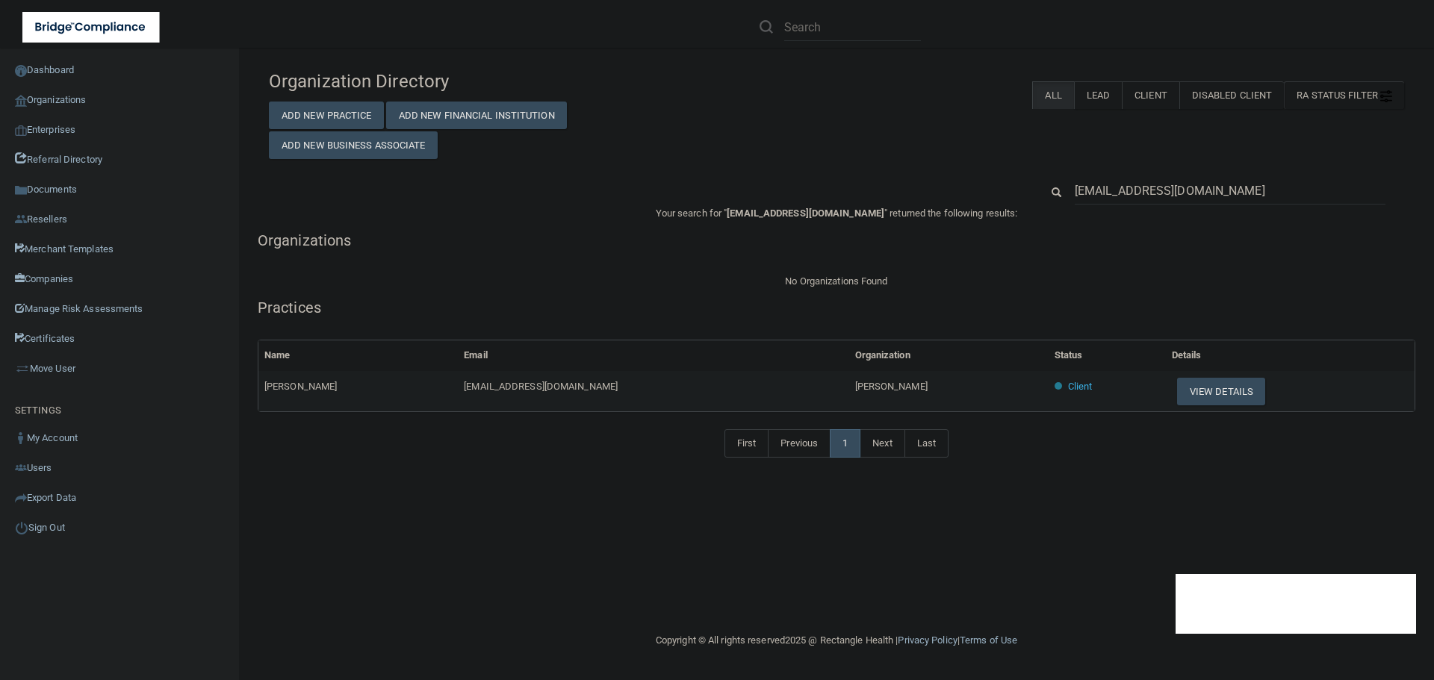
drag, startPoint x: 898, startPoint y: 386, endPoint x: 774, endPoint y: 383, distance: 123.3
click at [774, 383] on tr "Stevi Maulden stevi@garlanddavisdds.com Garland K. Davis Client View Details" at bounding box center [836, 391] width 1156 height 40
copy tr "[PERSON_NAME]"
click at [1179, 396] on button "View Details" at bounding box center [1221, 392] width 88 height 28
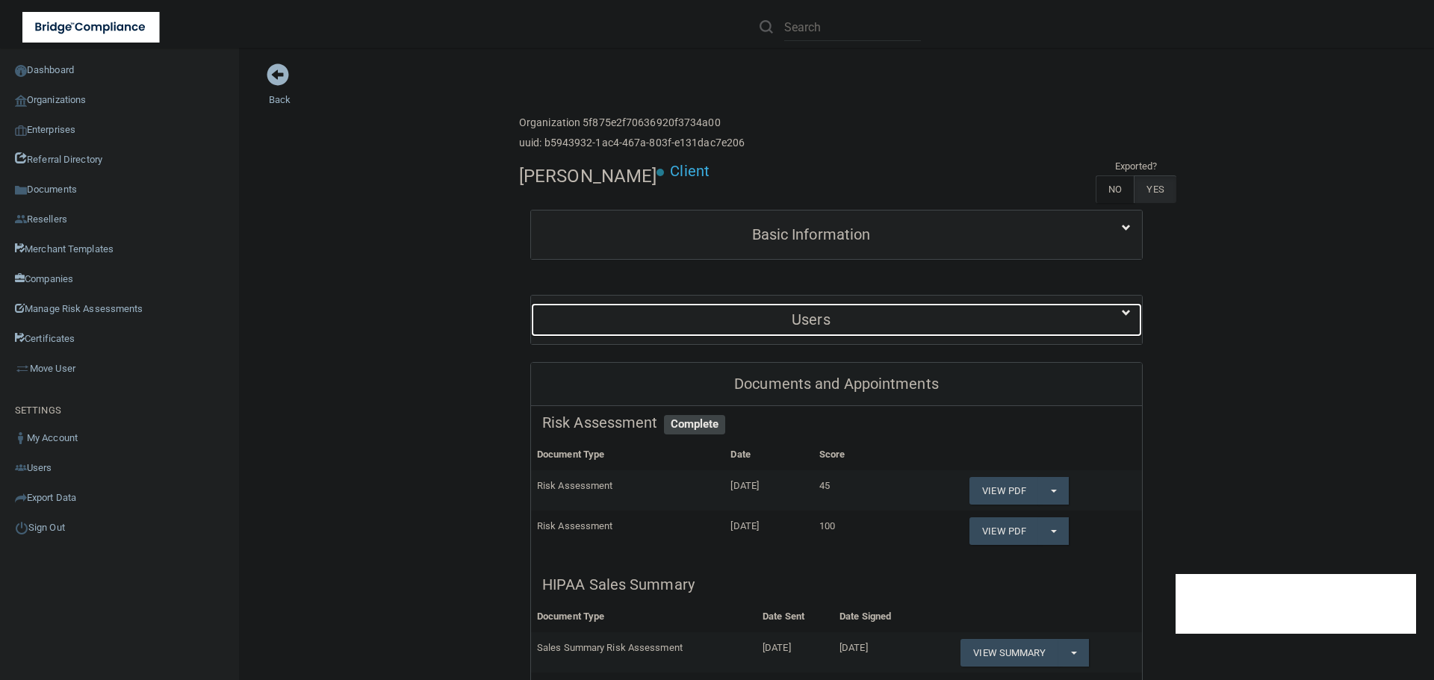
click at [818, 313] on h5 "Users" at bounding box center [811, 319] width 538 height 16
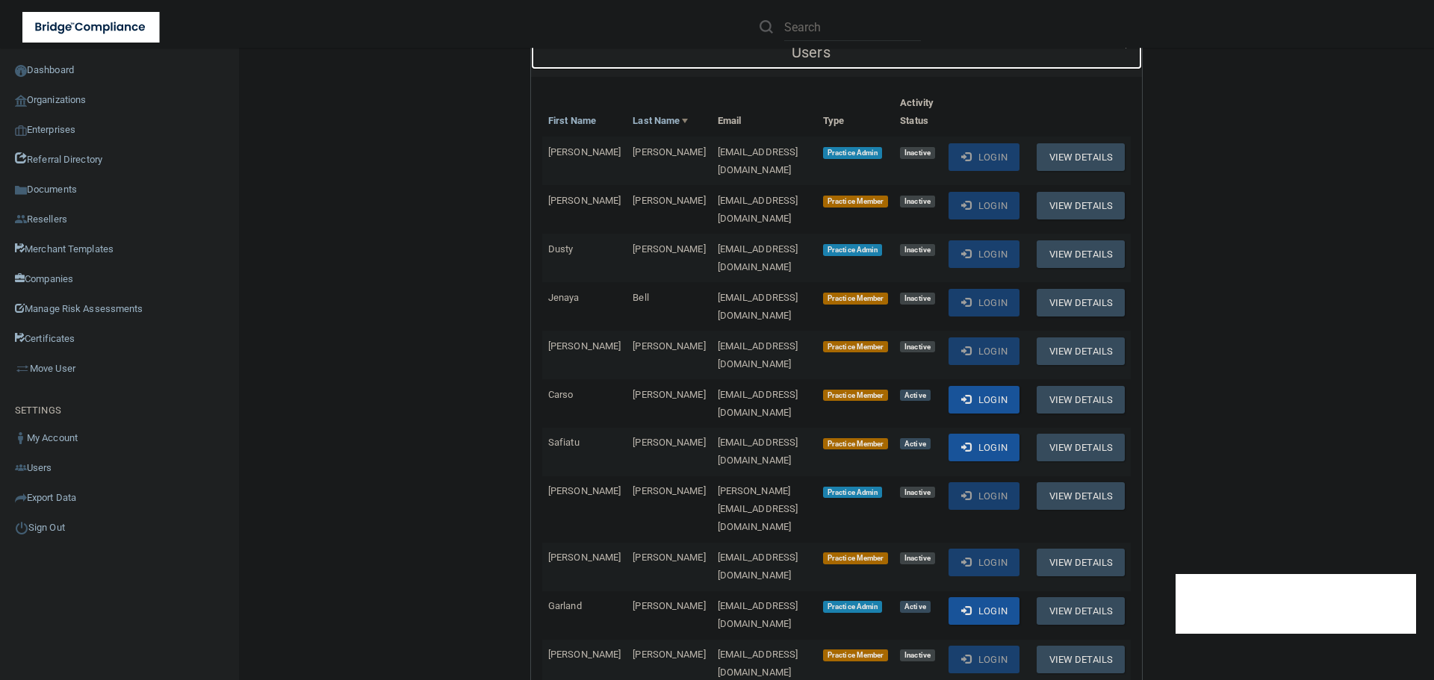
scroll to position [299, 0]
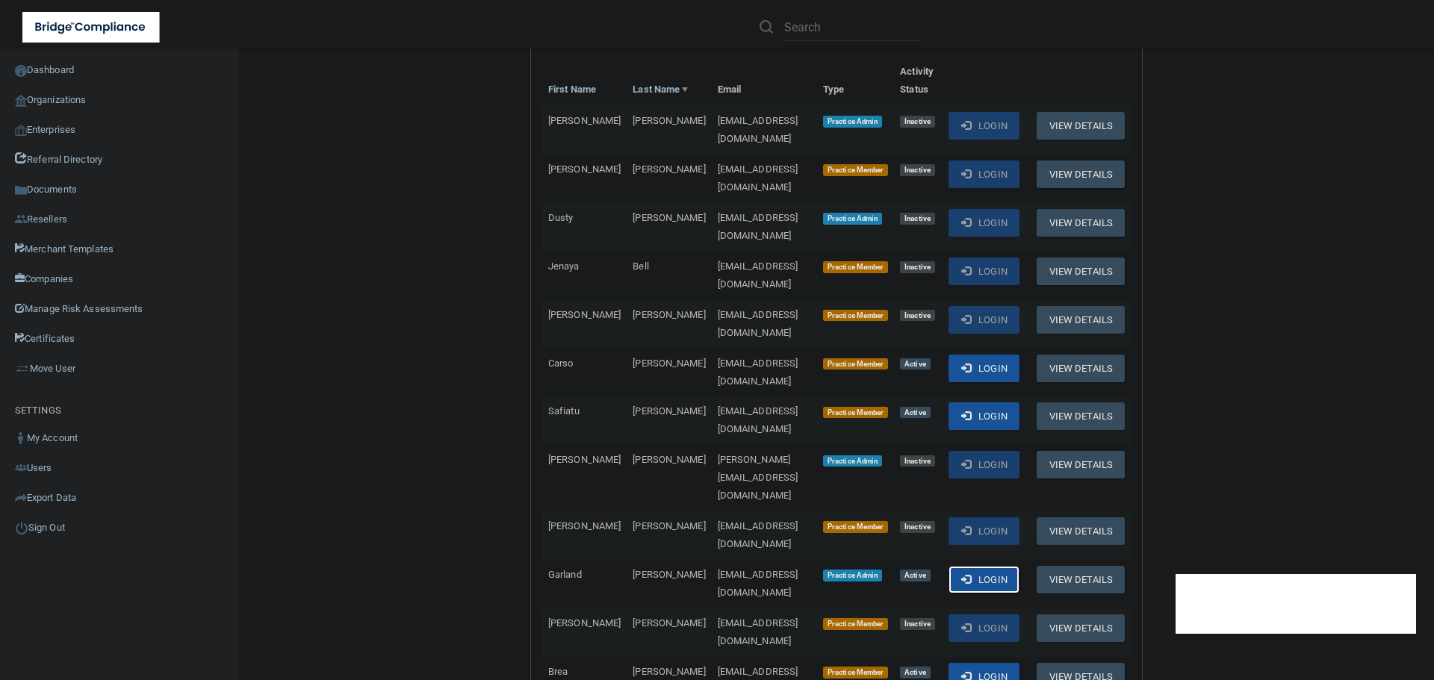
click at [984, 566] on button "Login" at bounding box center [983, 580] width 71 height 28
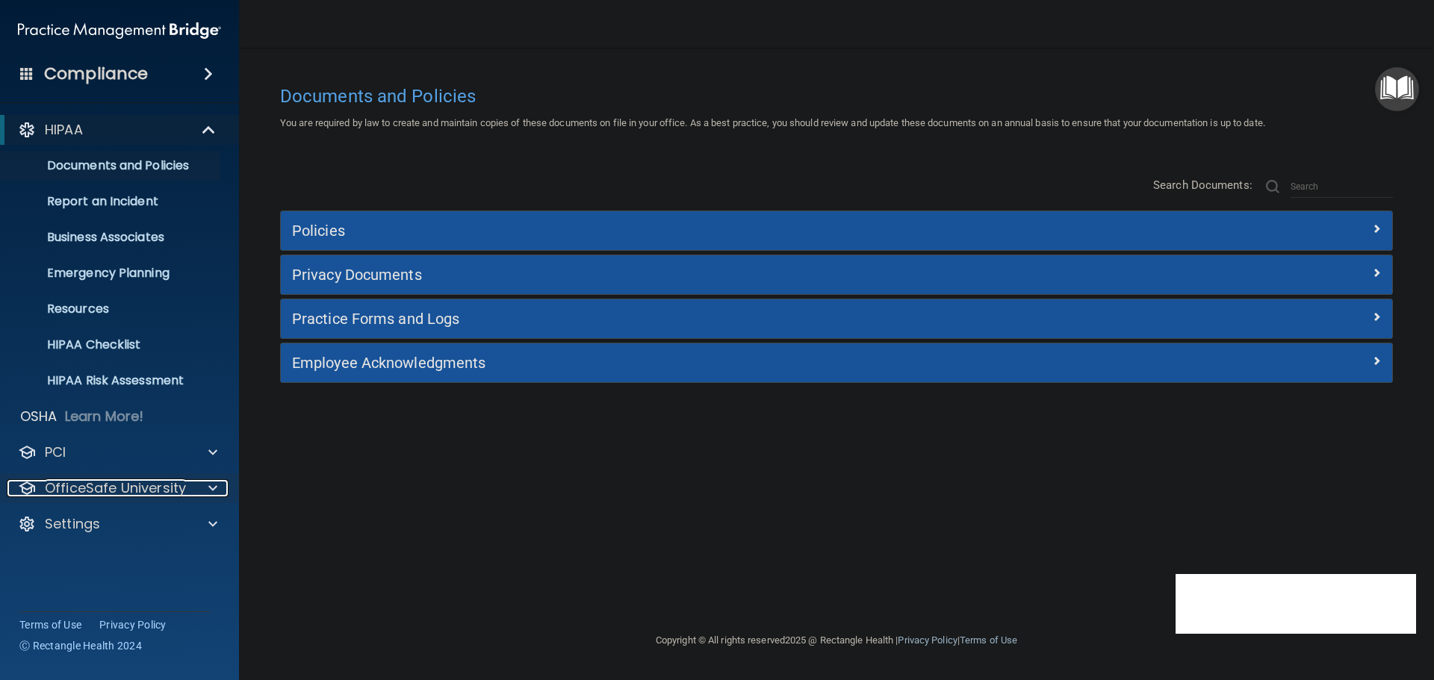
click at [211, 482] on span at bounding box center [212, 488] width 9 height 18
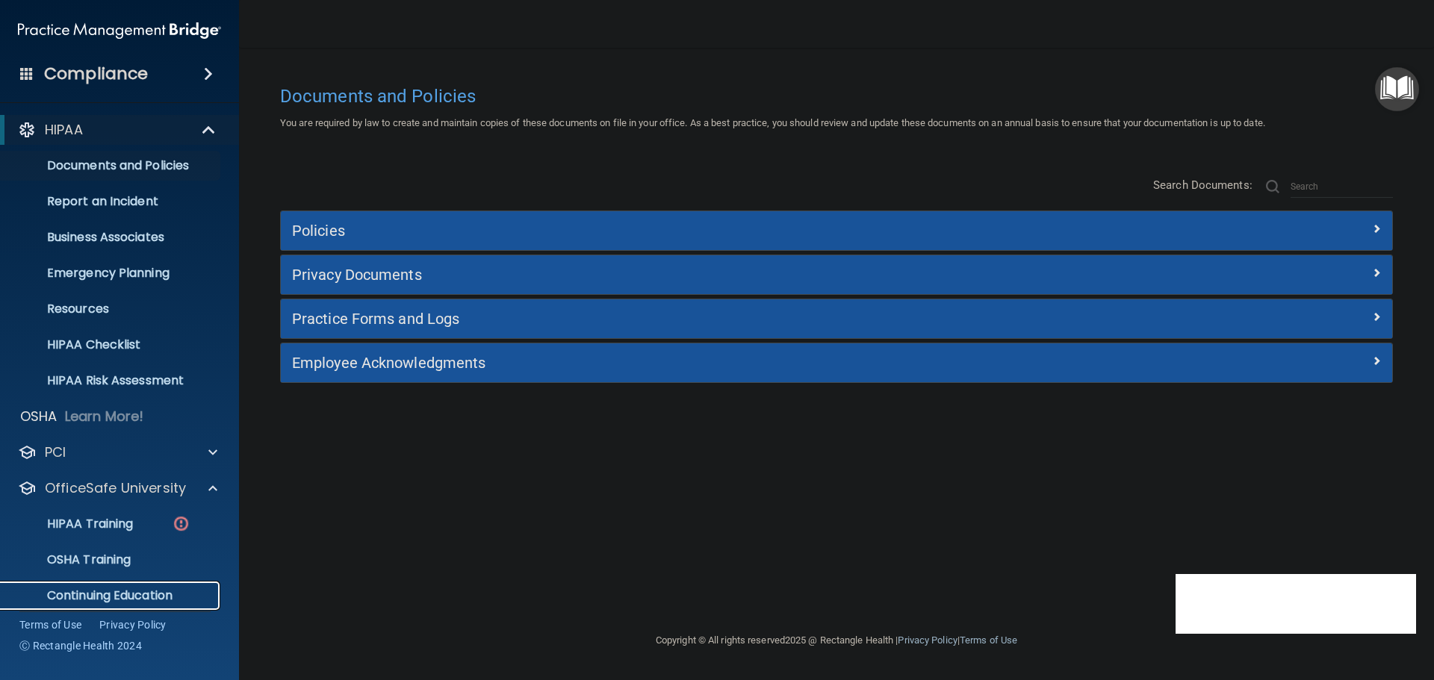
click at [151, 588] on p "Continuing Education" at bounding box center [112, 595] width 204 height 15
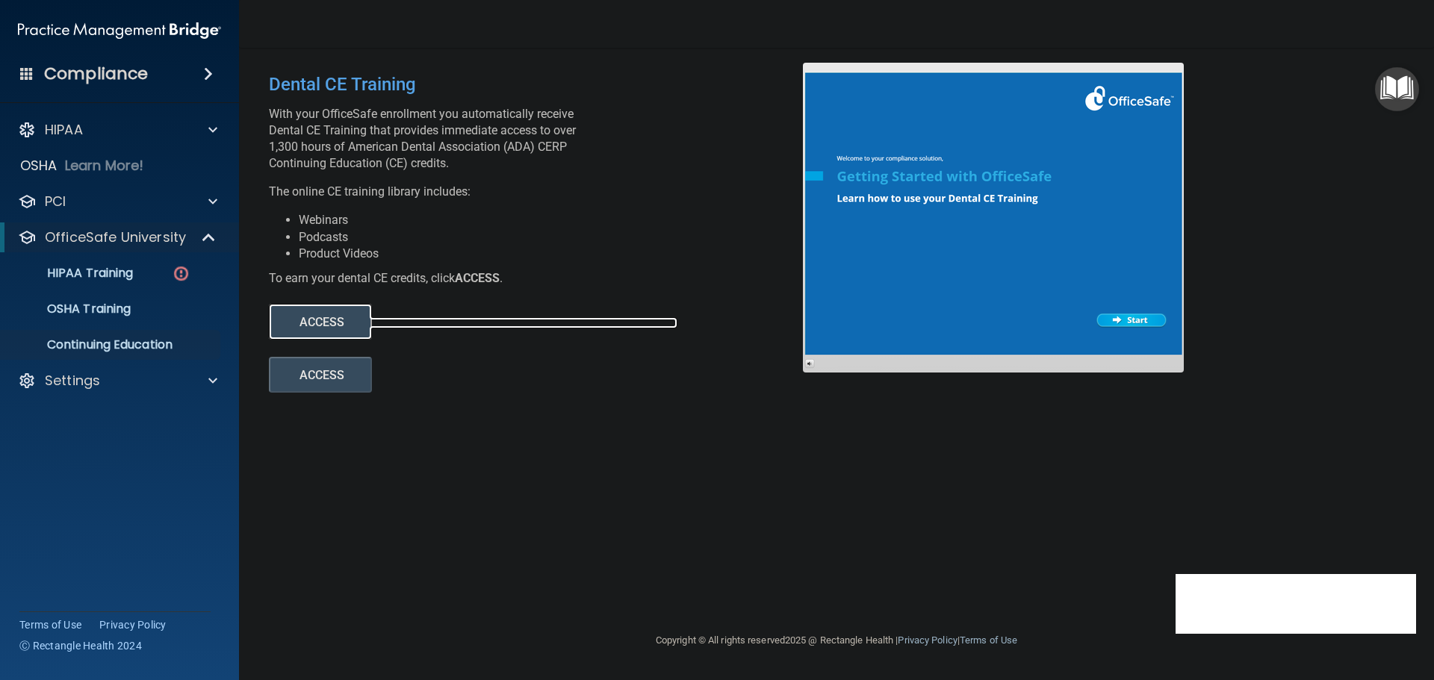
click at [408, 328] on link "ACCESS" at bounding box center [473, 322] width 409 height 11
click at [329, 329] on button "ACCESS" at bounding box center [320, 322] width 103 height 36
click at [686, 256] on li "Product Videos" at bounding box center [556, 254] width 515 height 16
click at [323, 321] on button "ACCESS" at bounding box center [320, 322] width 103 height 36
click at [353, 341] on div "ACCESS" at bounding box center [473, 366] width 409 height 53
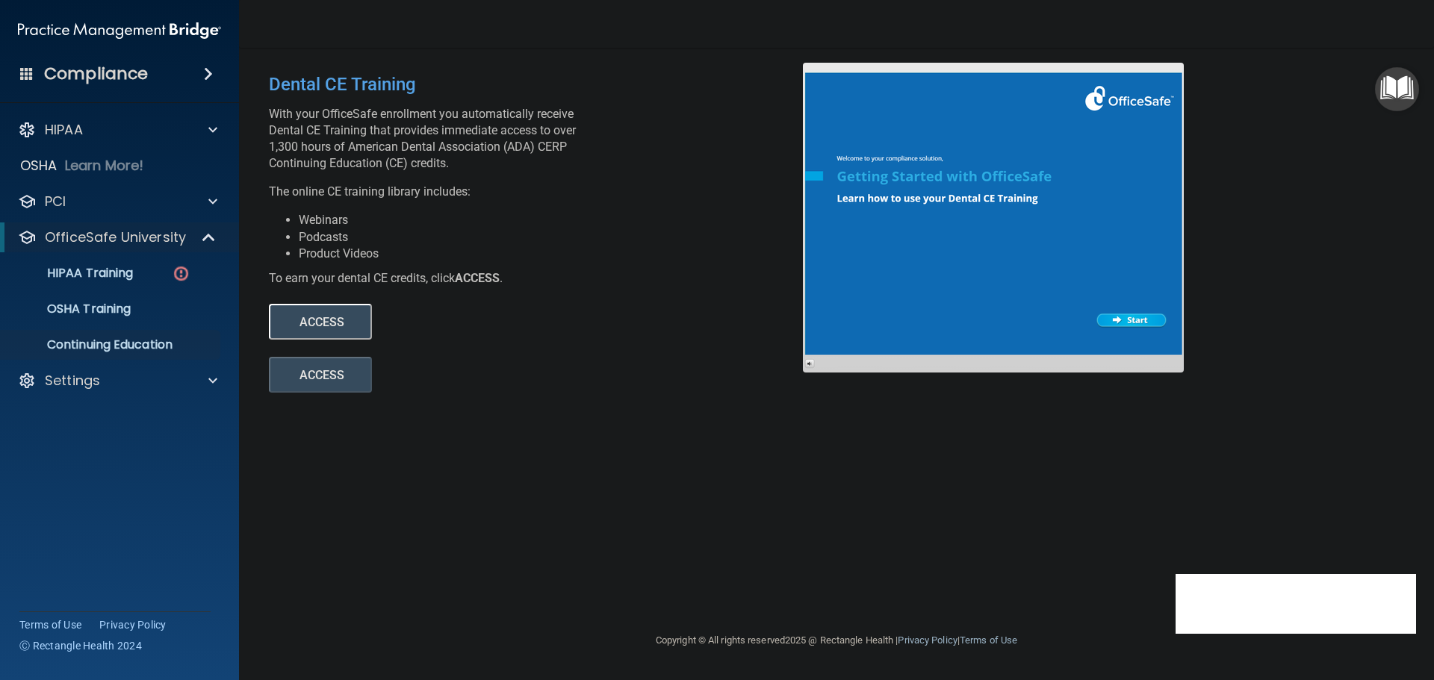
click at [347, 330] on button "ACCESS" at bounding box center [320, 322] width 103 height 36
click at [154, 382] on div "Settings" at bounding box center [99, 381] width 184 height 18
click at [106, 518] on p "Sign Out" at bounding box center [112, 524] width 204 height 15
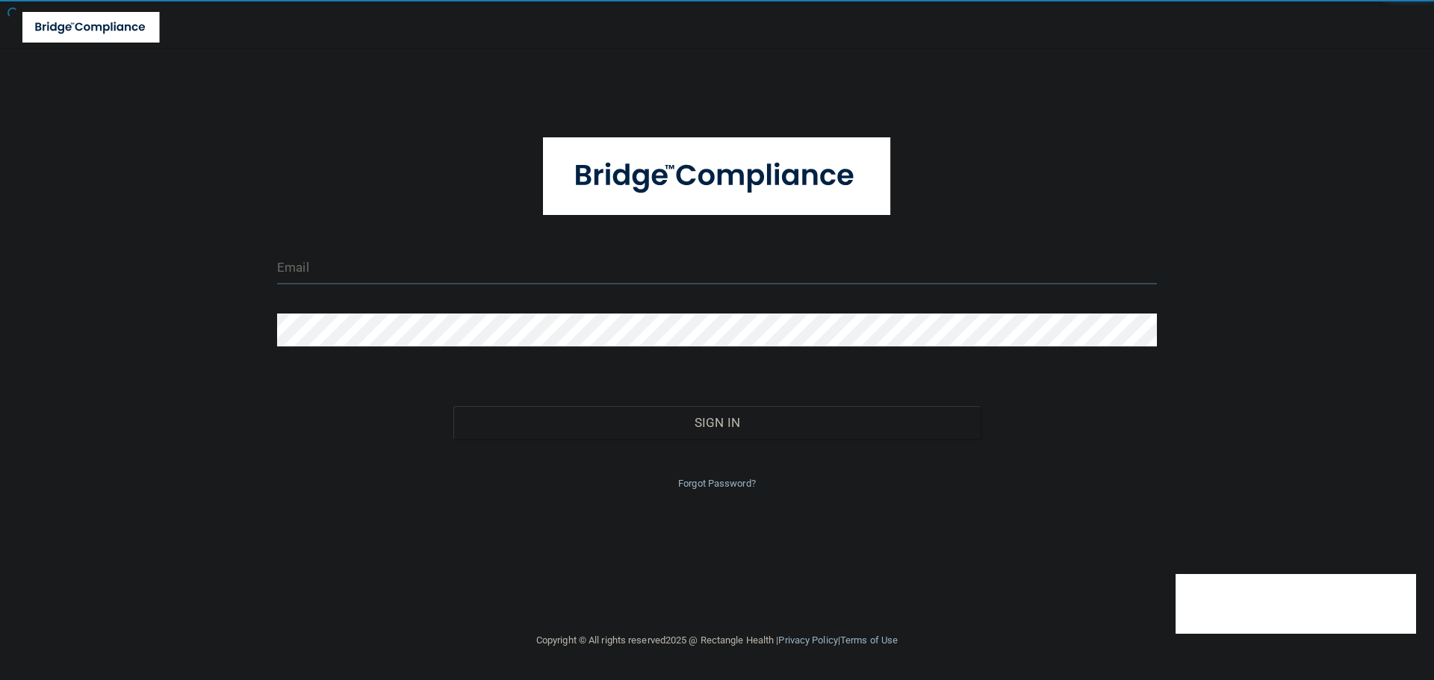
type input "[EMAIL_ADDRESS][DOMAIN_NAME]"
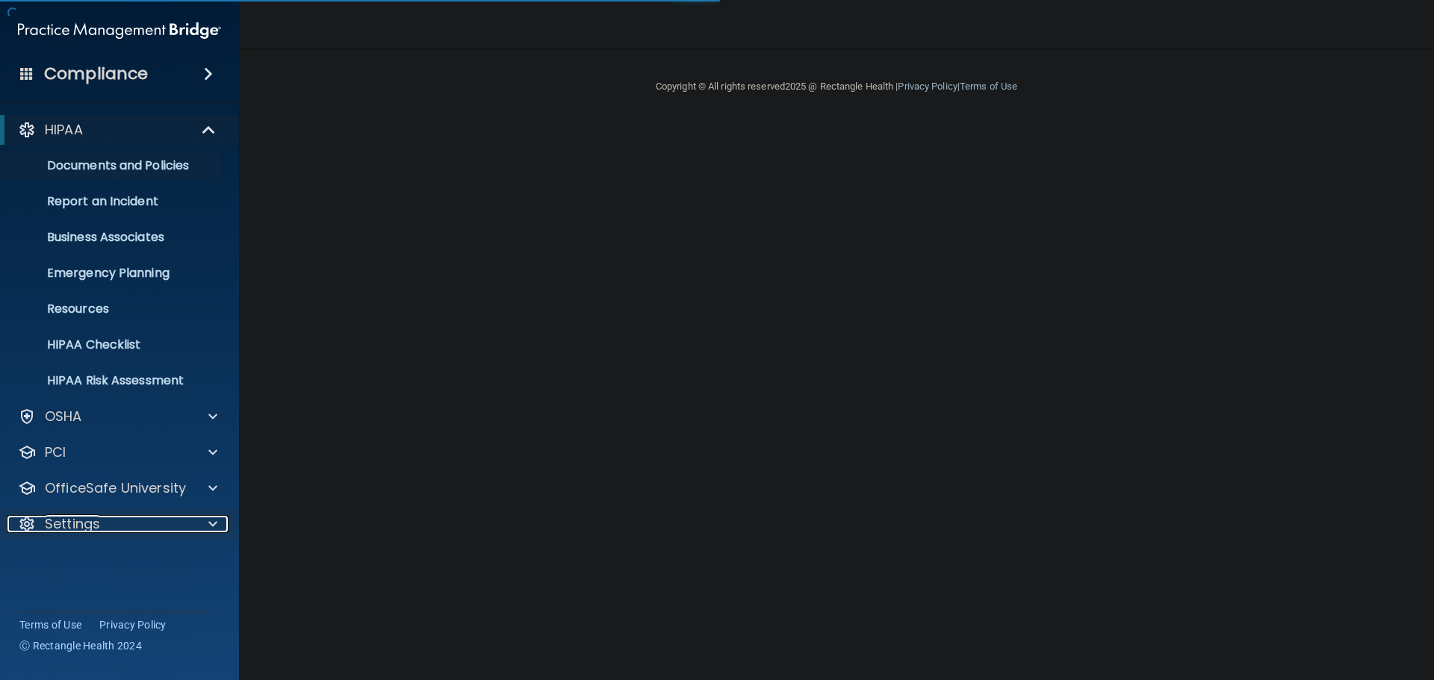
click at [195, 527] on div at bounding box center [209, 524] width 37 height 18
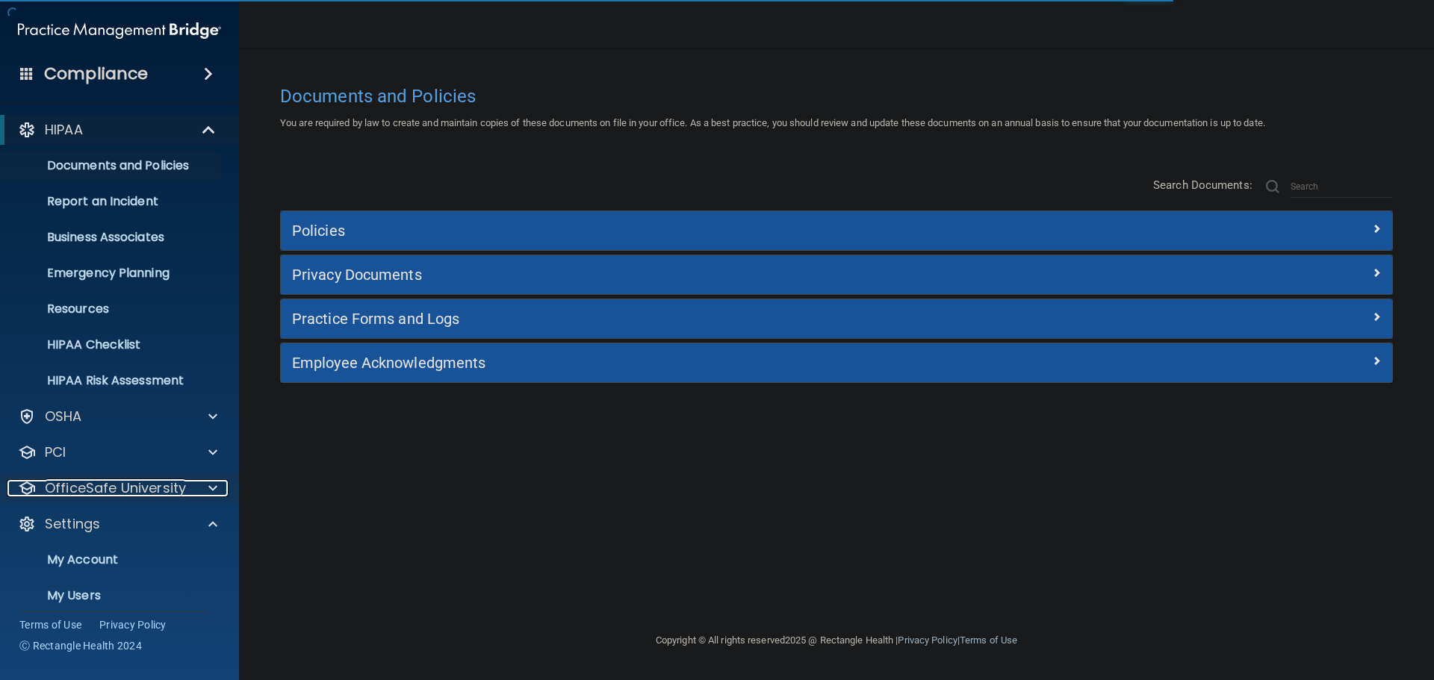
click at [192, 485] on div at bounding box center [209, 488] width 37 height 18
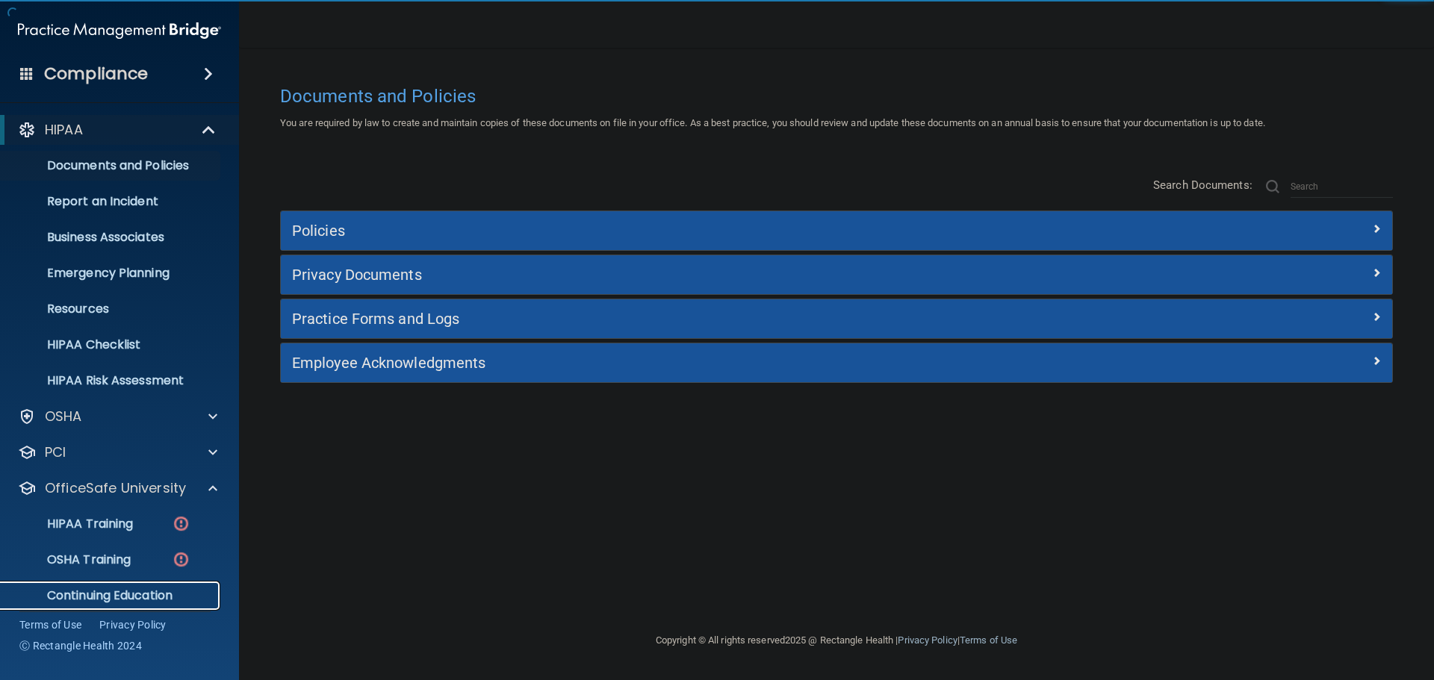
click at [158, 591] on p "Continuing Education" at bounding box center [112, 595] width 204 height 15
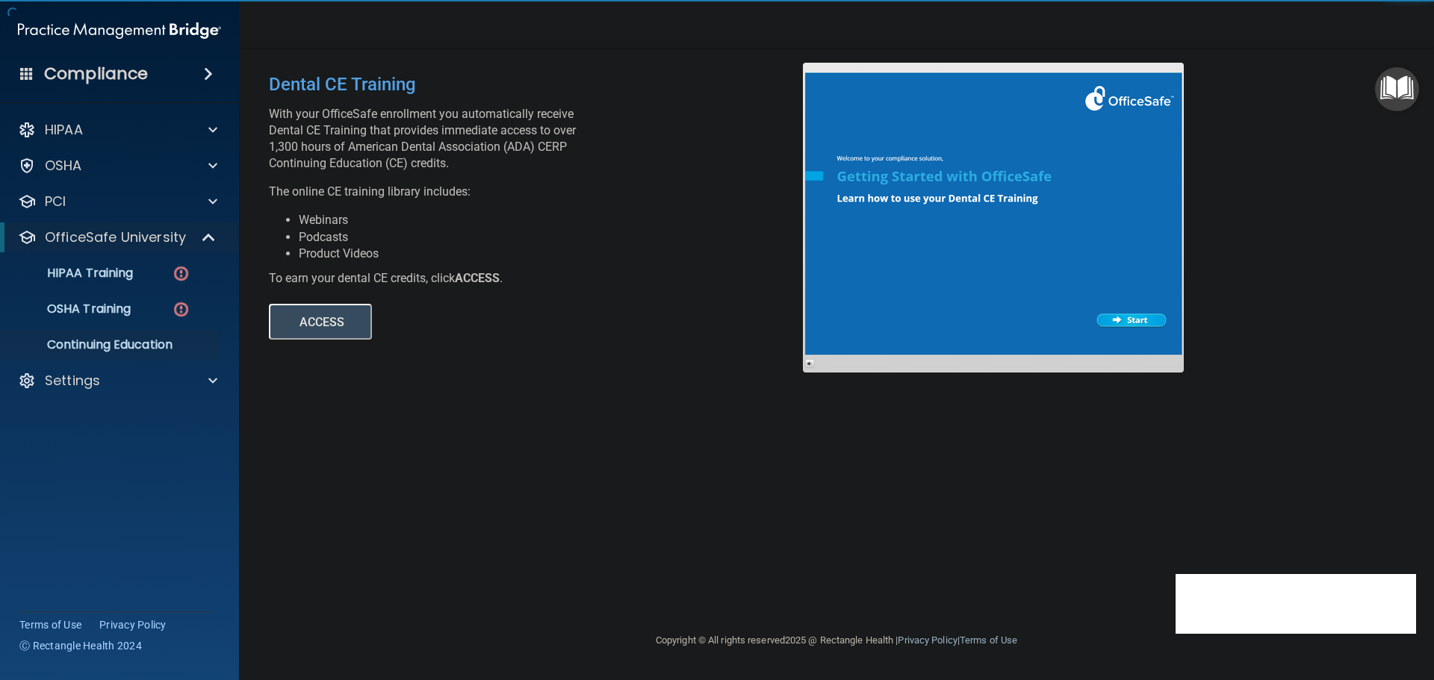
click at [338, 315] on button "ACCESS" at bounding box center [320, 322] width 103 height 36
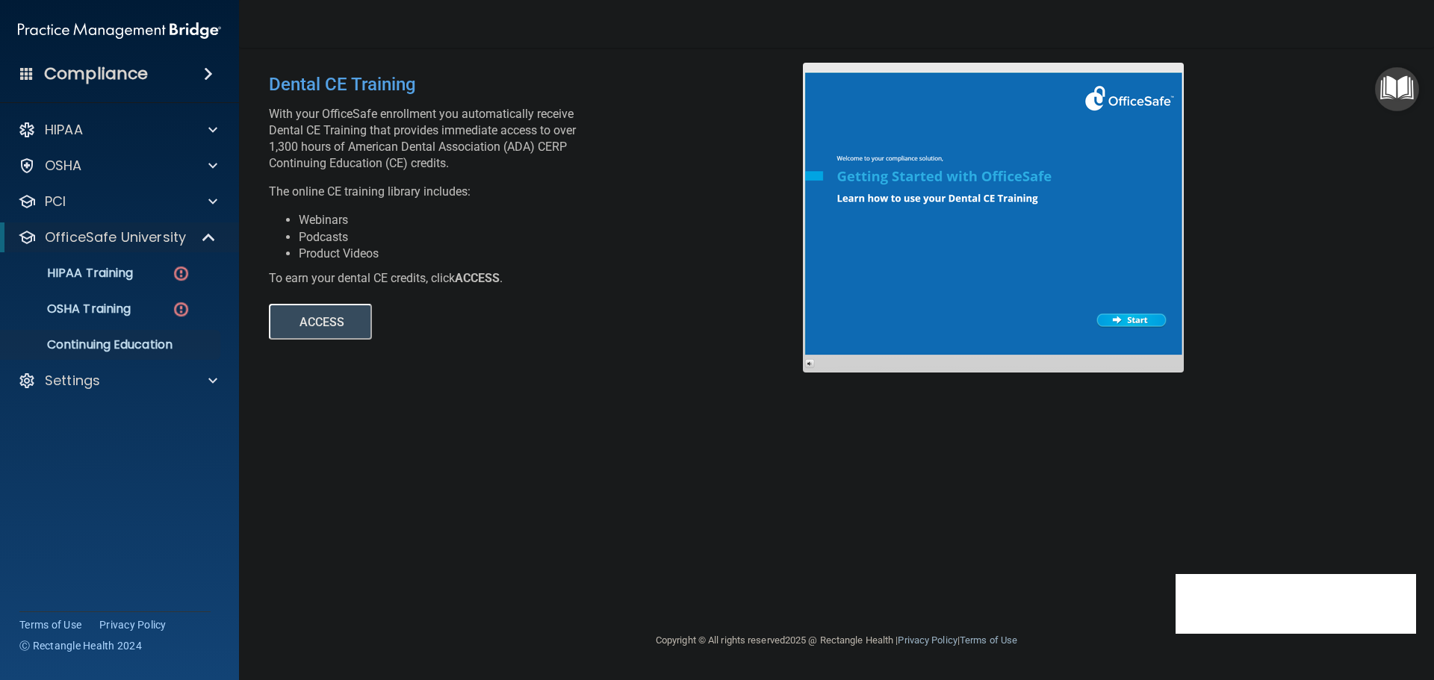
click at [325, 323] on button "ACCESS" at bounding box center [320, 322] width 103 height 36
click at [325, 317] on button "ACCESS" at bounding box center [320, 322] width 103 height 36
click at [196, 382] on div at bounding box center [209, 381] width 37 height 18
click at [76, 522] on p "Sign Out" at bounding box center [112, 524] width 204 height 15
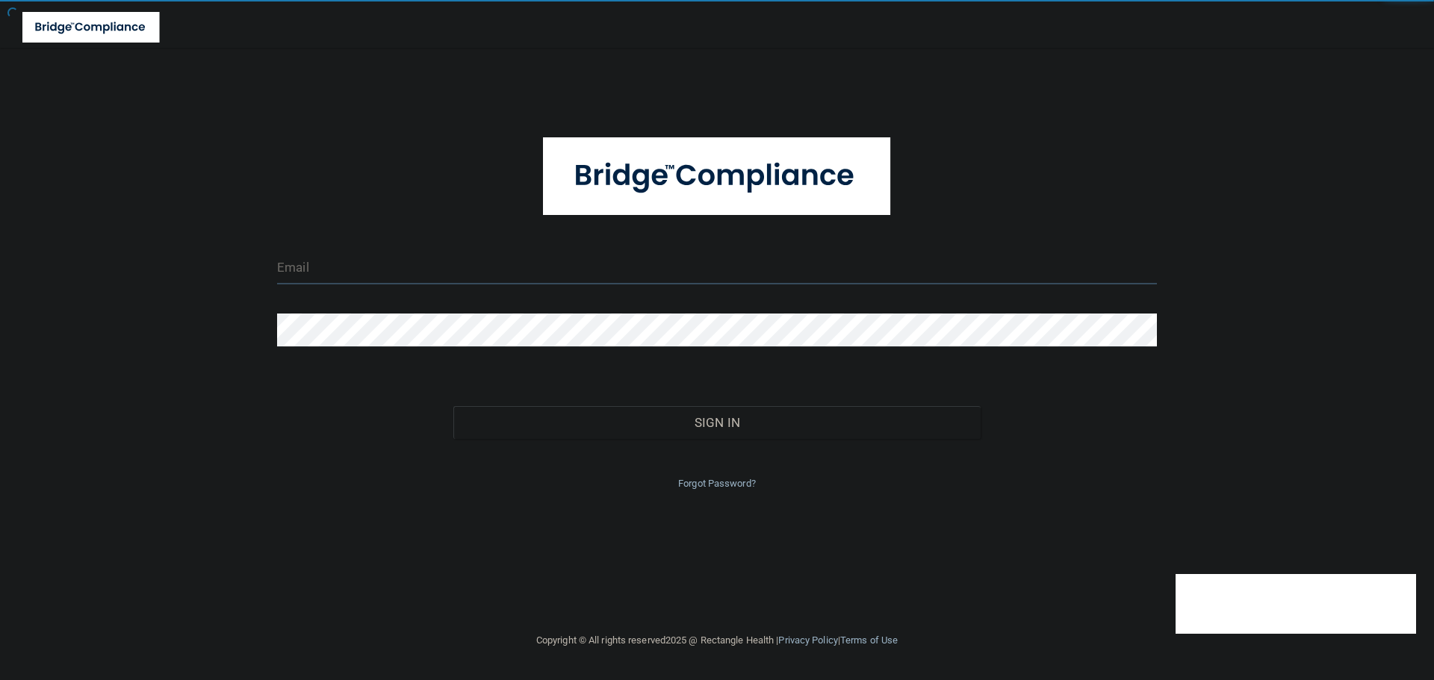
type input "[EMAIL_ADDRESS][DOMAIN_NAME]"
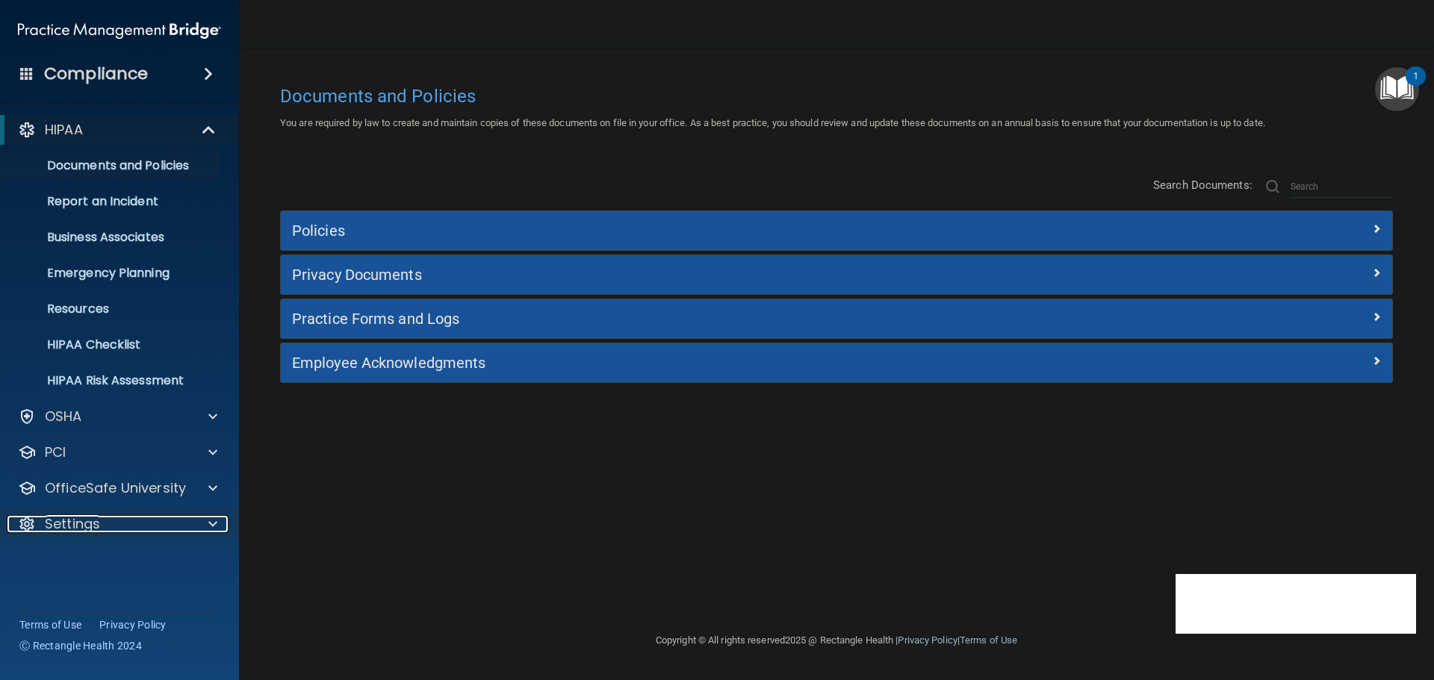
click at [200, 519] on div at bounding box center [209, 524] width 37 height 18
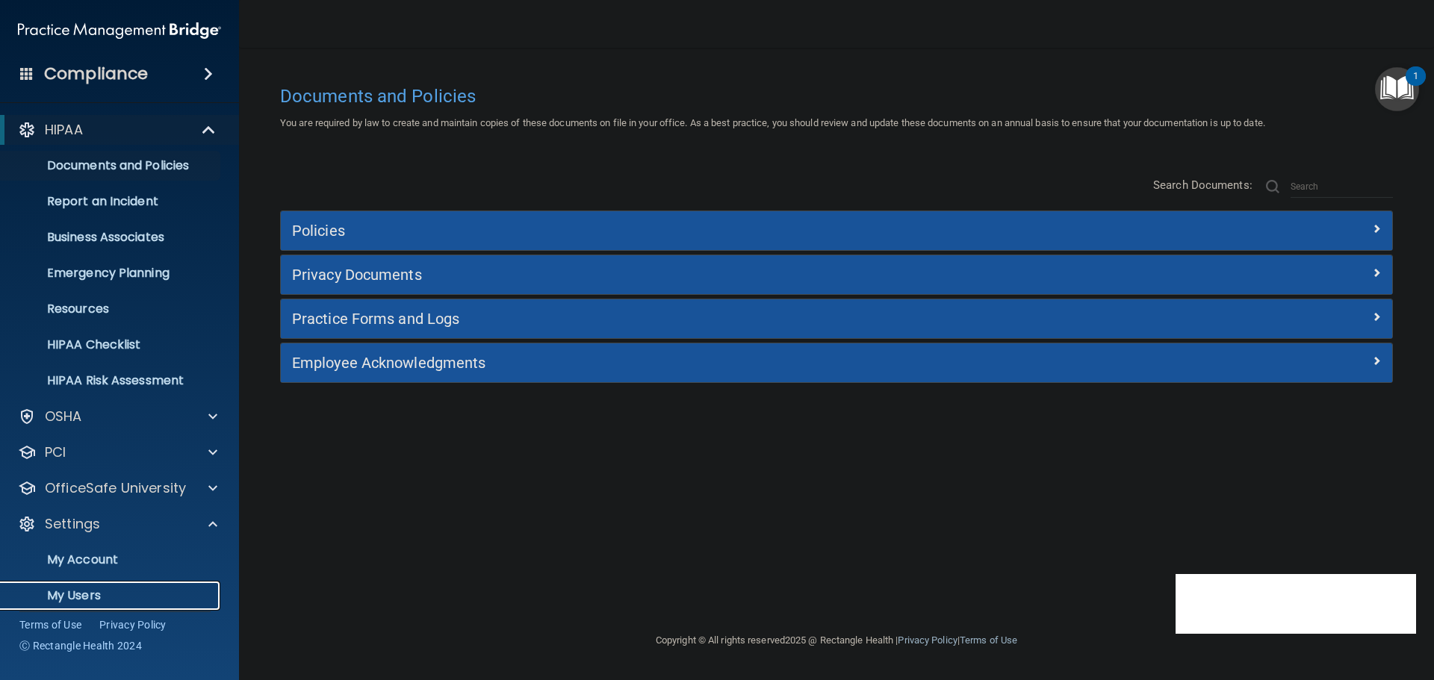
click at [94, 589] on p "My Users" at bounding box center [112, 595] width 204 height 15
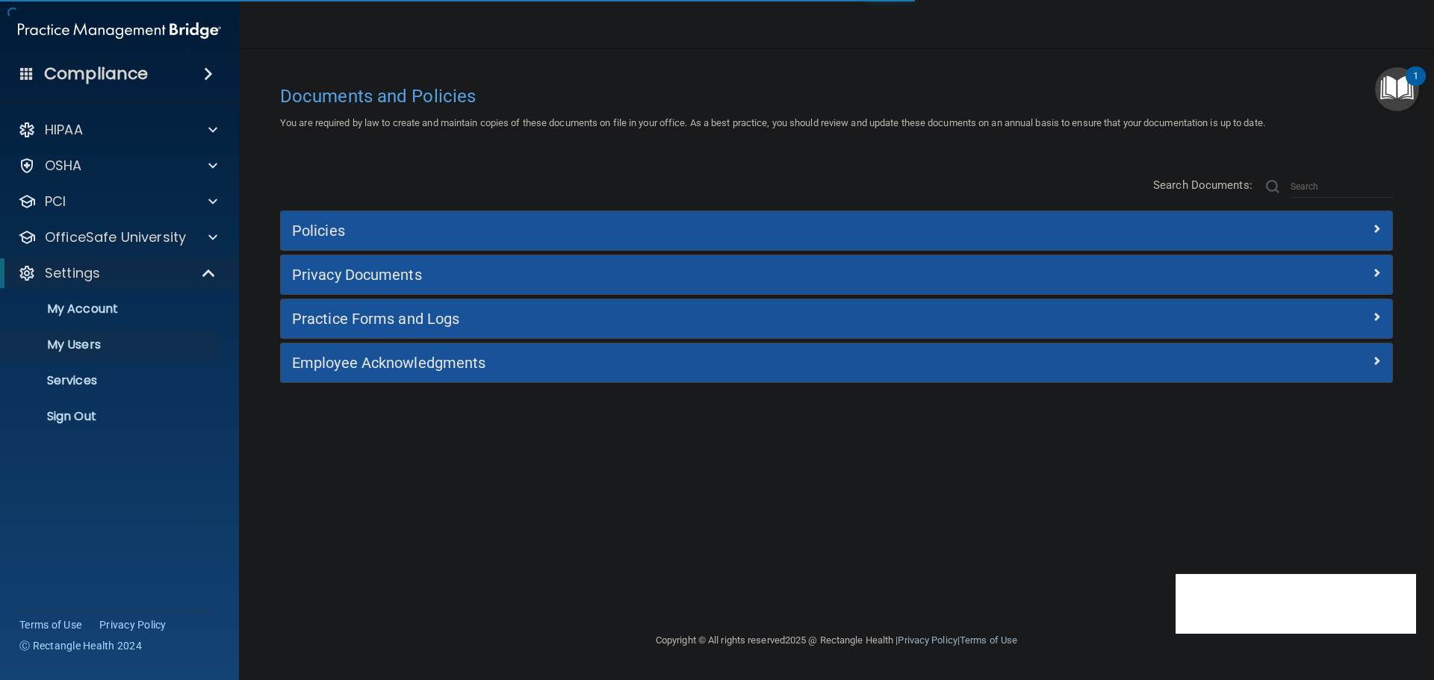
select select "20"
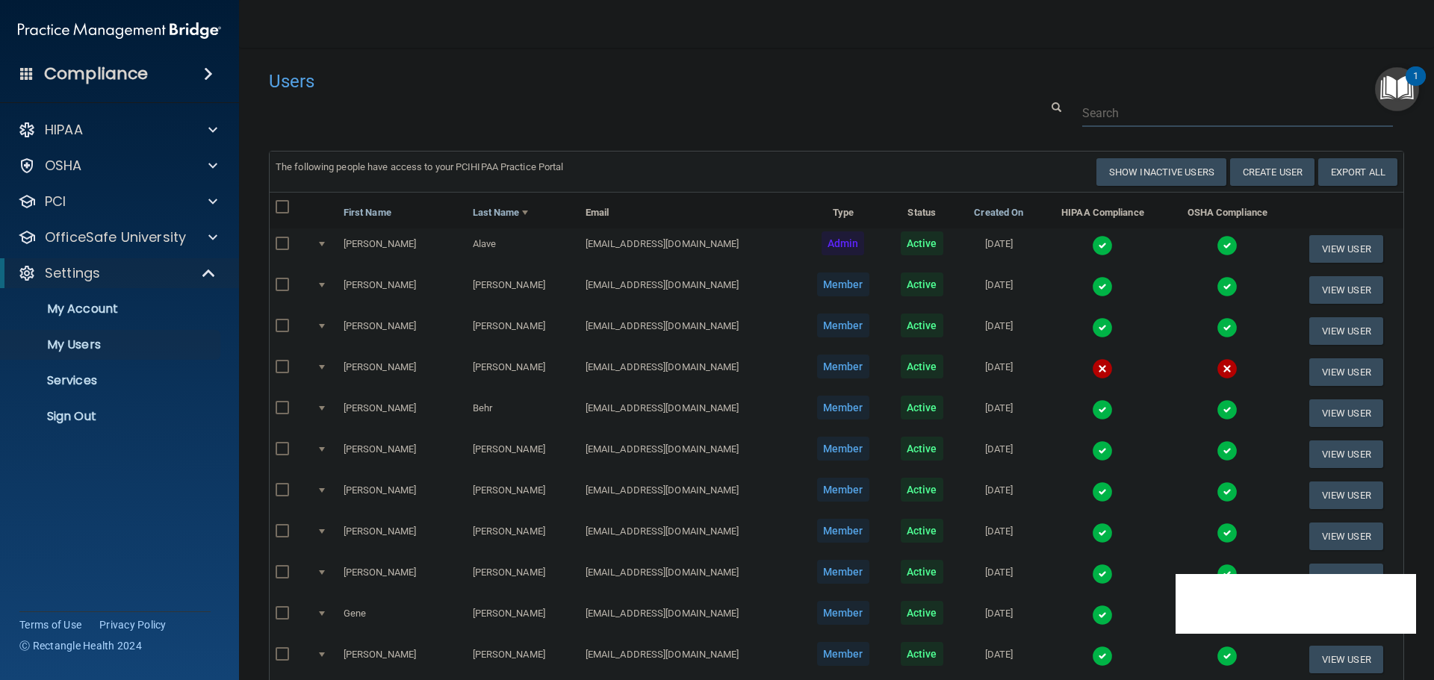
click at [1142, 112] on input "text" at bounding box center [1237, 113] width 311 height 28
paste input "[EMAIL_ADDRESS][PERSON_NAME][DOMAIN_NAME]"
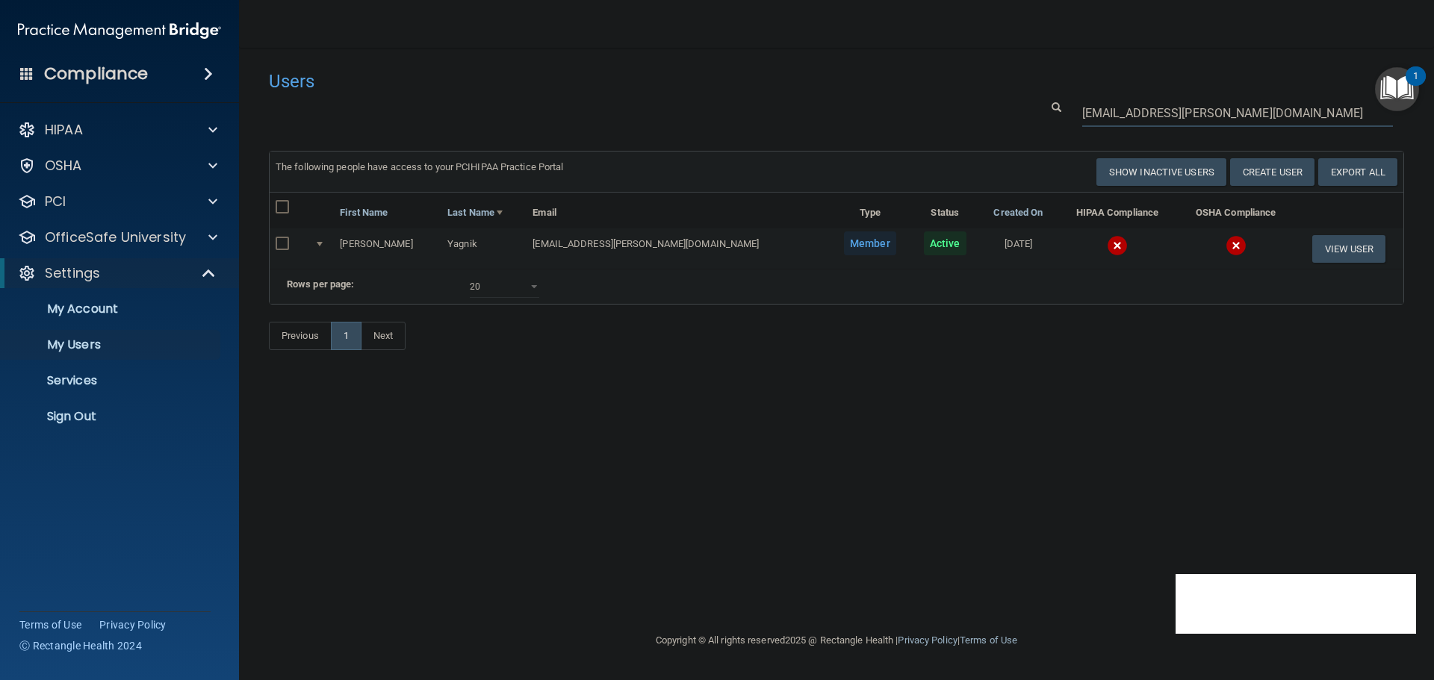
type input "[EMAIL_ADDRESS][PERSON_NAME][DOMAIN_NAME]"
click at [1107, 243] on img at bounding box center [1117, 245] width 21 height 21
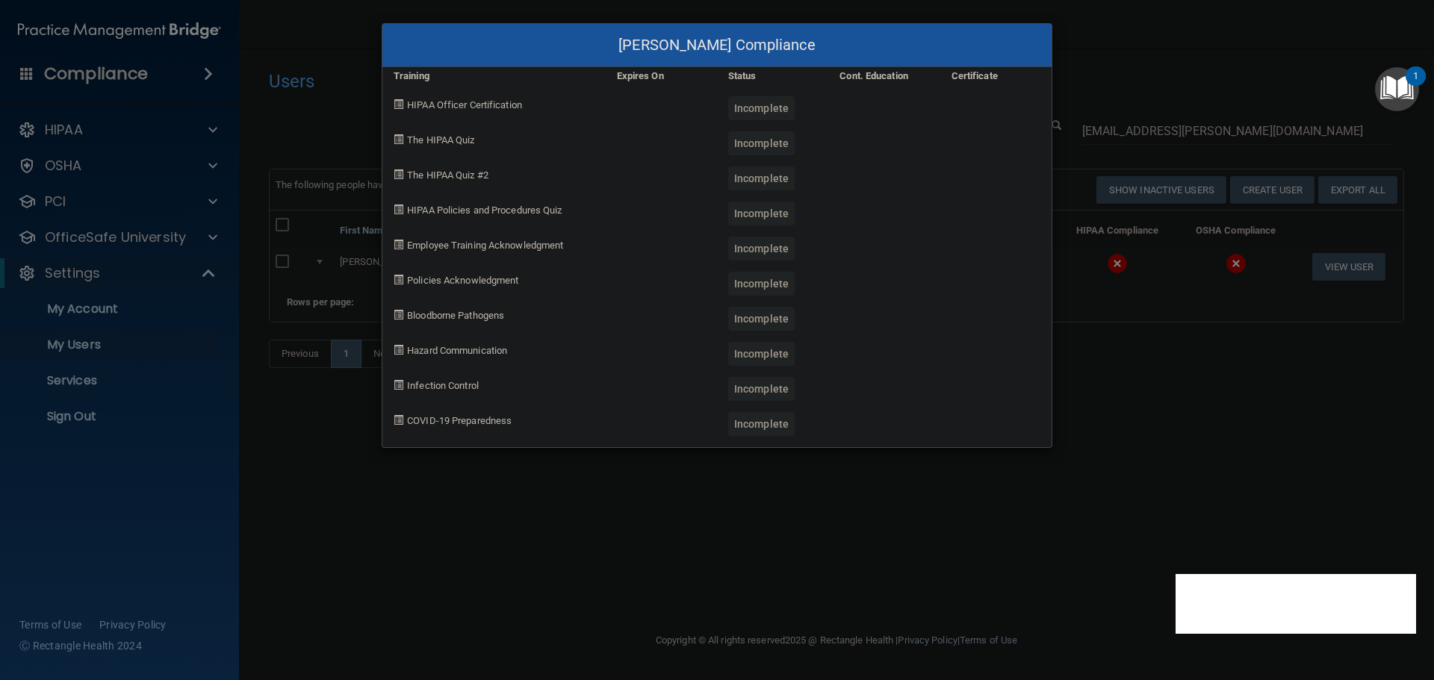
click at [1137, 414] on div "[PERSON_NAME] Compliance Training Expires On Status Cont. Education Certificate…" at bounding box center [717, 340] width 1434 height 680
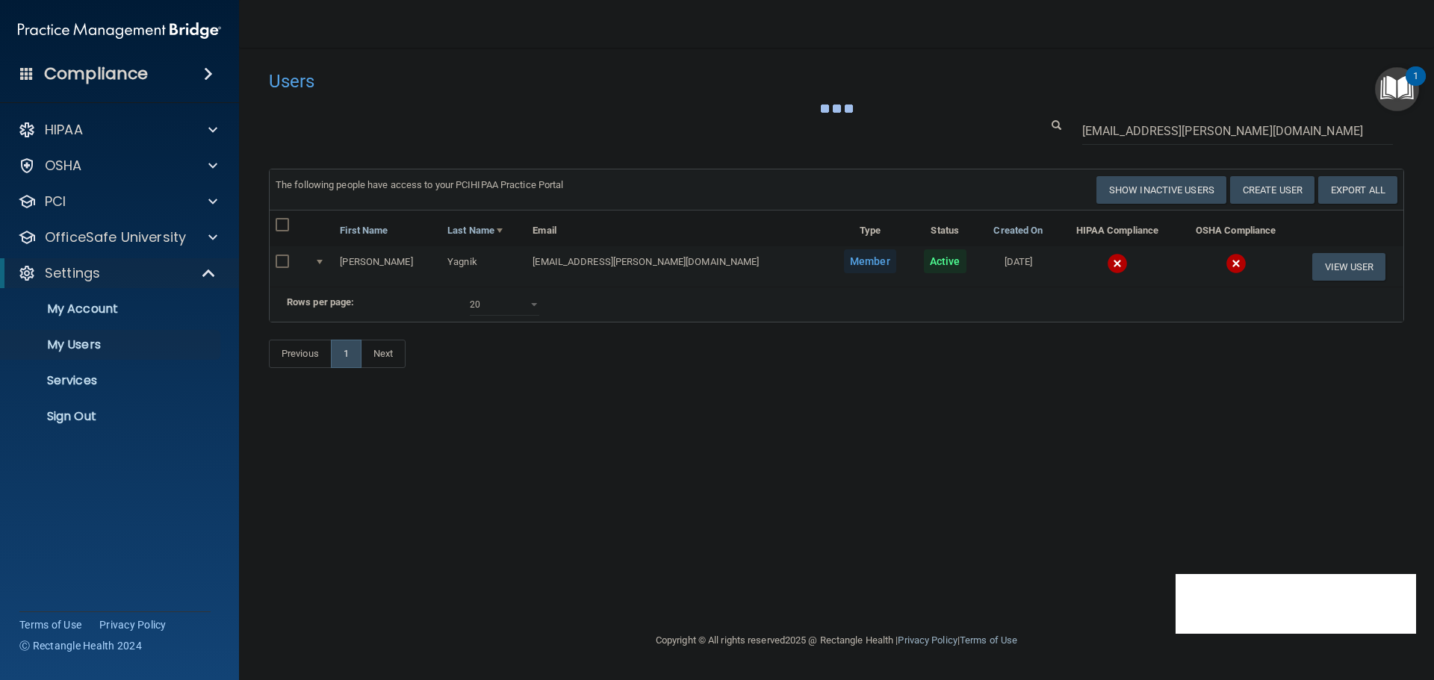
click at [283, 258] on input "checkbox" at bounding box center [284, 262] width 17 height 12
checkbox input "true"
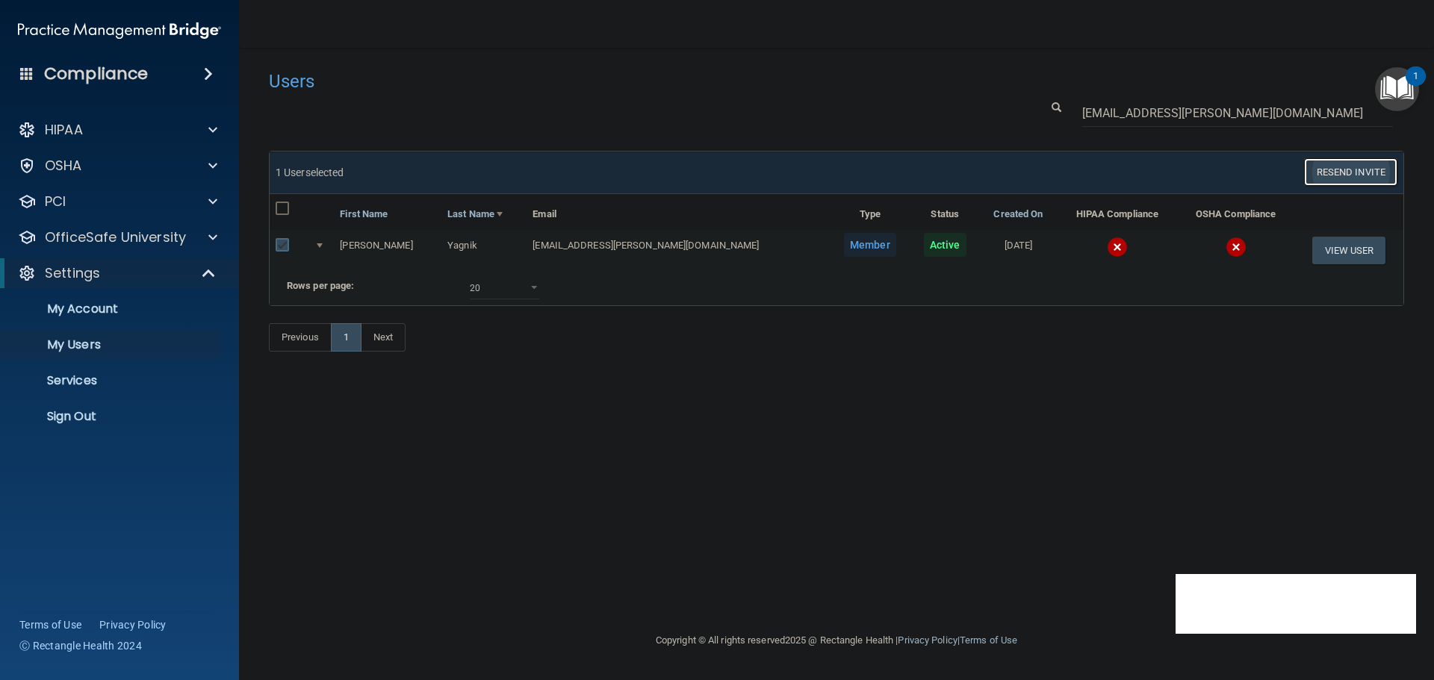
click at [1343, 178] on button "Resend Invite" at bounding box center [1350, 172] width 93 height 28
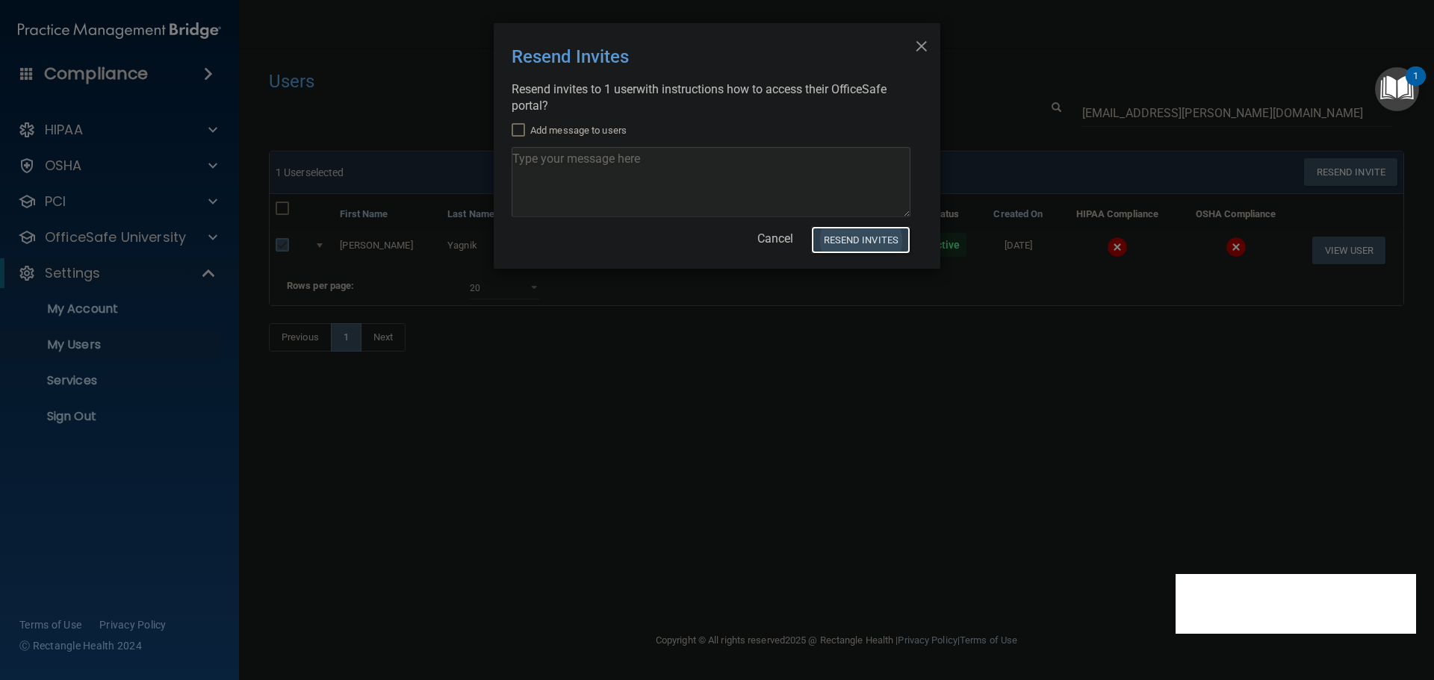
click at [877, 243] on button "Resend Invites" at bounding box center [860, 240] width 99 height 28
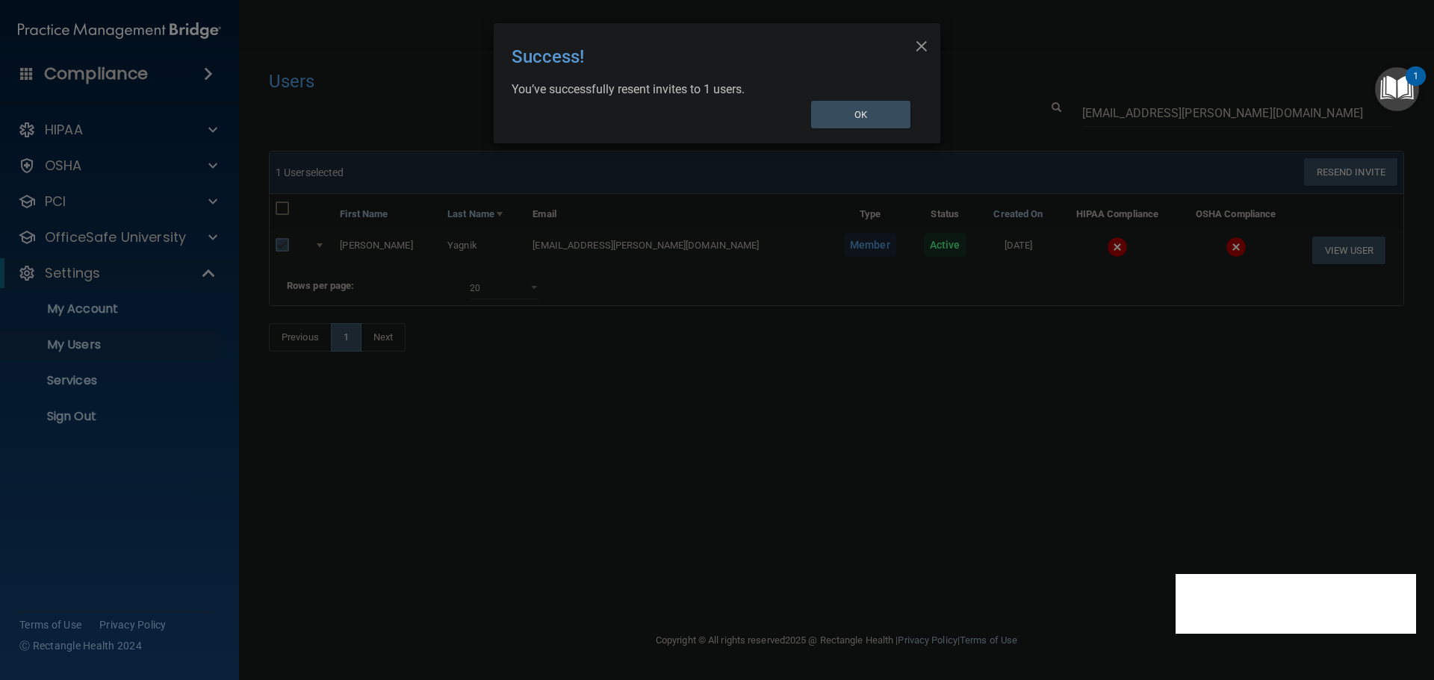
click at [141, 420] on div "× Close Success! You’ve successfully resent invites to 1 users. OK" at bounding box center [717, 340] width 1434 height 680
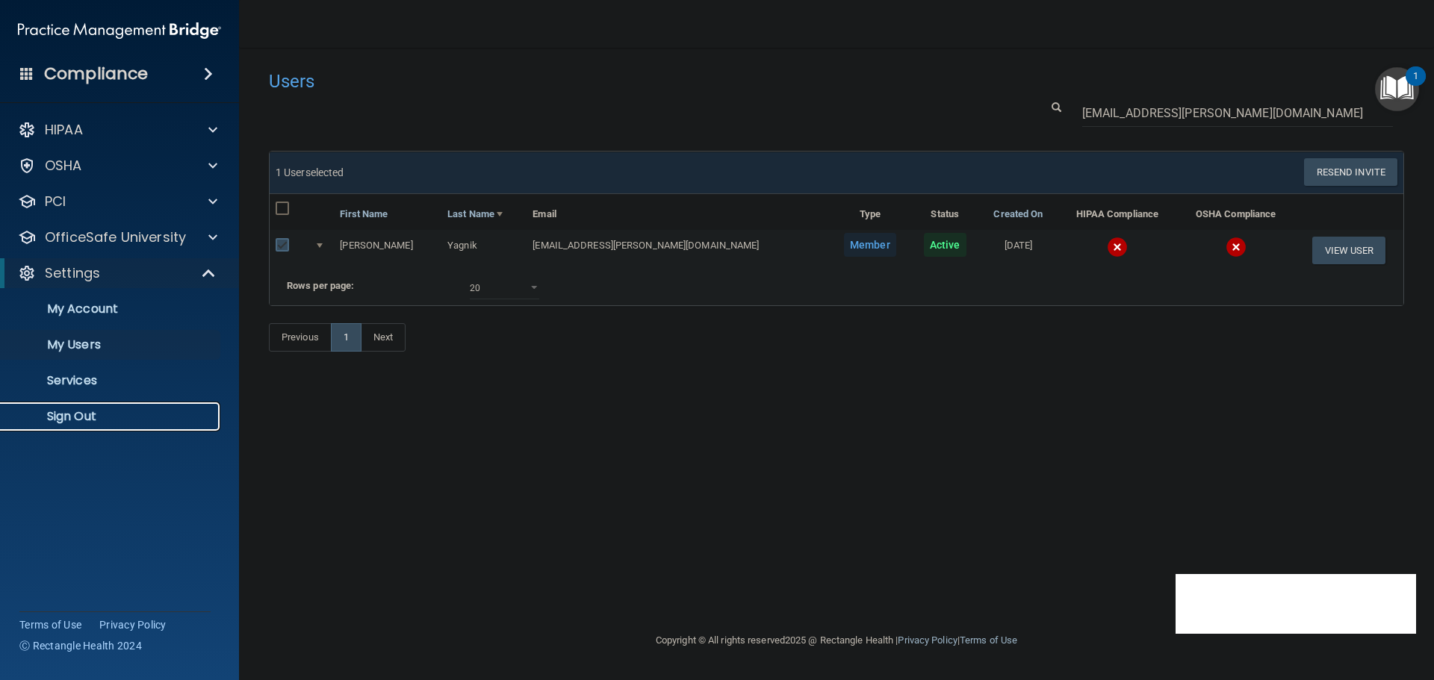
click at [78, 423] on p "Sign Out" at bounding box center [112, 416] width 204 height 15
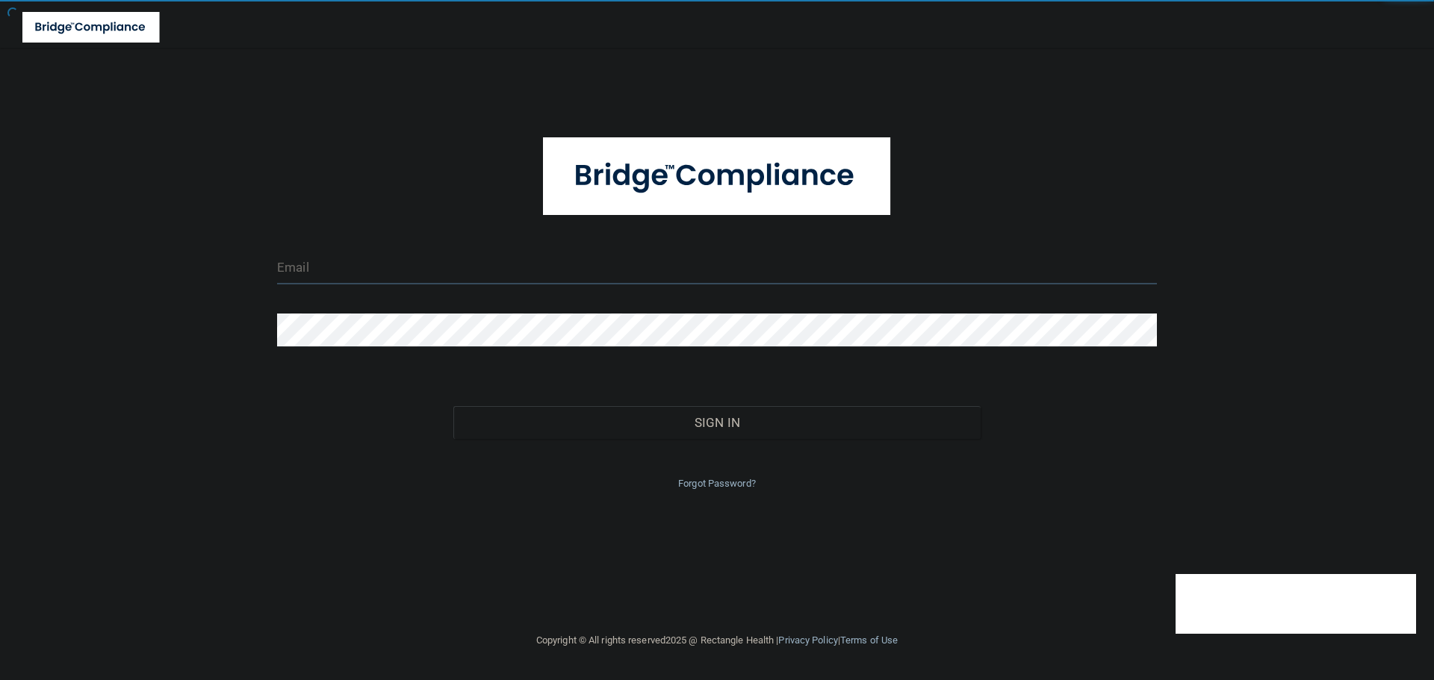
type input "cfletcher@rectanglehealth.com"
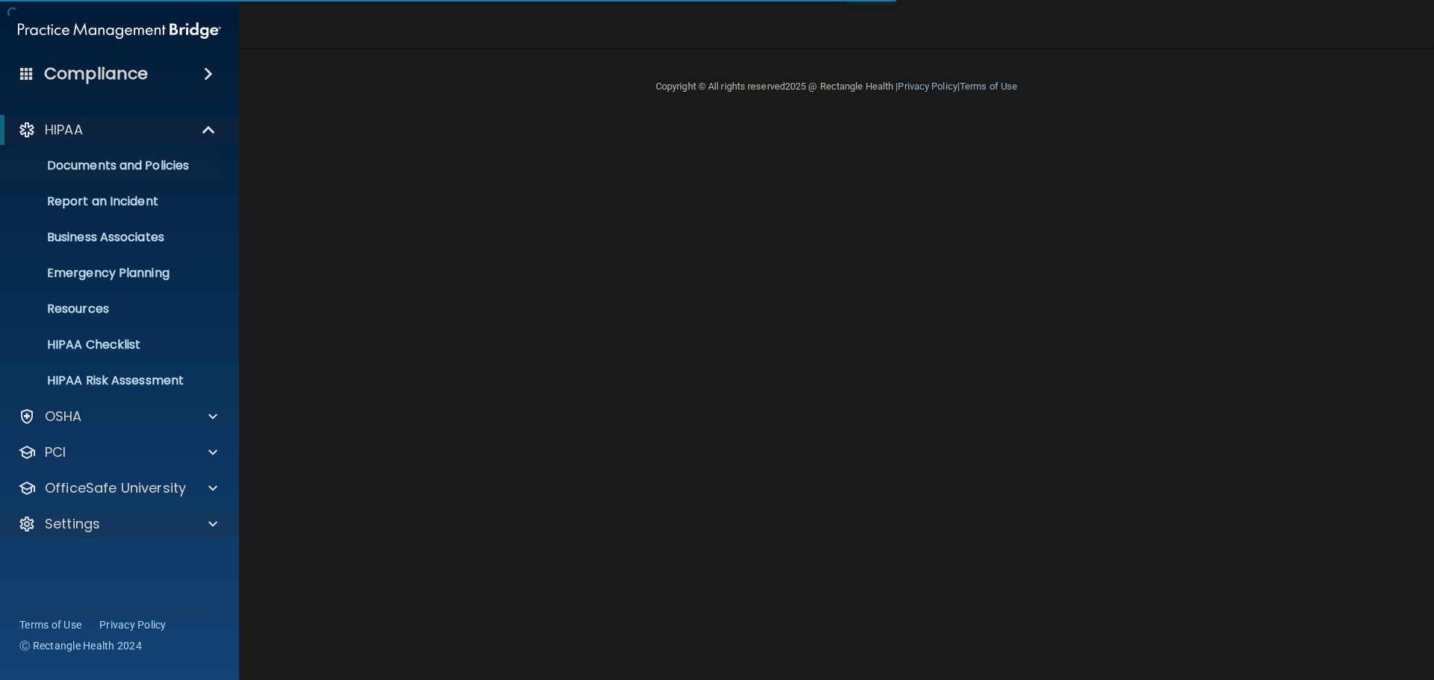
click at [214, 512] on div "Settings" at bounding box center [120, 524] width 240 height 30
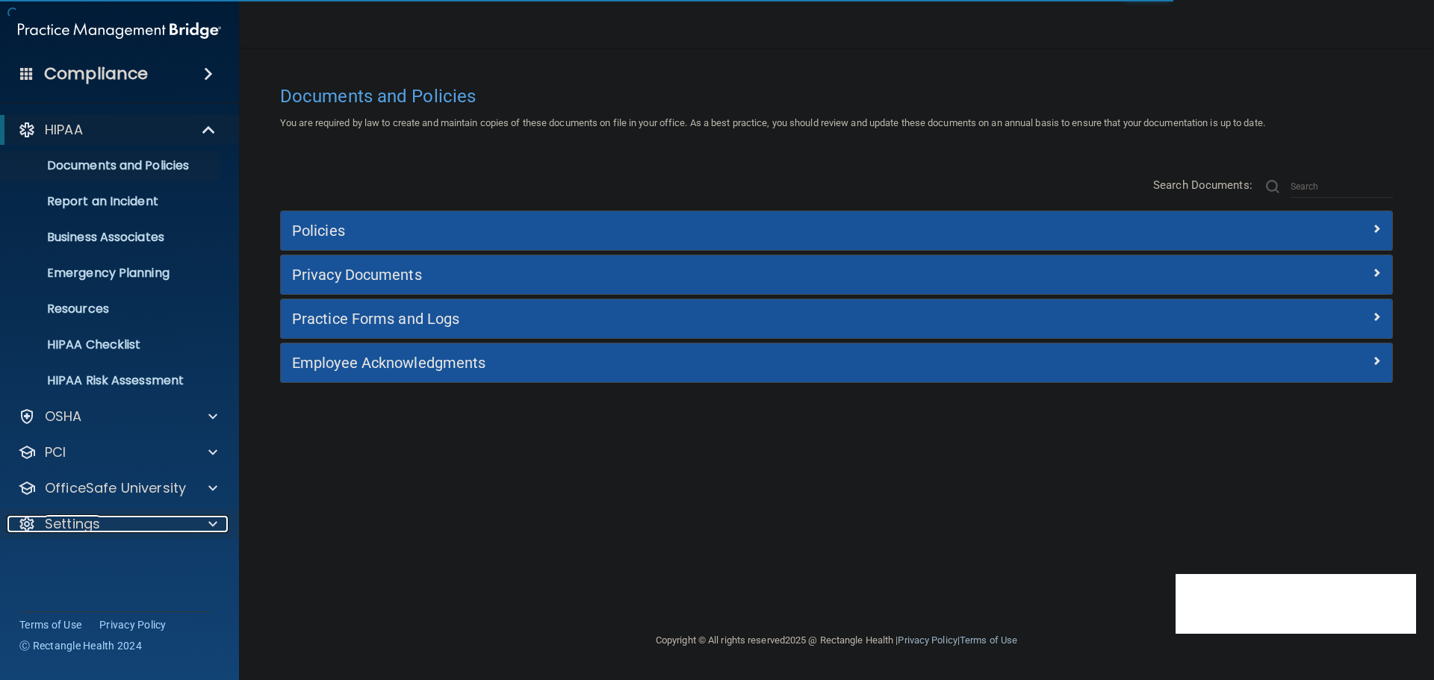
click at [206, 522] on div at bounding box center [209, 524] width 37 height 18
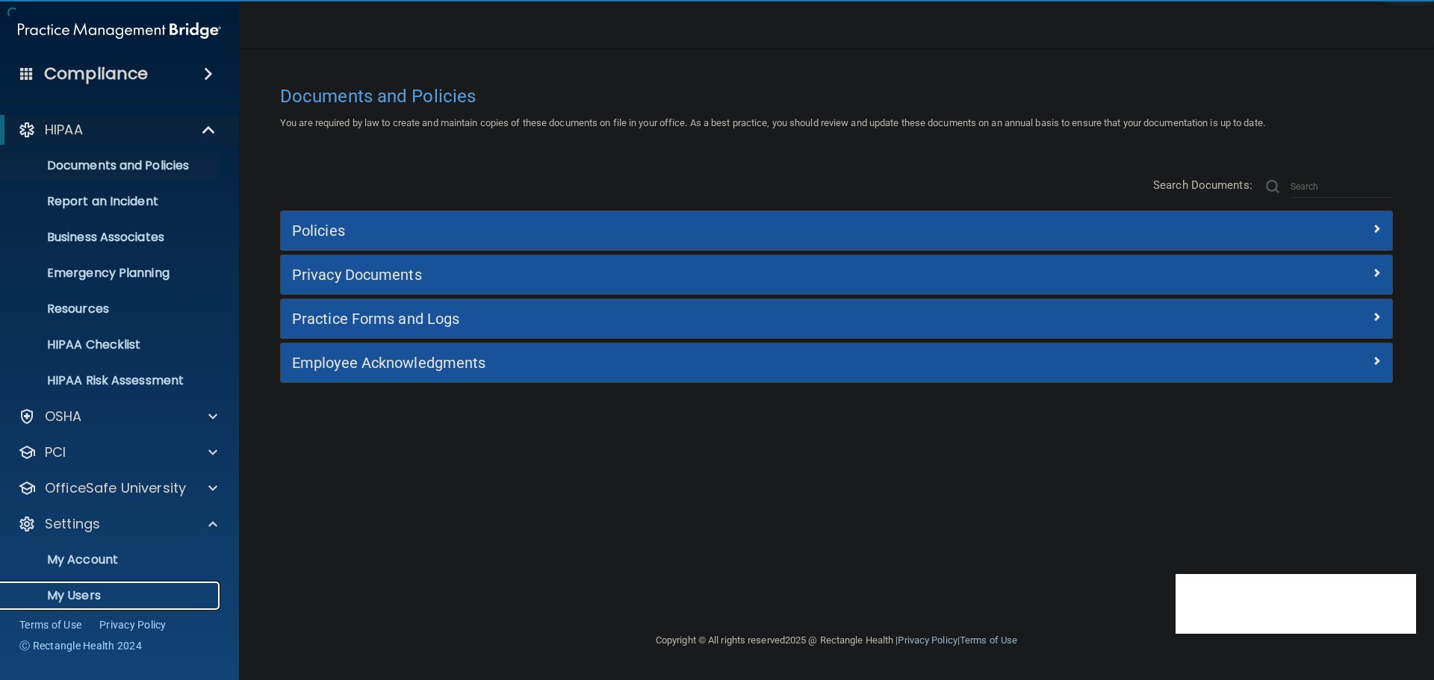
click at [72, 602] on p "My Users" at bounding box center [112, 595] width 204 height 15
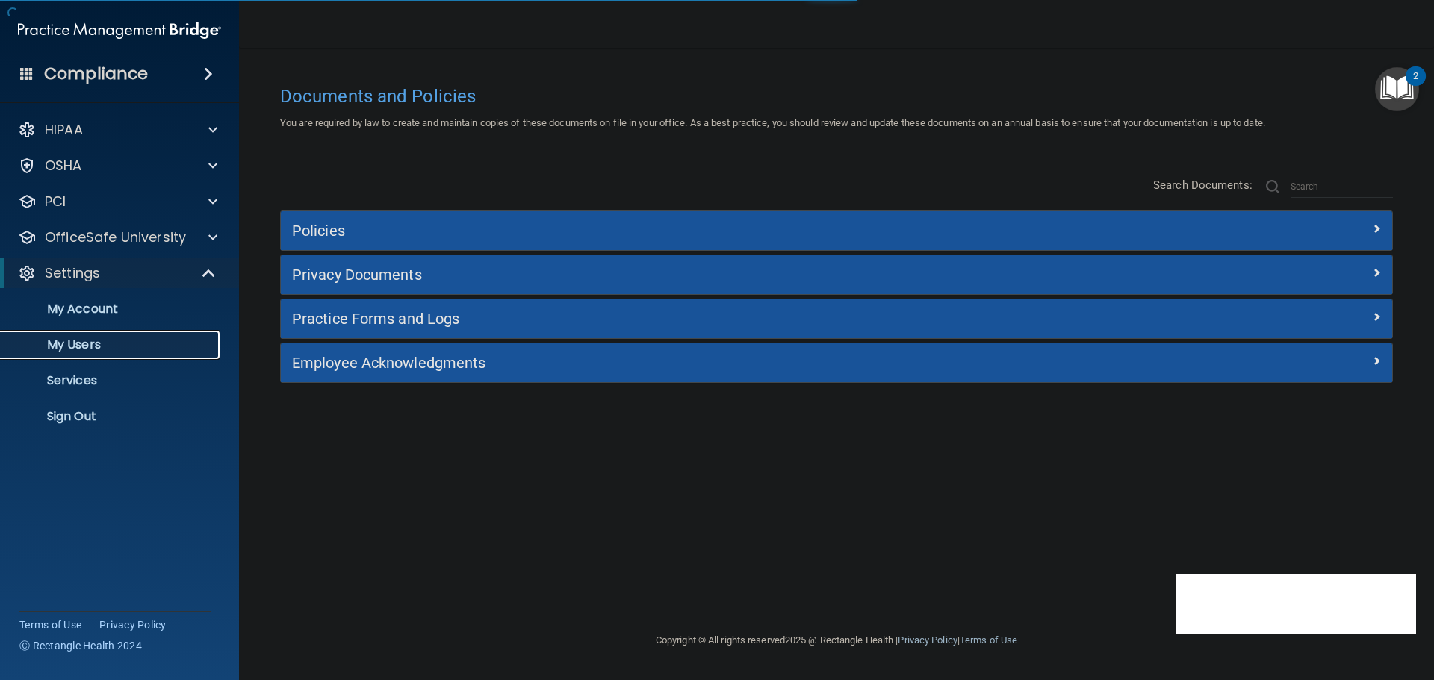
select select "20"
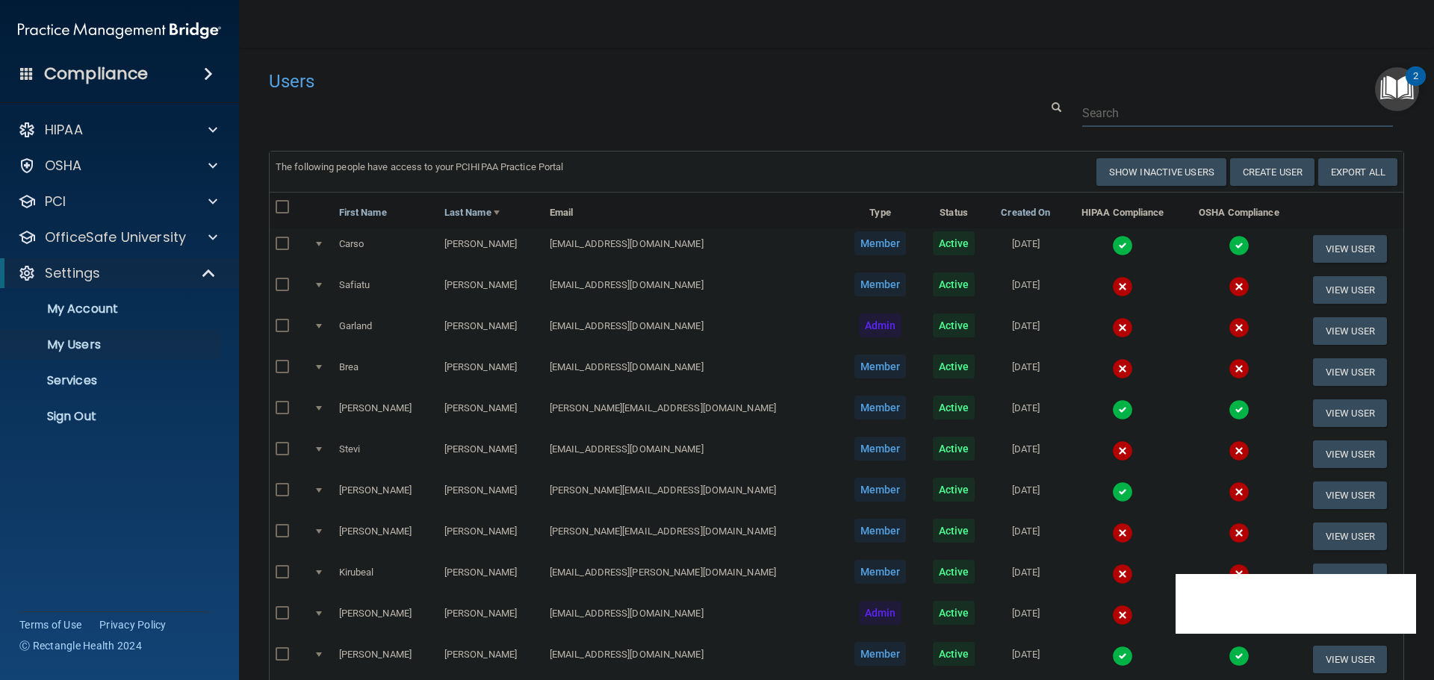
click at [1137, 115] on input "text" at bounding box center [1237, 113] width 311 height 28
paste input "[EMAIL_ADDRESS][DOMAIN_NAME]"
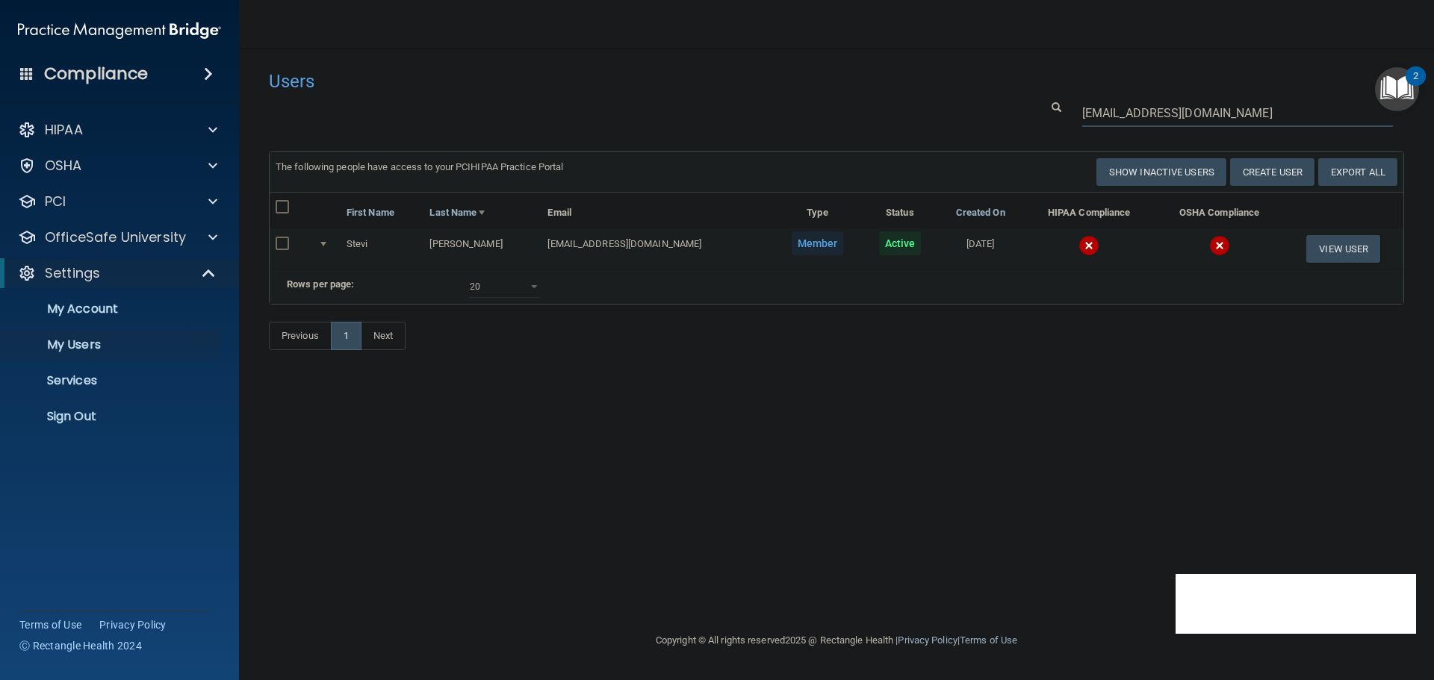
type input "[EMAIL_ADDRESS][DOMAIN_NAME]"
click at [857, 86] on h4 "Users" at bounding box center [595, 81] width 653 height 19
click at [1078, 246] on img at bounding box center [1088, 245] width 21 height 21
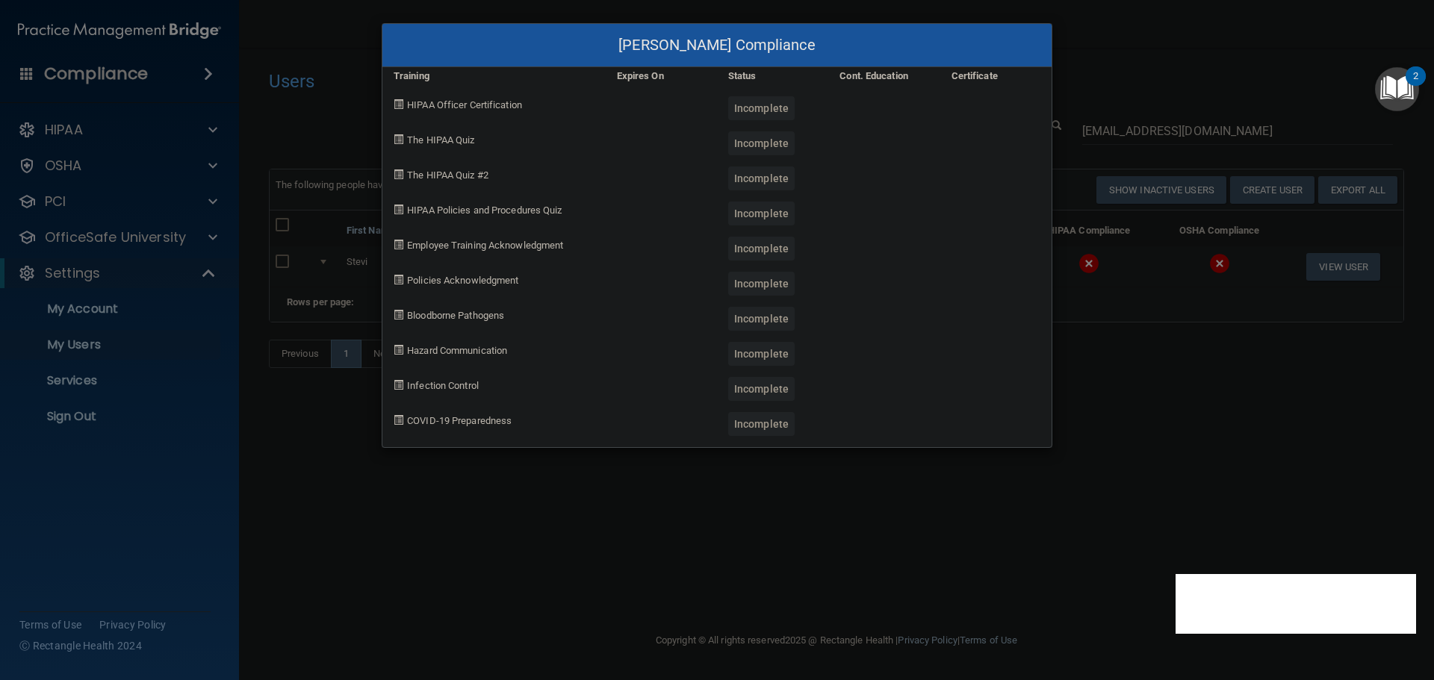
click at [1086, 449] on div "[PERSON_NAME] Compliance Training Expires On Status Cont. Education Certificate…" at bounding box center [717, 340] width 1434 height 680
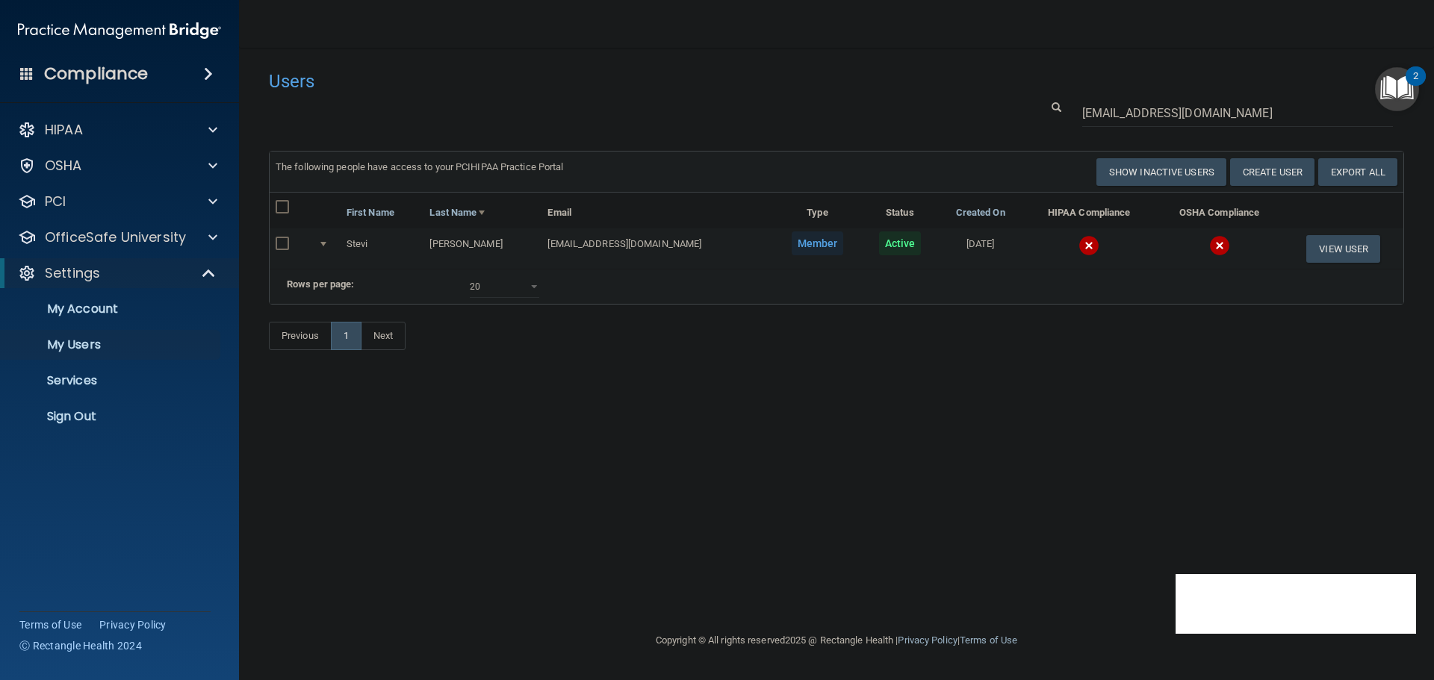
click at [279, 249] on input "checkbox" at bounding box center [284, 244] width 17 height 12
checkbox input "true"
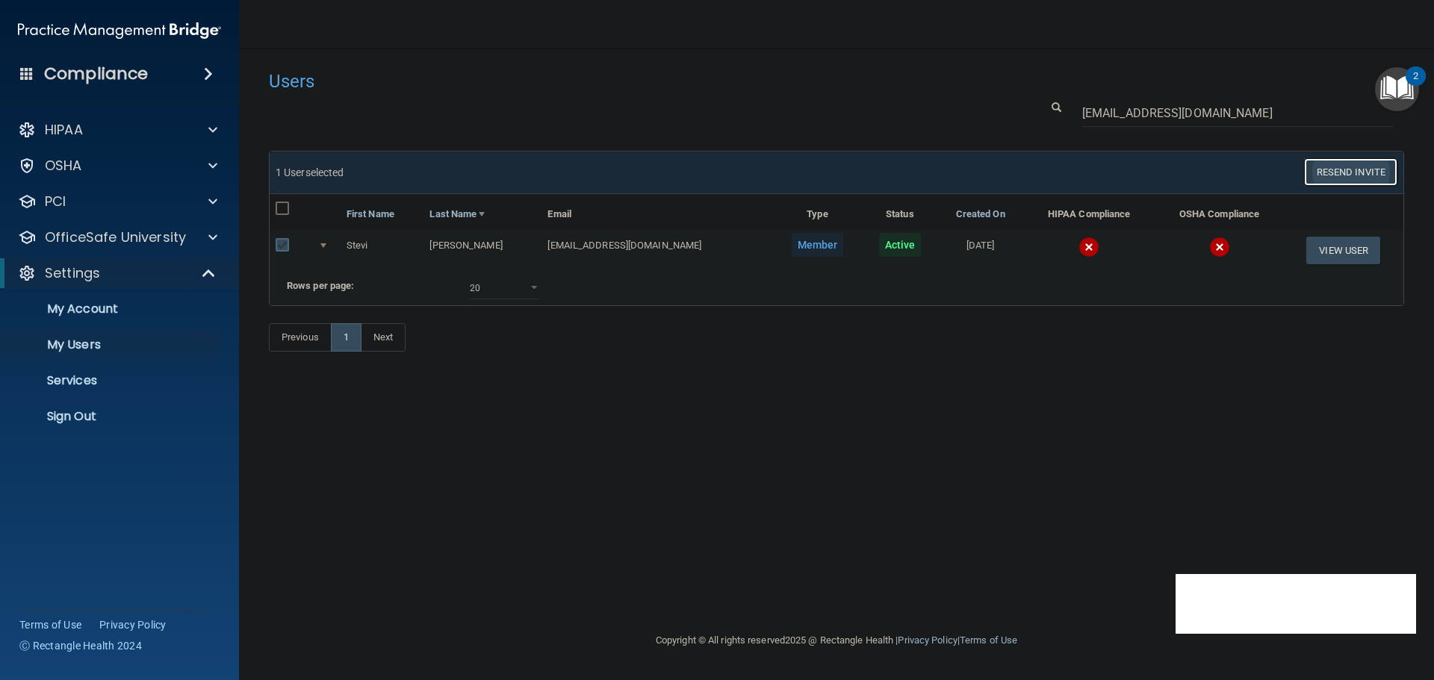
click at [1338, 172] on button "Resend Invite" at bounding box center [1350, 172] width 93 height 28
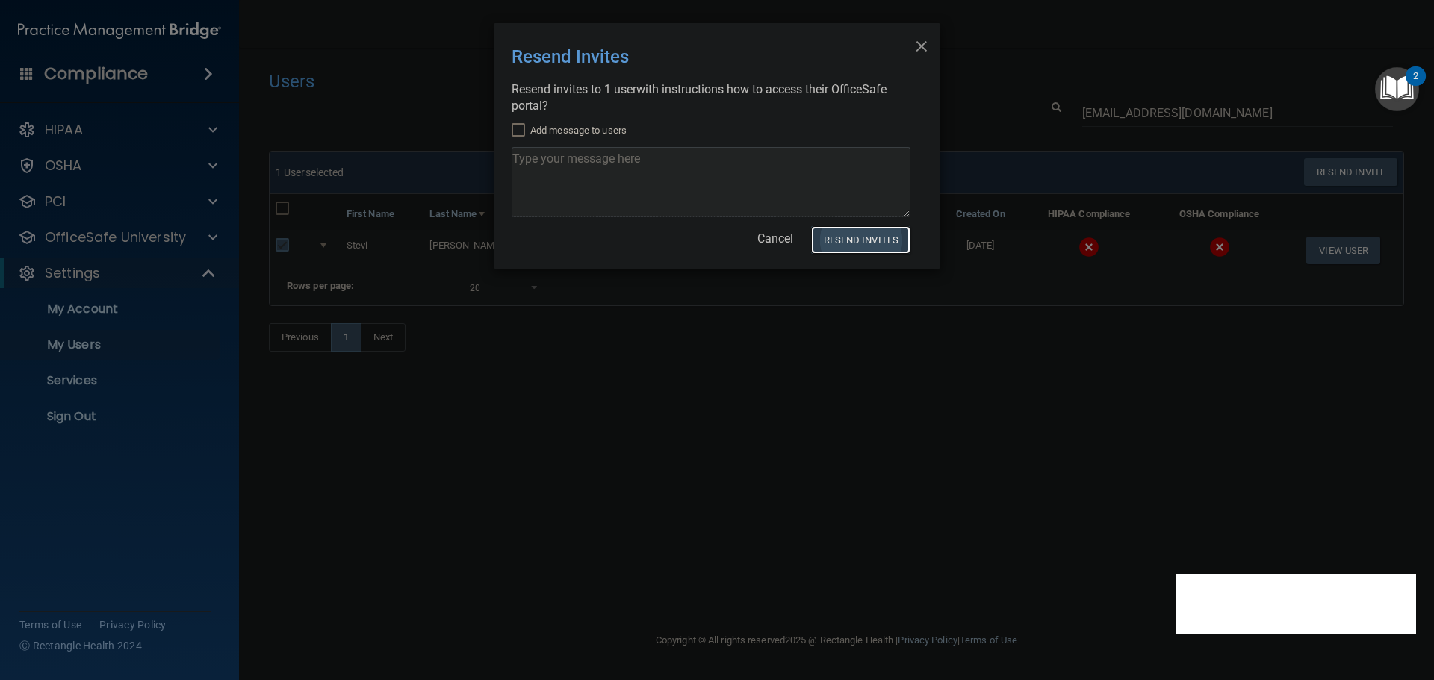
click at [835, 237] on button "Resend Invites" at bounding box center [860, 240] width 99 height 28
